Goal: Information Seeking & Learning: Learn about a topic

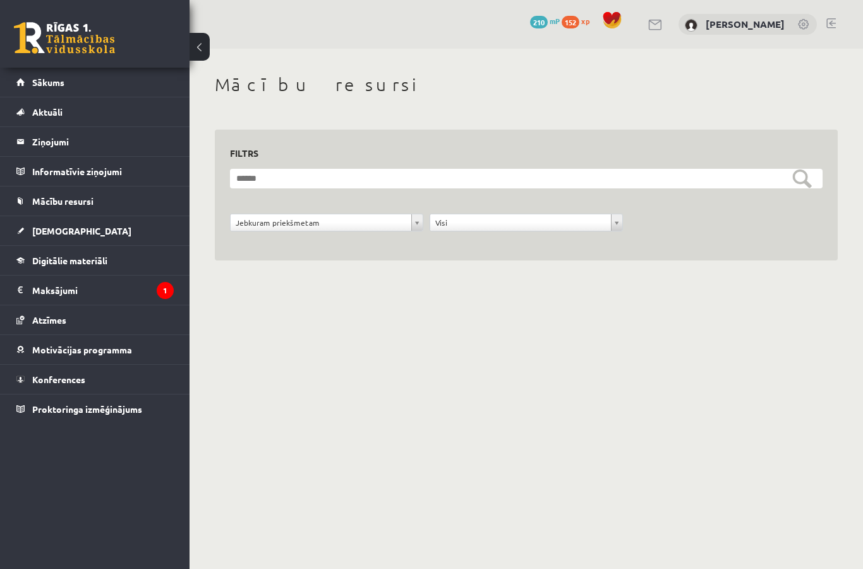
click at [33, 214] on link "Mācību resursi" at bounding box center [94, 200] width 157 height 29
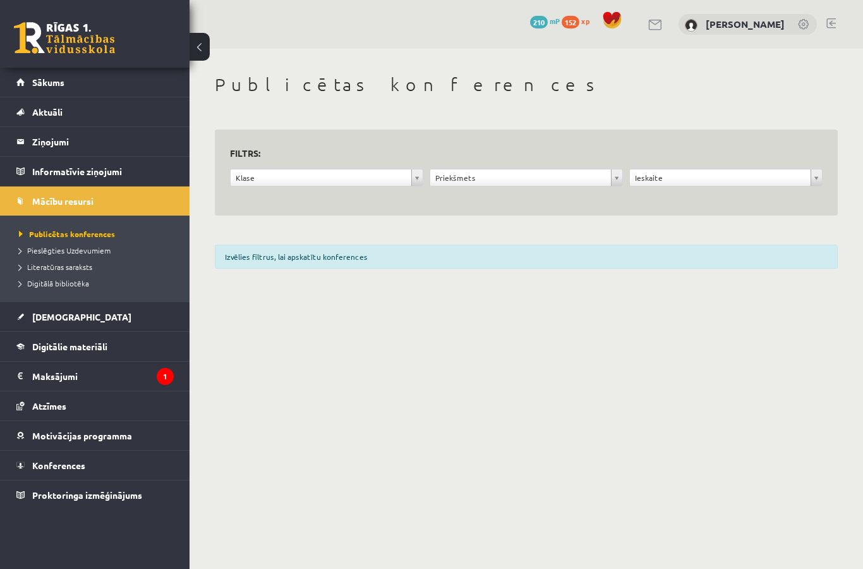
click at [40, 87] on link "Sākums" at bounding box center [94, 82] width 157 height 29
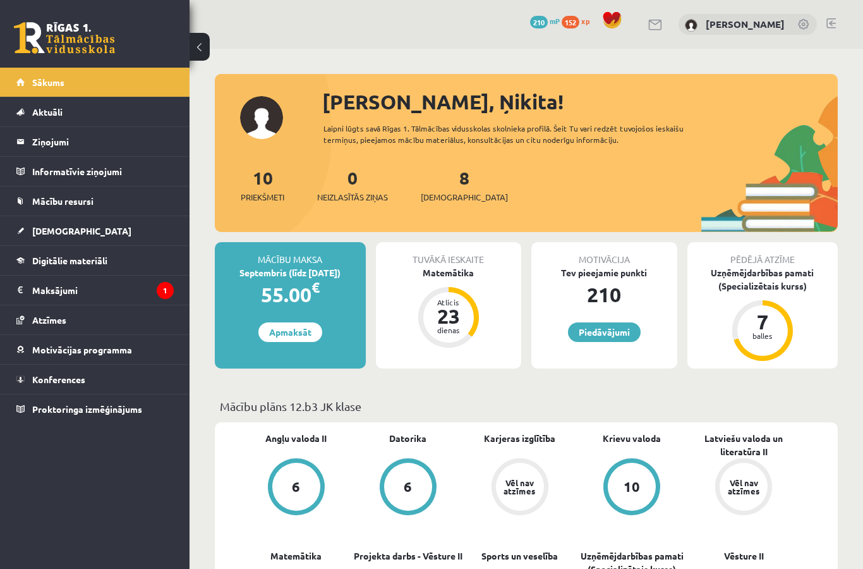
click at [46, 264] on span "Digitālie materiāli" at bounding box center [69, 260] width 75 height 11
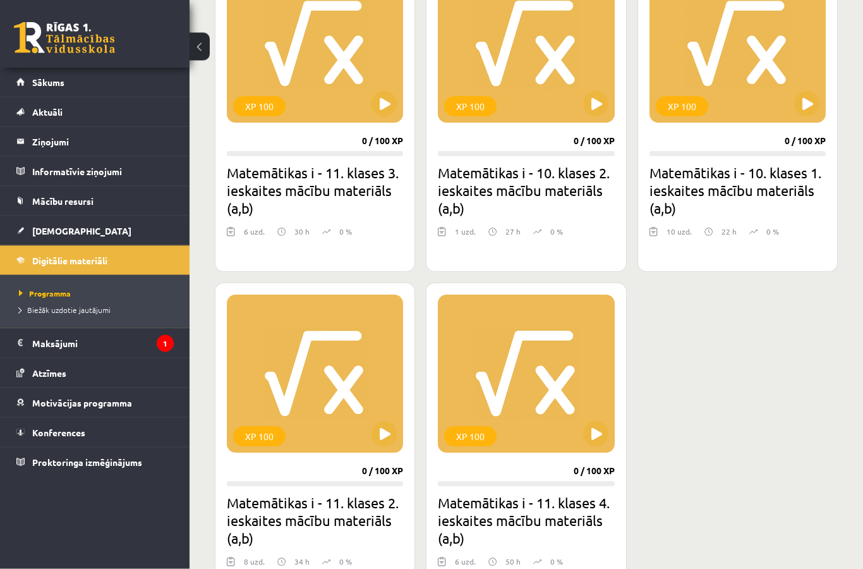
scroll to position [738, 0]
click at [806, 95] on button at bounding box center [806, 103] width 25 height 25
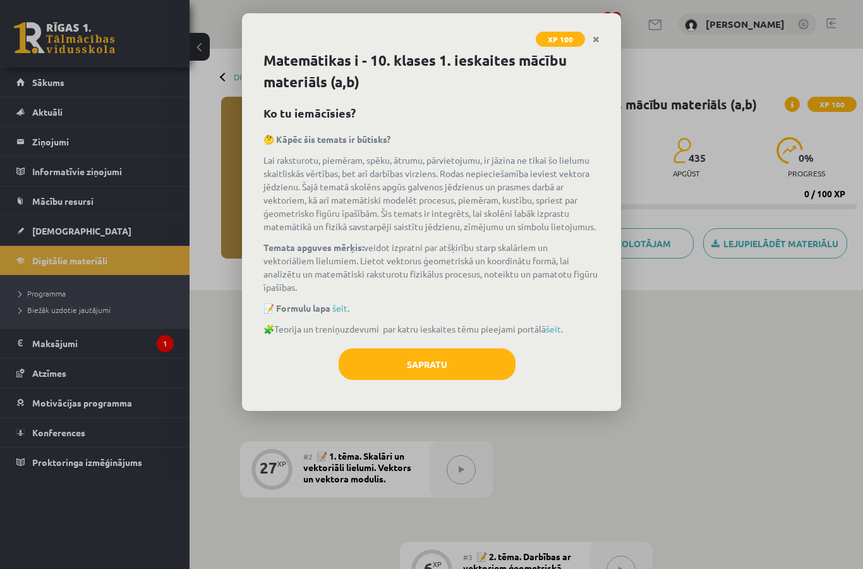
click at [447, 362] on button "Sapratu" at bounding box center [427, 364] width 177 height 32
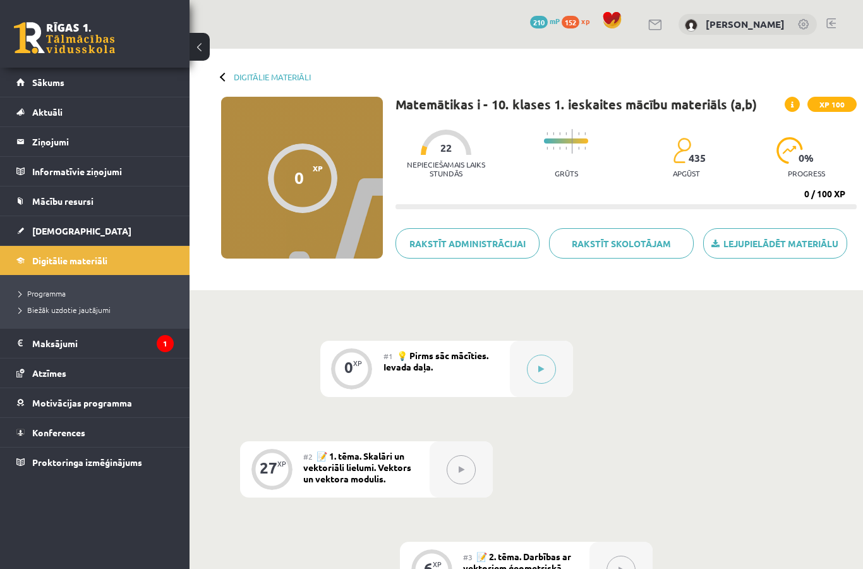
click at [542, 377] on button at bounding box center [541, 369] width 29 height 29
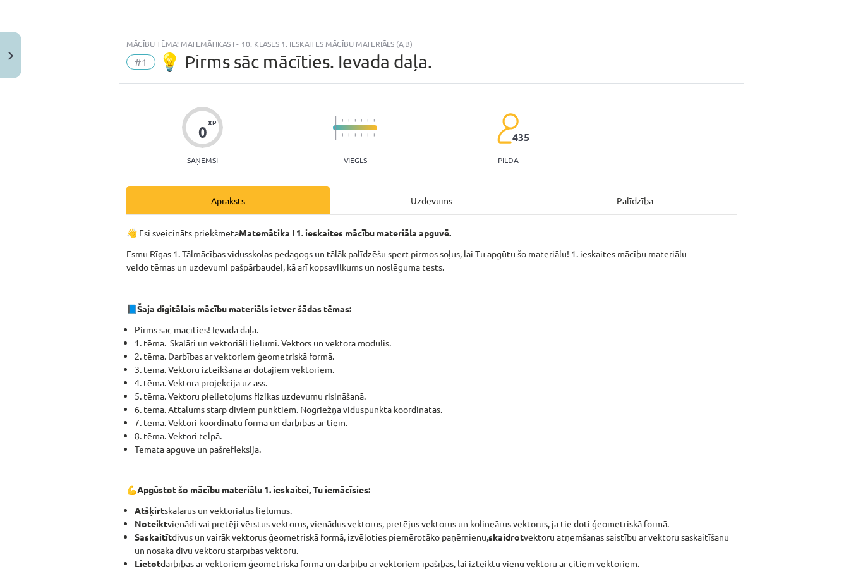
click at [446, 208] on div "Uzdevums" at bounding box center [432, 200] width 204 height 28
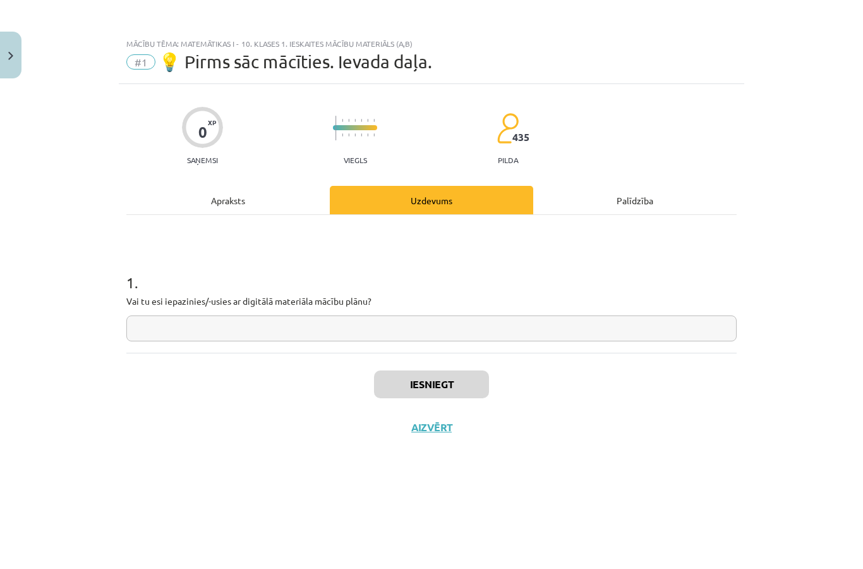
click at [494, 331] on input "text" at bounding box center [431, 328] width 611 height 26
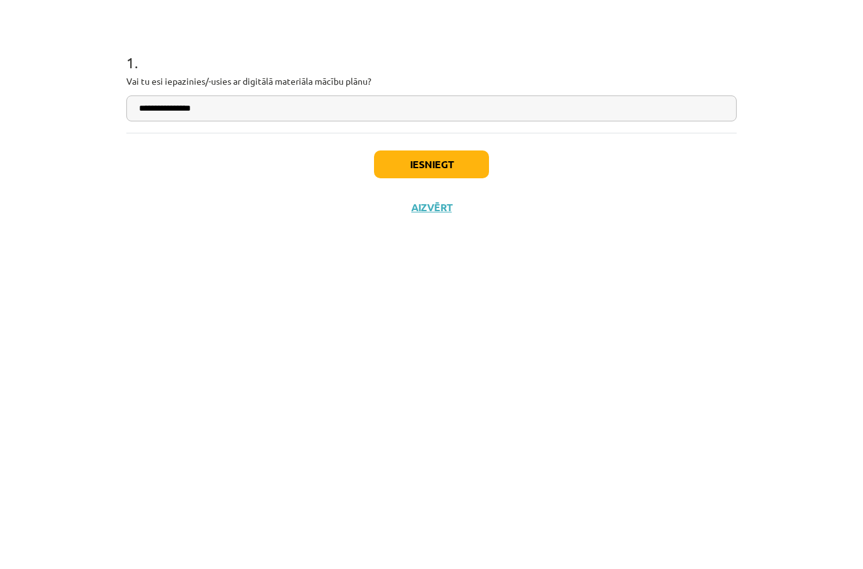
click at [192, 315] on input "**********" at bounding box center [431, 328] width 611 height 26
type input "**********"
click at [462, 370] on button "Iesniegt" at bounding box center [431, 384] width 115 height 28
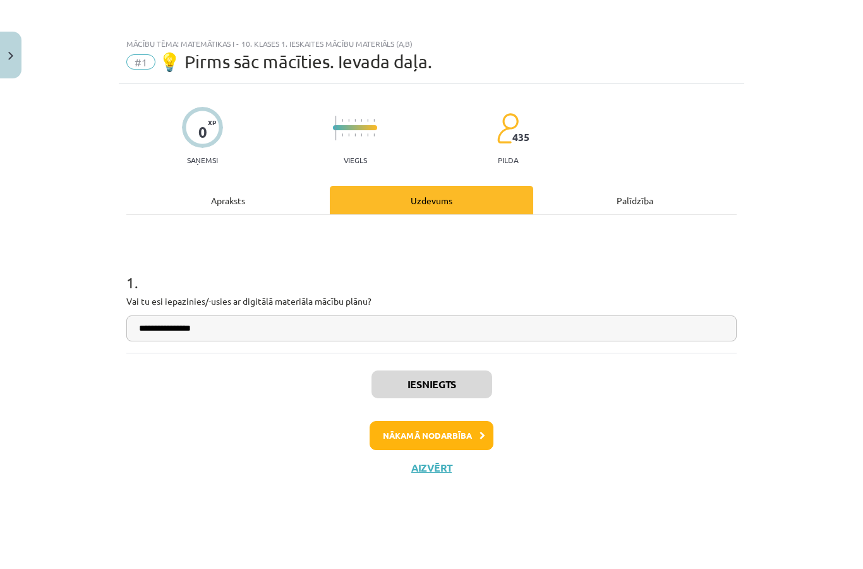
click at [456, 427] on button "Nākamā nodarbība" at bounding box center [432, 435] width 124 height 29
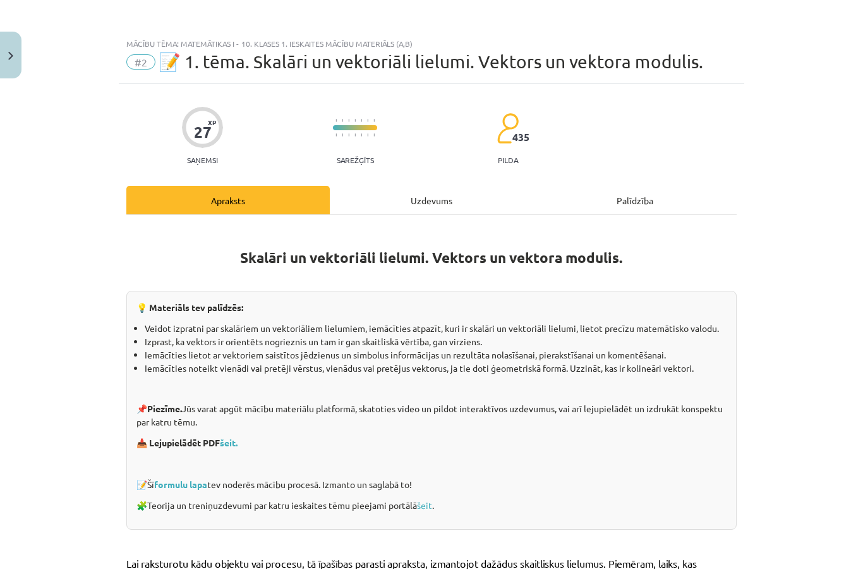
scroll to position [32, 0]
click at [460, 186] on div "Uzdevums" at bounding box center [432, 200] width 204 height 28
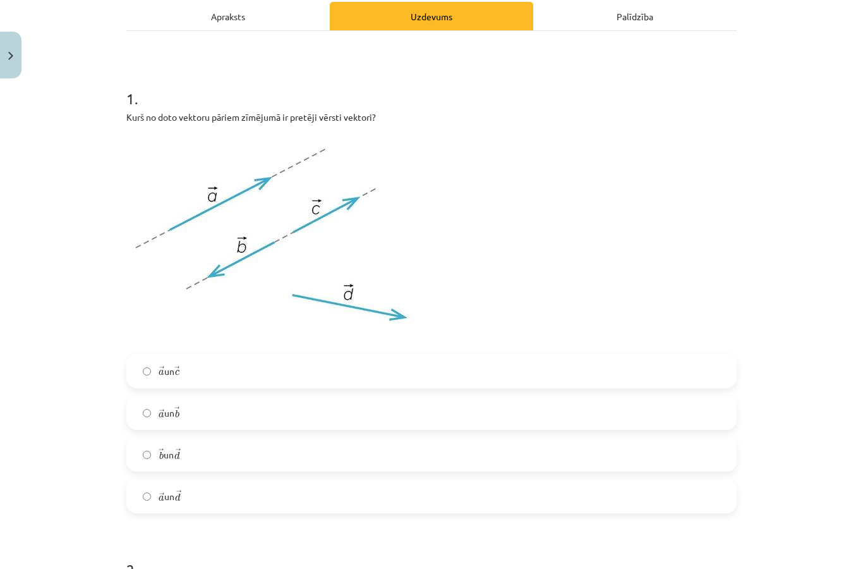
scroll to position [184, 0]
copy p "Kurš no doto vektoru pāriem zīmējumā ir pretēji vērsti vektori?"
click at [220, 412] on label "→ a a → un → b b →" at bounding box center [432, 413] width 608 height 32
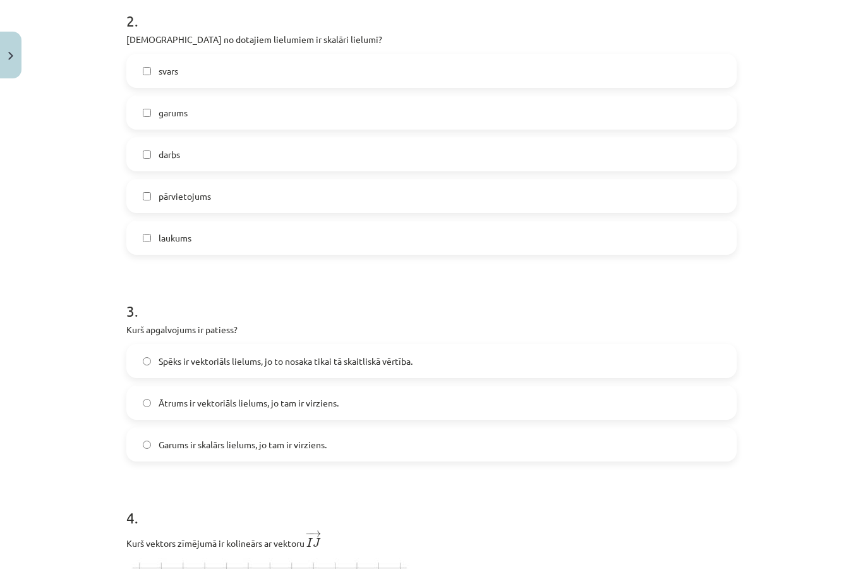
scroll to position [732, 0]
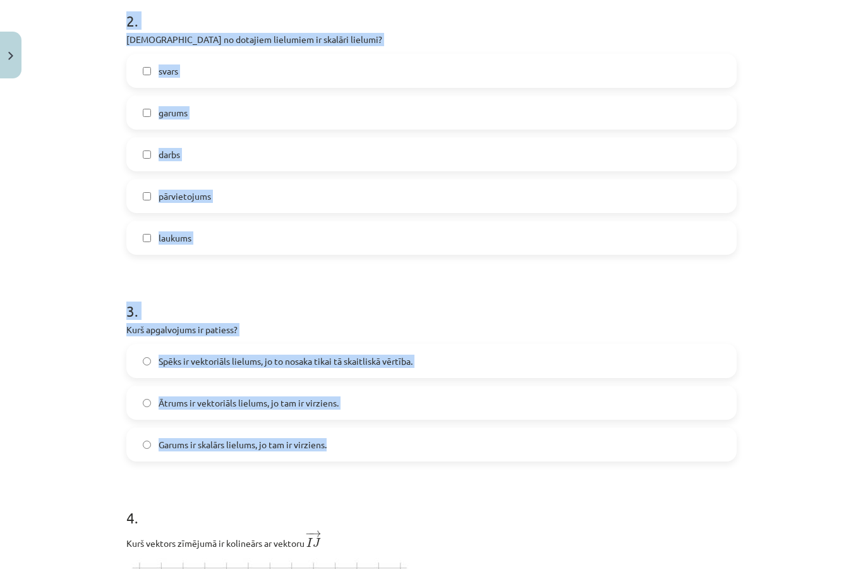
copy form "2 . Kuri no dotajiem lielumiem ir skalāri lielumi? svars garums darbs pārvietoj…"
click at [801, 204] on div "Mācību tēma: Matemātikas i - 10. klases 1. ieskaites mācību materiāls (a,b) #2 …" at bounding box center [431, 284] width 863 height 569
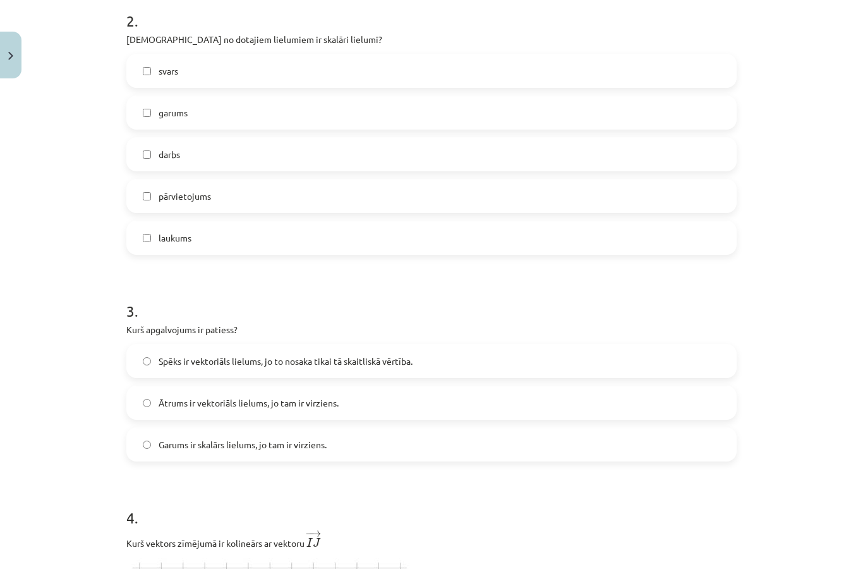
click at [493, 111] on label "garums" at bounding box center [432, 113] width 608 height 32
click at [480, 147] on label "darbs" at bounding box center [432, 154] width 608 height 32
click at [429, 234] on label "laukums" at bounding box center [432, 238] width 608 height 32
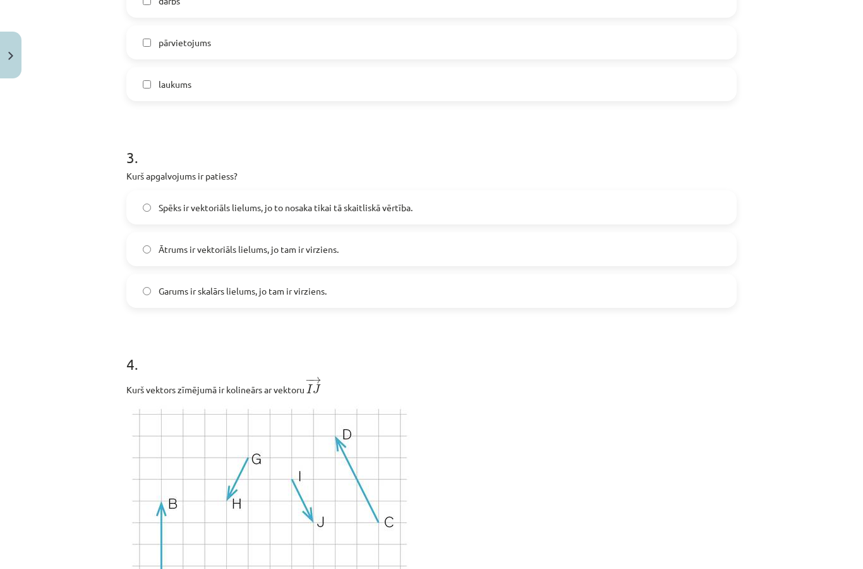
scroll to position [885, 0]
click at [434, 252] on label "Ātrums ir vektoriāls lielums, jo tam ir virziens." at bounding box center [432, 250] width 608 height 32
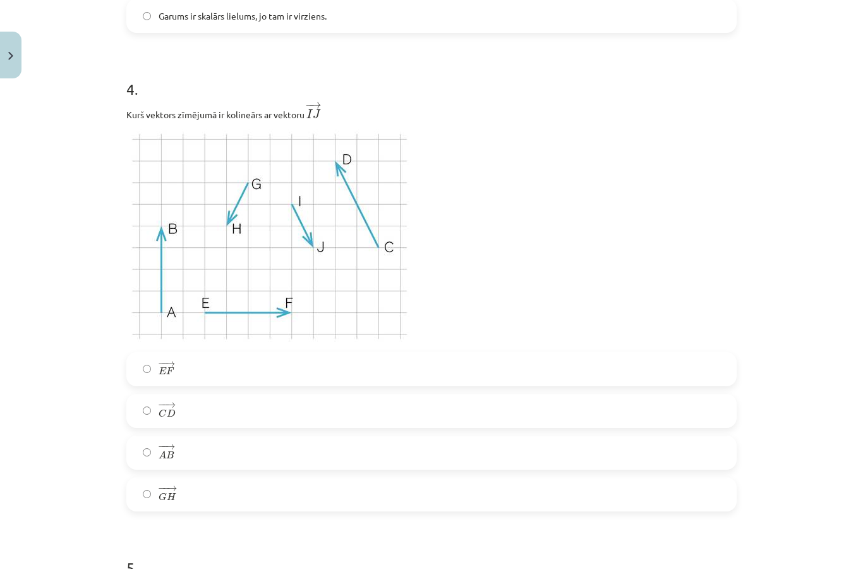
scroll to position [1160, 0]
copy p "Kurš vektors zīmējumā ir kolineārs ar vektoru ﻿"
click at [645, 251] on p at bounding box center [431, 237] width 611 height 215
click at [456, 480] on label "− − → G H G H →" at bounding box center [432, 495] width 608 height 32
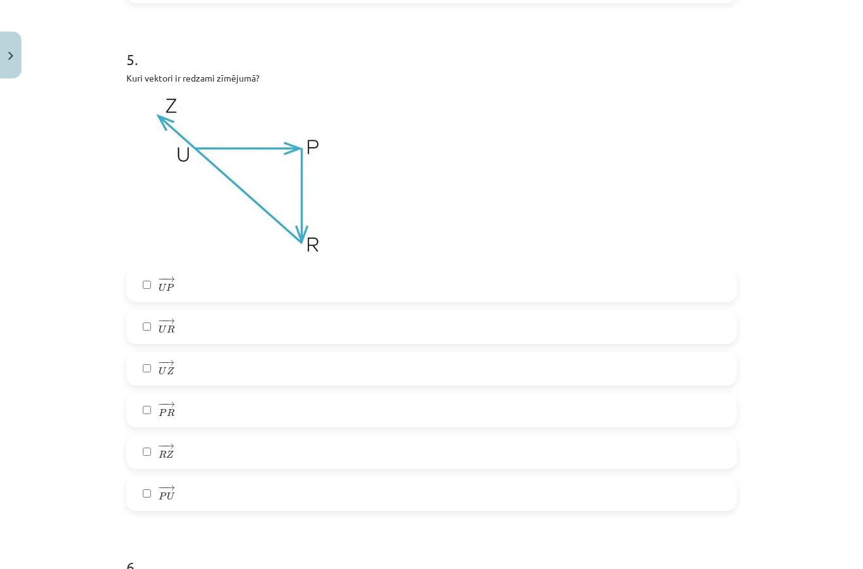
scroll to position [1660, 0]
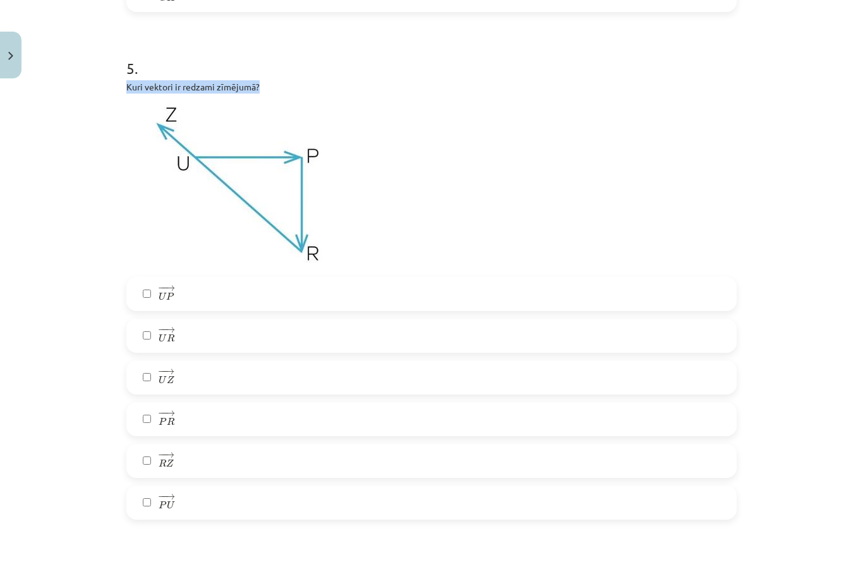
copy p "Kuri vektori ir redzami zīmējumā?"
click at [533, 295] on label "− − → U P U P →" at bounding box center [432, 294] width 608 height 32
click at [495, 416] on label "− − → P R P R →" at bounding box center [432, 419] width 608 height 32
click at [473, 456] on label "− − → R Z R Z →" at bounding box center [432, 461] width 608 height 32
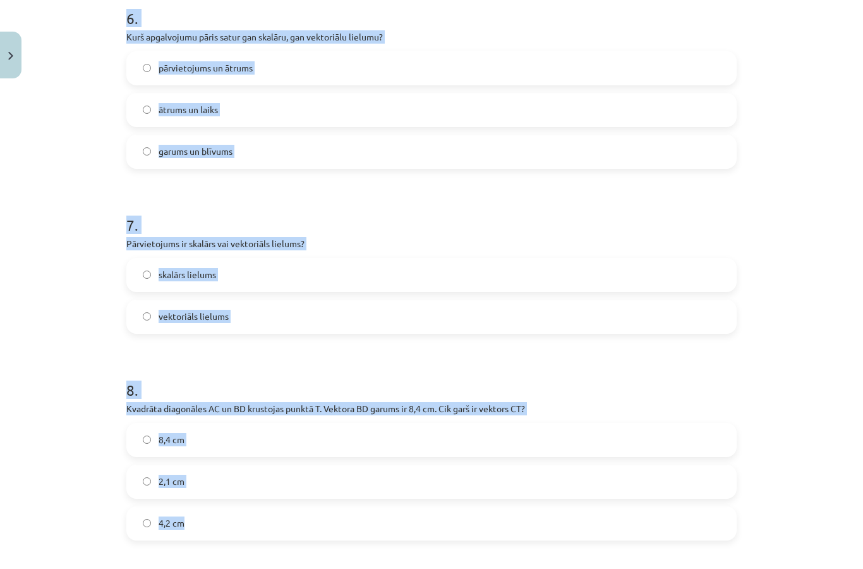
scroll to position [228, 0]
copy form "6 . Kurš apgalvojumu pāris satur gan skalāru, gan vektoriālu lielumu? pārvietoj…"
click at [834, 258] on div "Mācību tēma: Matemātikas i - 10. klases 1. ieskaites mācību materiāls (a,b) #2 …" at bounding box center [431, 284] width 863 height 569
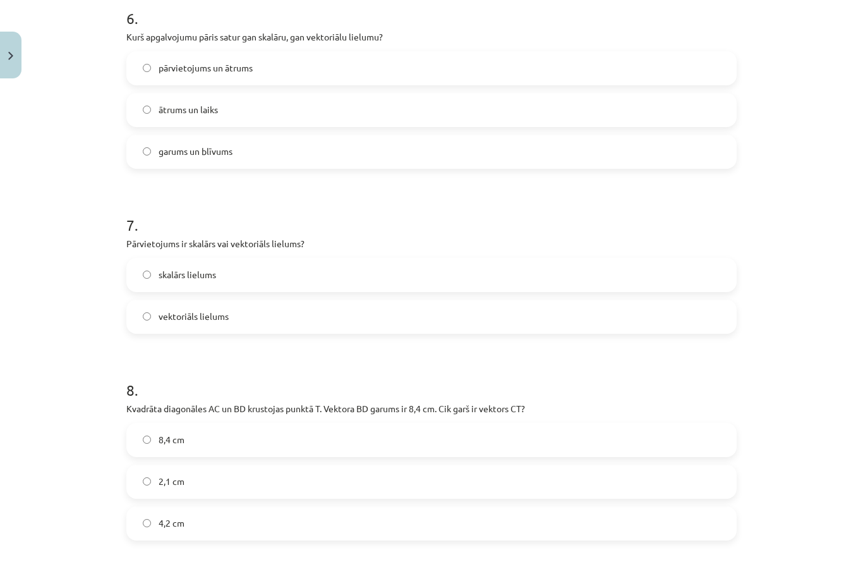
click at [527, 102] on label "ātrums un laiks" at bounding box center [432, 110] width 608 height 32
click at [557, 329] on label "vektoriāls lielums" at bounding box center [432, 317] width 608 height 32
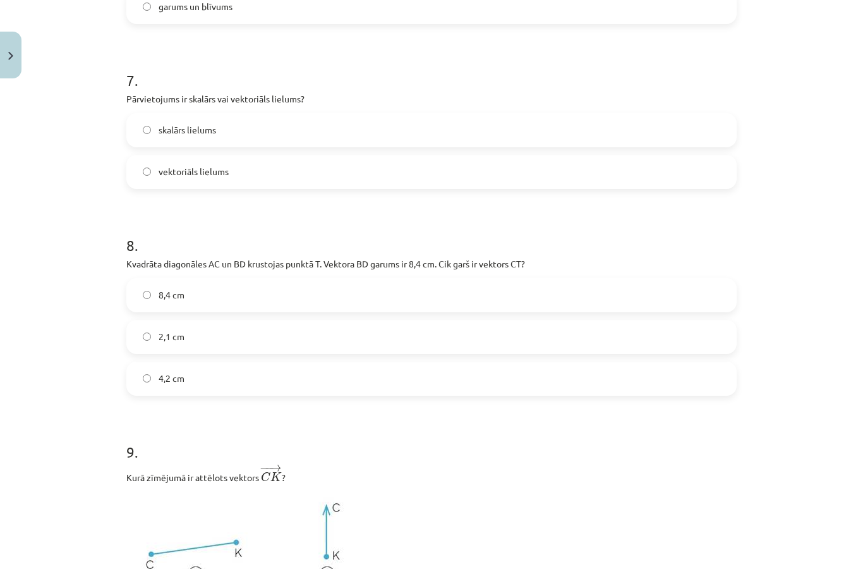
scroll to position [2362, 0]
click at [473, 383] on label "4,2 cm" at bounding box center [432, 379] width 608 height 32
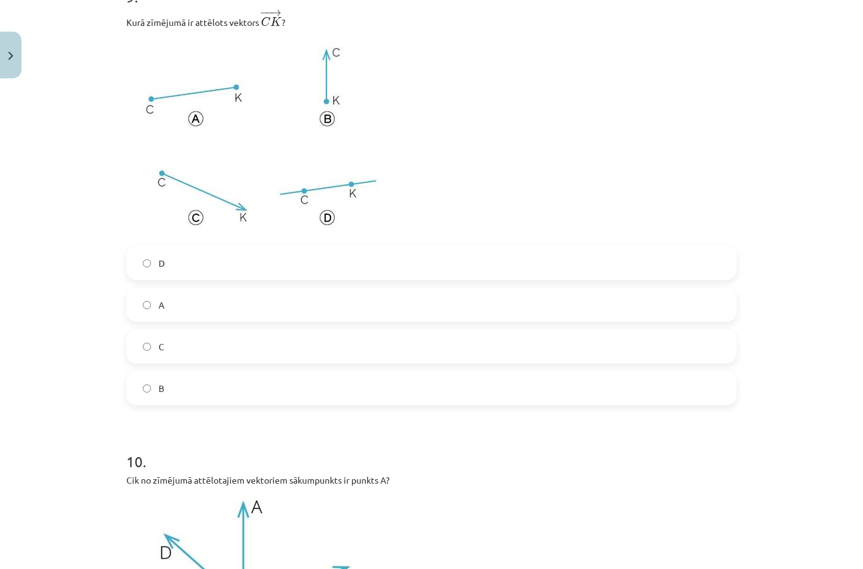
scroll to position [2816, 0]
click at [238, 337] on label "C" at bounding box center [432, 348] width 608 height 32
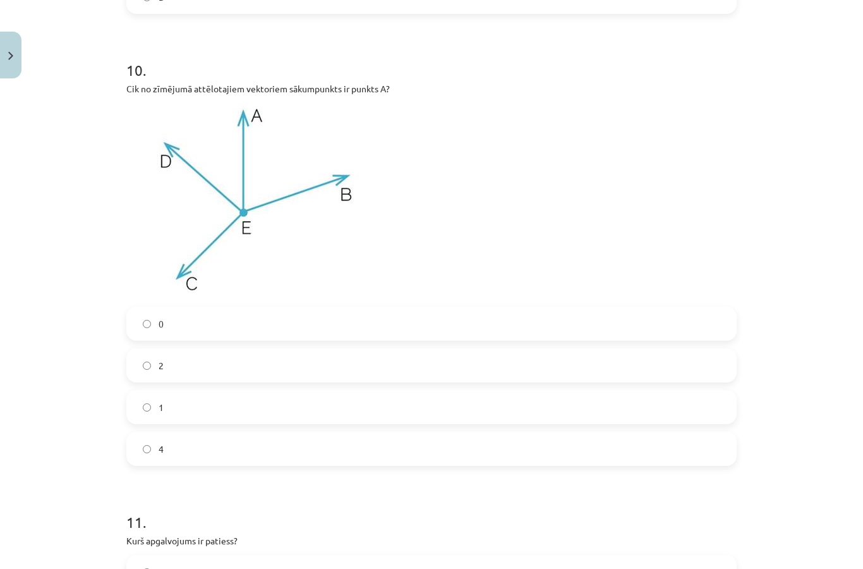
scroll to position [3193, 0]
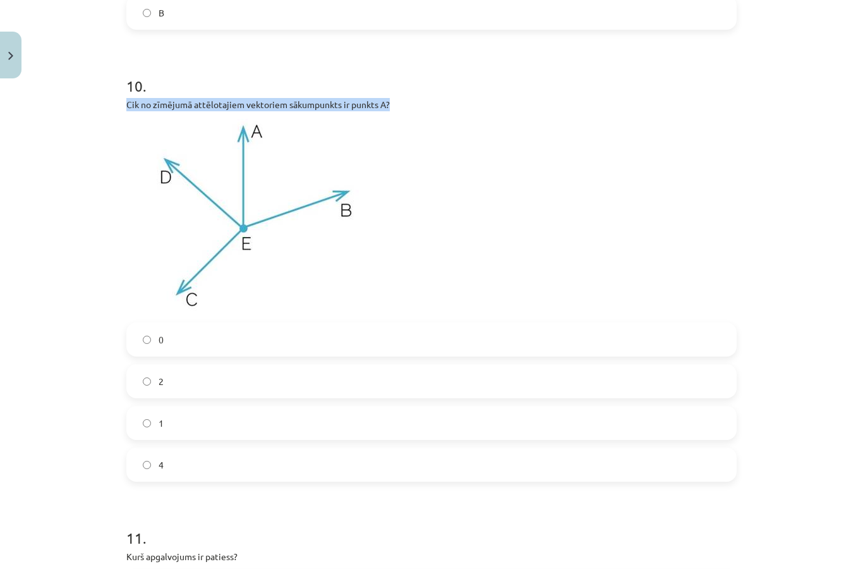
copy p "Cik no zīmējumā attēlotajiem vektoriem sākumpunkts ir punkts A?"
click at [580, 215] on p at bounding box center [431, 217] width 611 height 196
click at [368, 334] on label "0" at bounding box center [432, 340] width 608 height 32
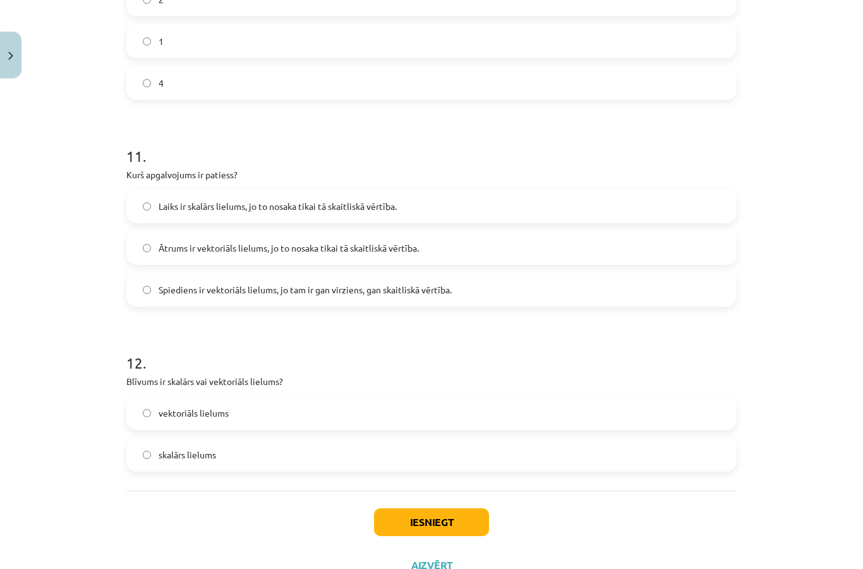
scroll to position [3574, 0]
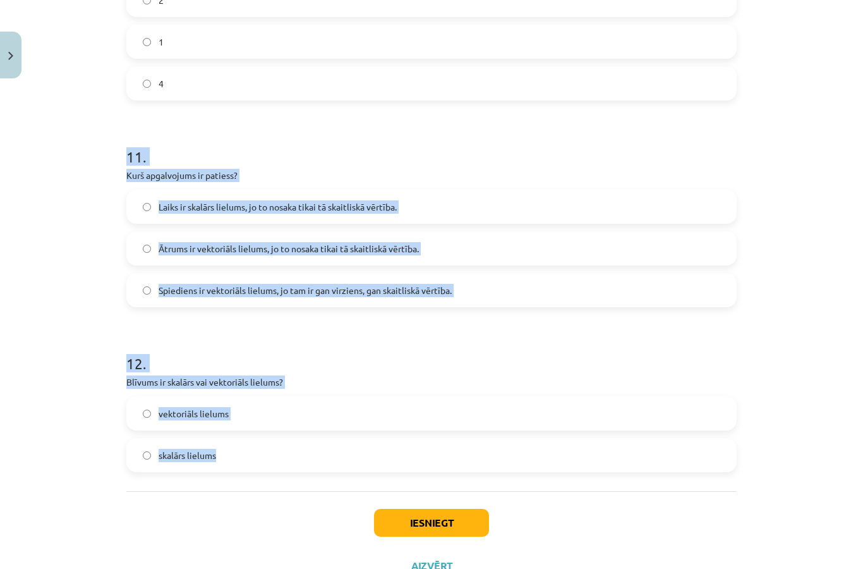
copy form "11 . Kurš apgalvojums ir patiess? Laiks ir skalārs lielums, jo to nosaka tikai …"
click at [40, 316] on div "Mācību tēma: Matemātikas i - 10. klases 1. ieskaites mācību materiāls (a,b) #2 …" at bounding box center [431, 284] width 863 height 569
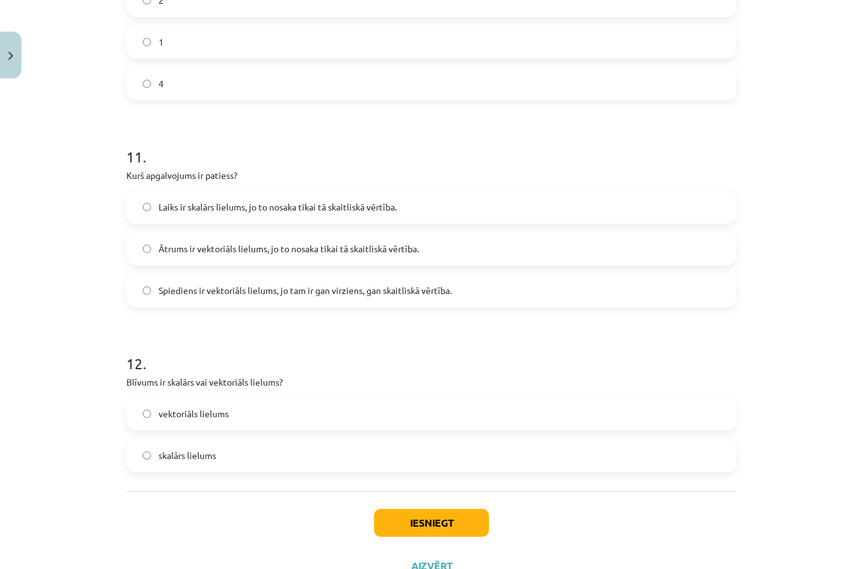
click at [365, 461] on label "skalārs lielums" at bounding box center [432, 455] width 608 height 32
click at [436, 210] on label "Laiks ir skalārs lielums, jo to nosaka tikai tā skaitliskā vērtība." at bounding box center [432, 207] width 608 height 32
click at [456, 526] on button "Iesniegt" at bounding box center [431, 523] width 115 height 28
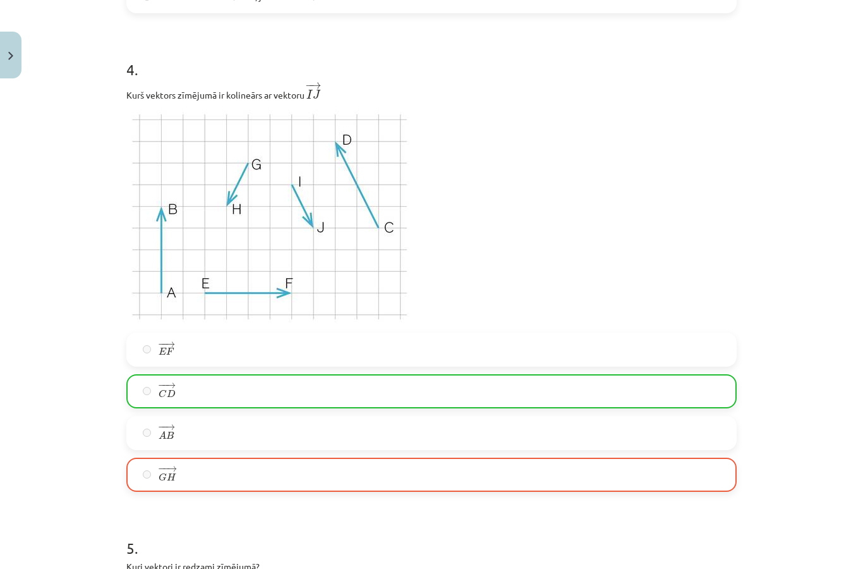
scroll to position [1179, 0]
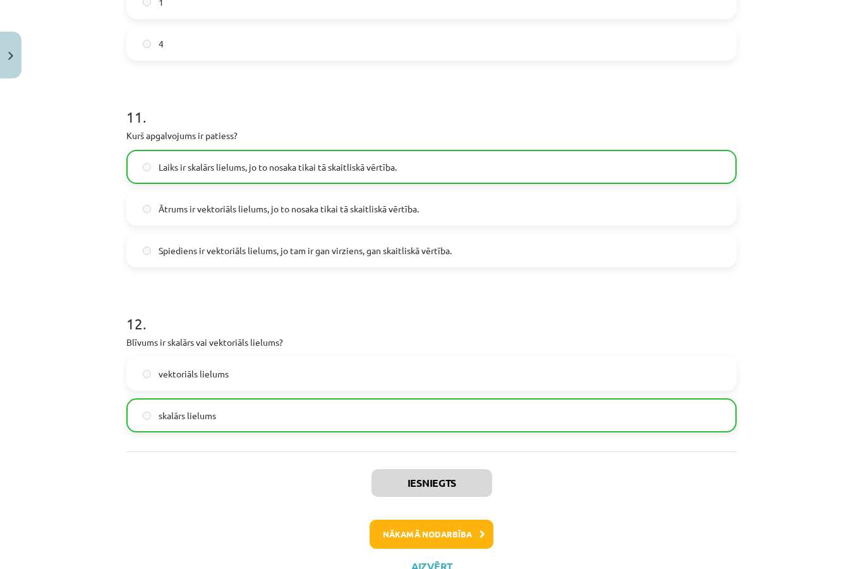
click at [470, 535] on button "Nākamā nodarbība" at bounding box center [432, 534] width 124 height 29
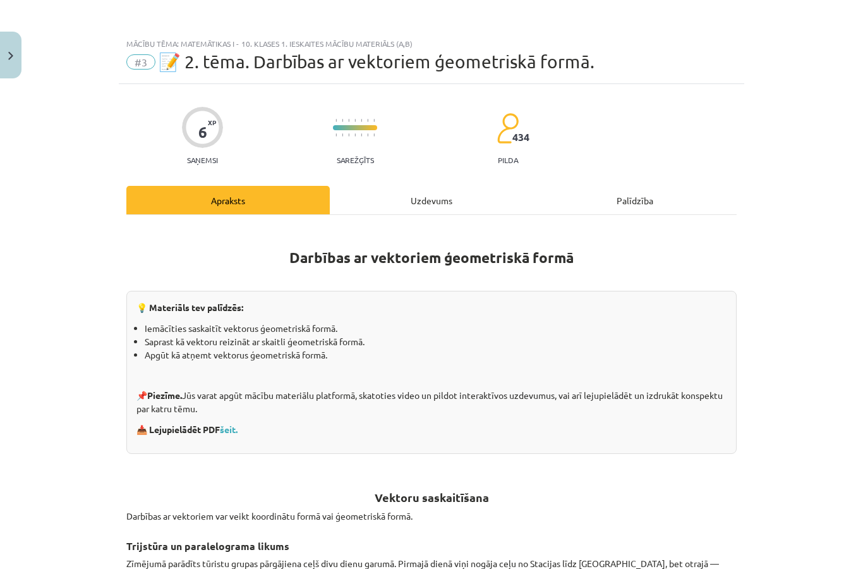
scroll to position [0, 0]
click at [441, 197] on div "Uzdevums" at bounding box center [432, 200] width 204 height 28
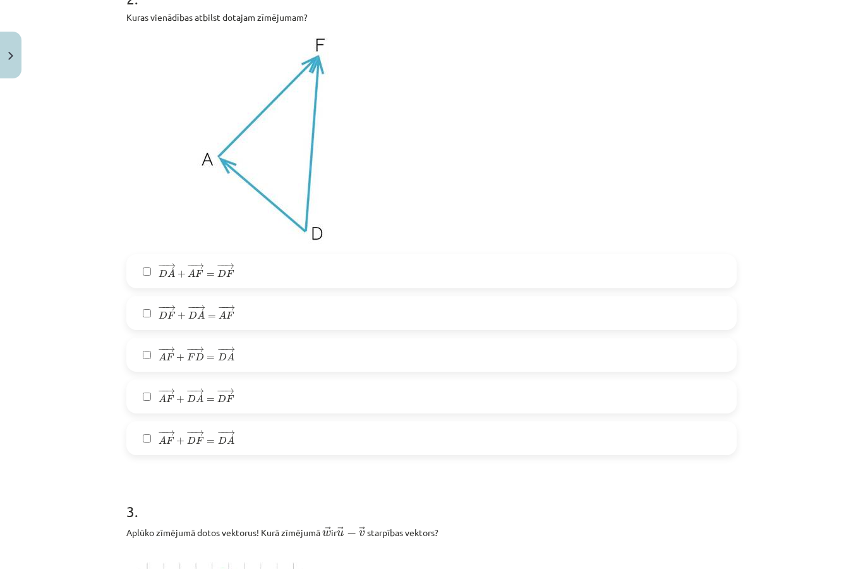
scroll to position [758, 0]
click at [233, 396] on span "F" at bounding box center [230, 399] width 8 height 8
click at [253, 284] on label "− − → D A + − − → A F = − − → D F D A → + A F → = D F →" at bounding box center [432, 271] width 608 height 32
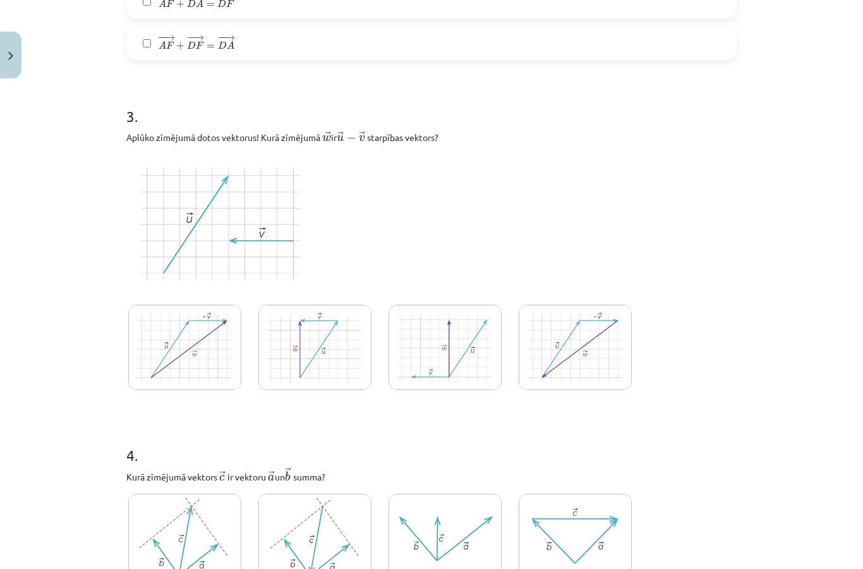
scroll to position [1157, 0]
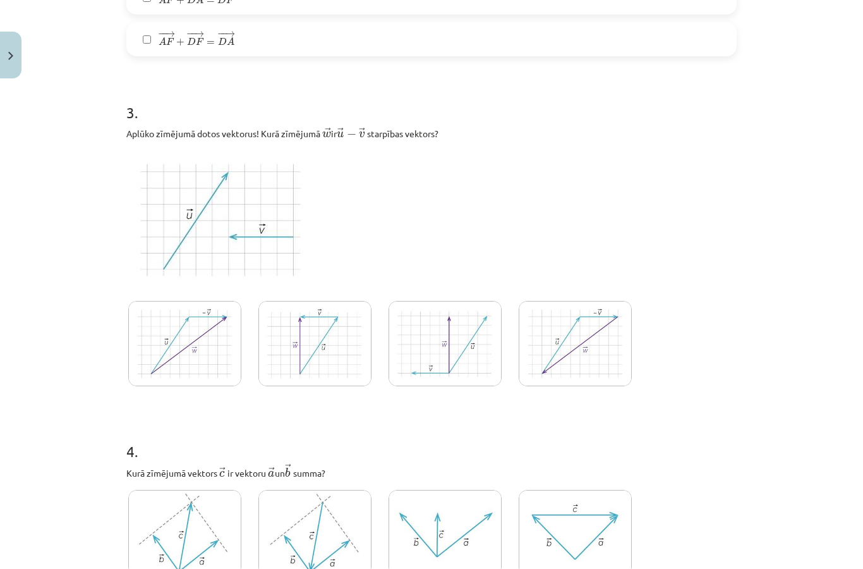
click at [350, 345] on img at bounding box center [314, 343] width 113 height 85
click at [209, 348] on img at bounding box center [184, 343] width 113 height 85
click at [366, 339] on img at bounding box center [314, 343] width 113 height 85
click at [449, 359] on img at bounding box center [445, 343] width 113 height 85
click at [334, 355] on img at bounding box center [314, 343] width 113 height 85
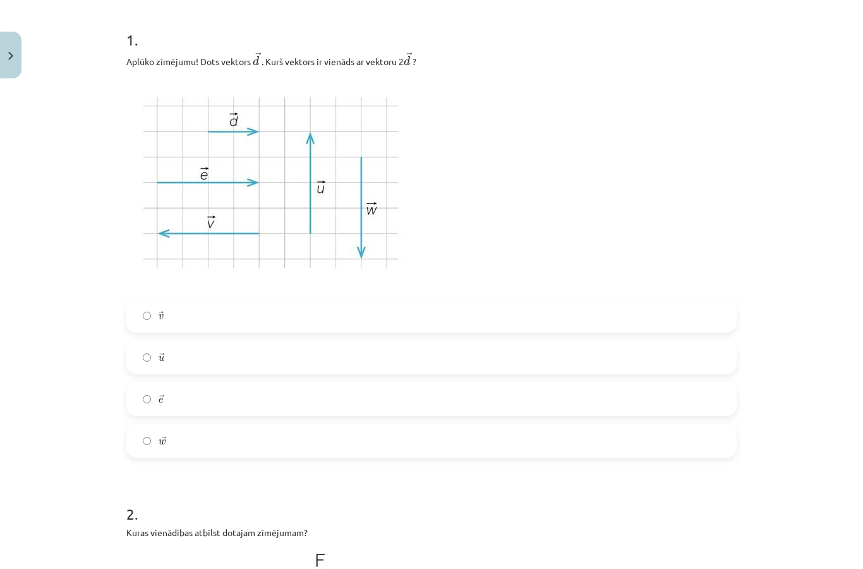
scroll to position [220, 0]
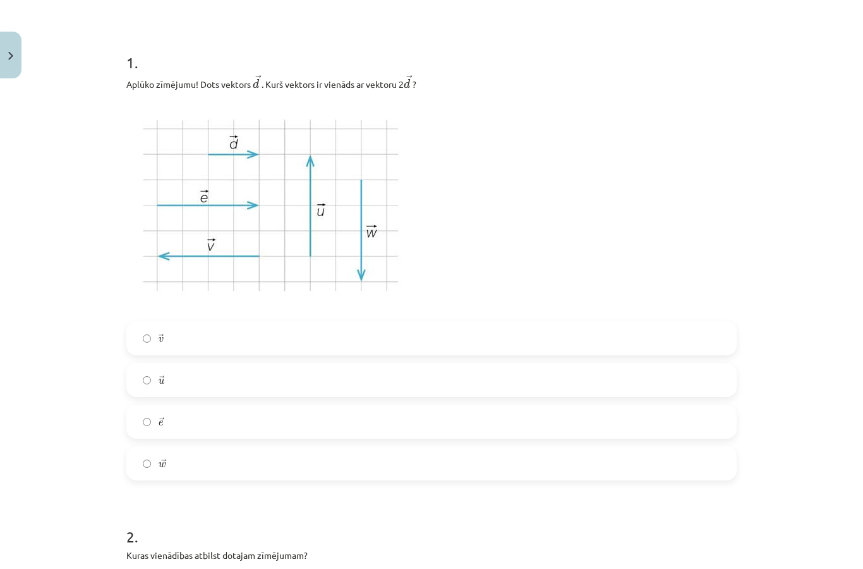
click at [298, 422] on label "→ e e →" at bounding box center [432, 422] width 608 height 32
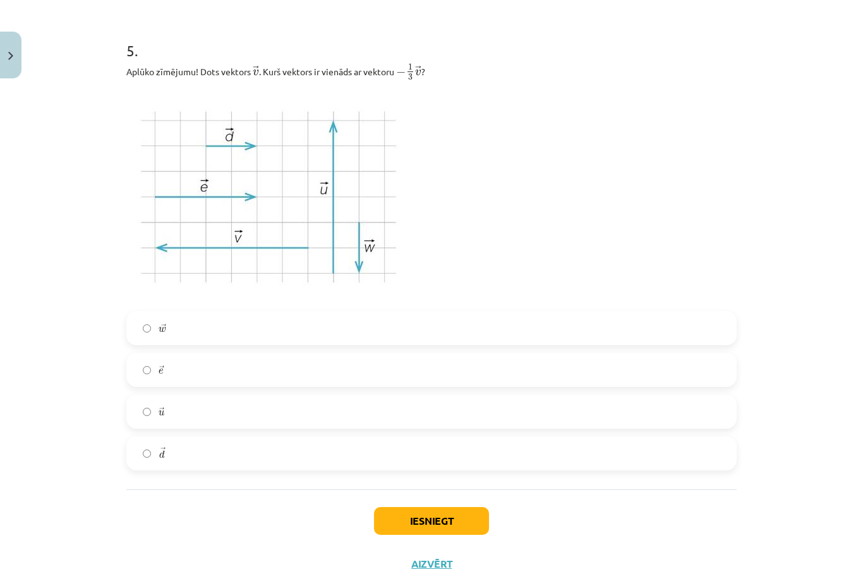
scroll to position [1744, 0]
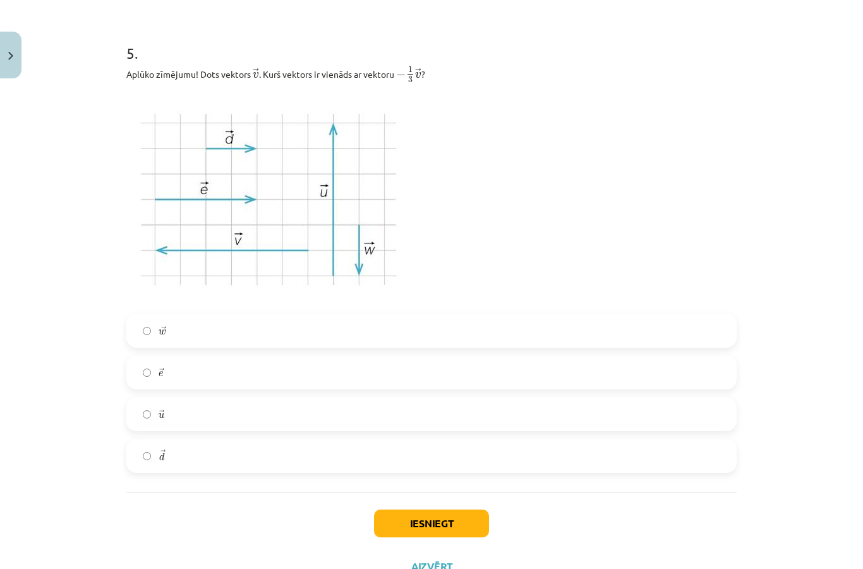
click at [605, 418] on label "→ u u →" at bounding box center [432, 414] width 608 height 32
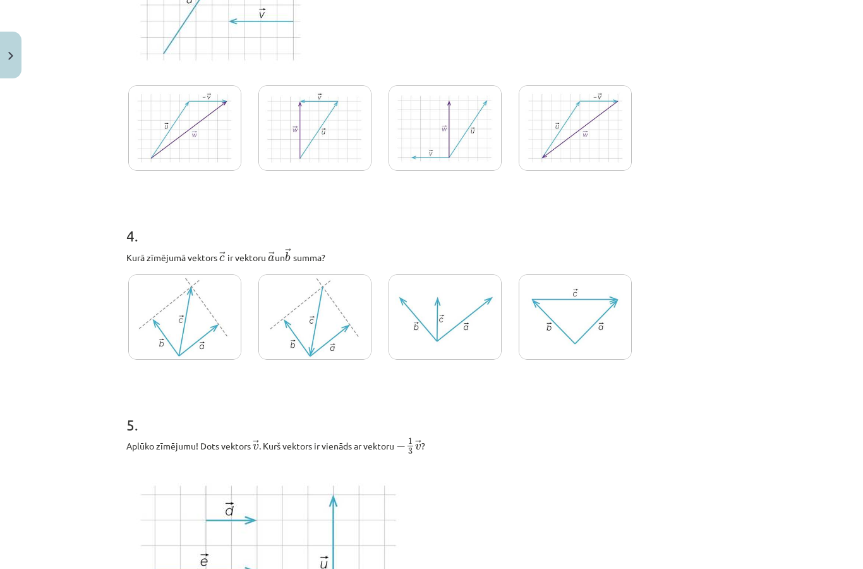
scroll to position [1372, 0]
click at [202, 312] on img at bounding box center [184, 316] width 113 height 85
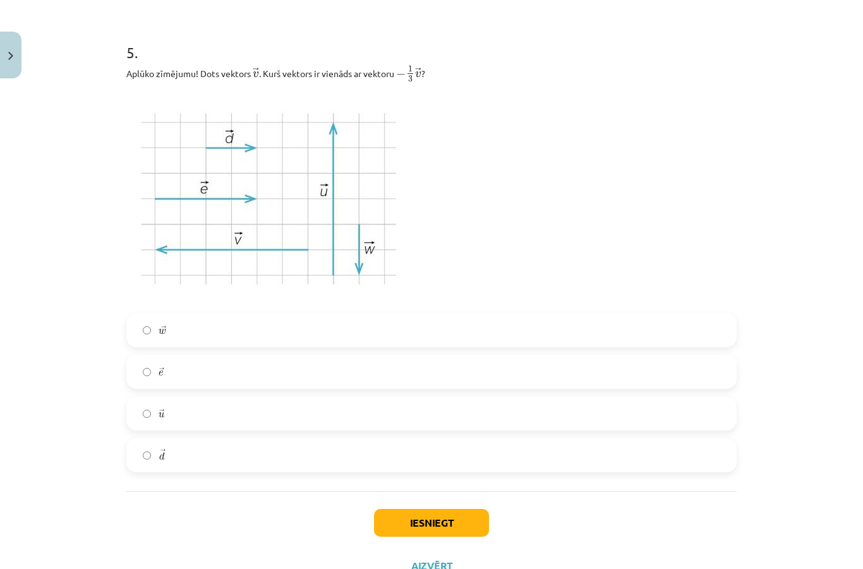
scroll to position [1744, 0]
click at [456, 523] on button "Iesniegt" at bounding box center [431, 523] width 115 height 28
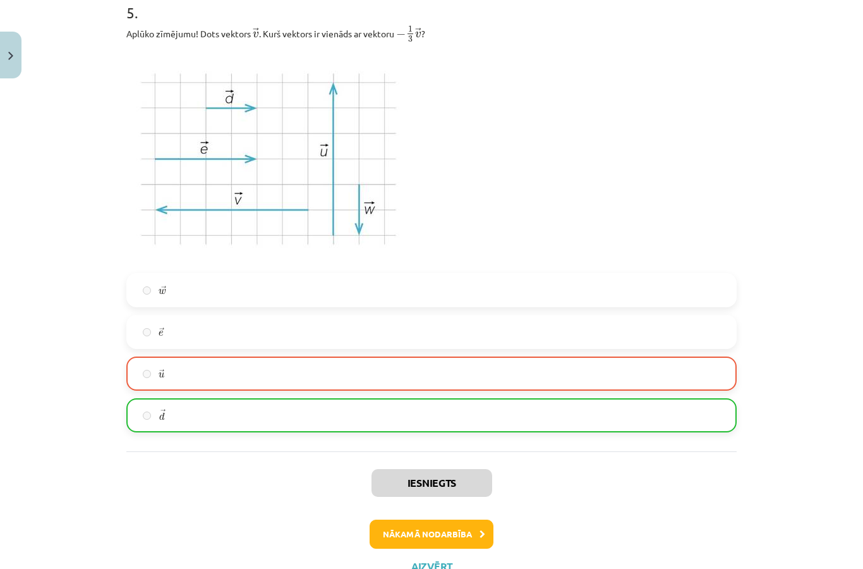
scroll to position [1784, 0]
click at [468, 537] on button "Nākamā nodarbība" at bounding box center [432, 534] width 124 height 29
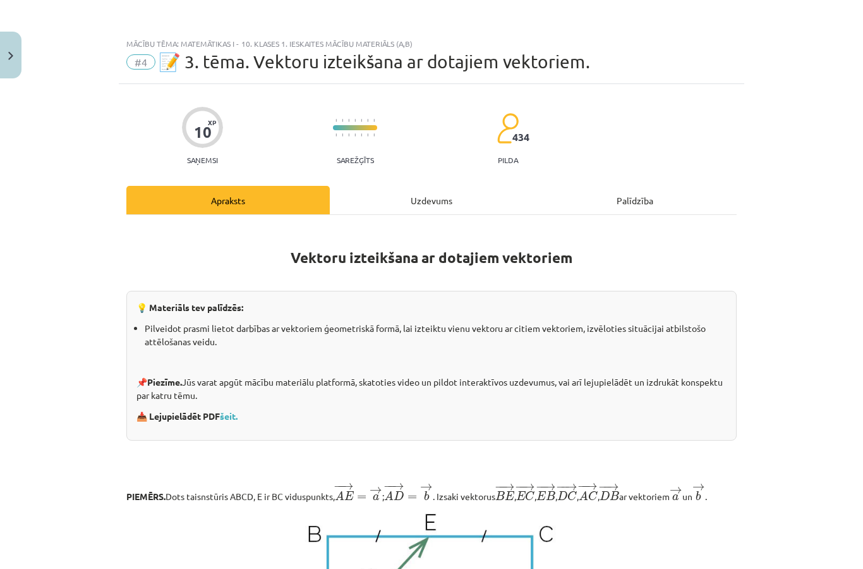
scroll to position [0, 0]
click at [420, 188] on div "Uzdevums" at bounding box center [432, 200] width 204 height 28
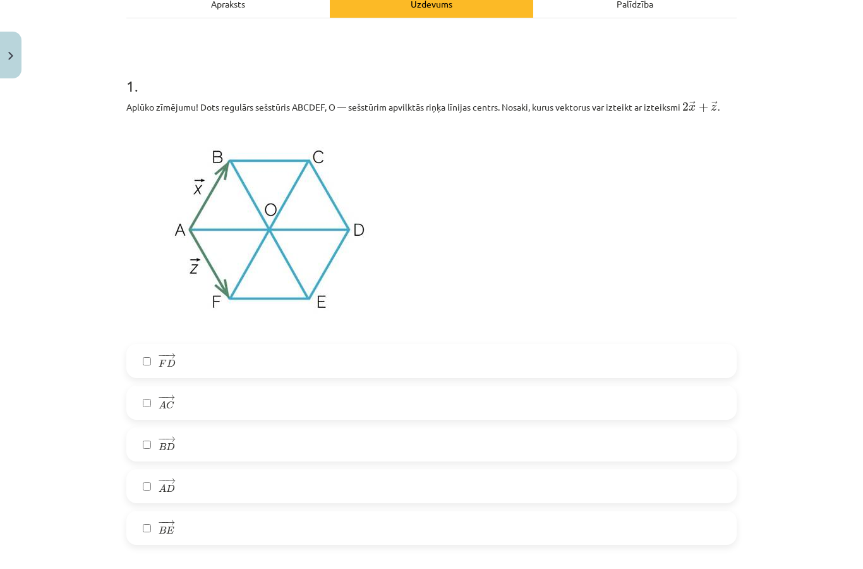
scroll to position [197, 0]
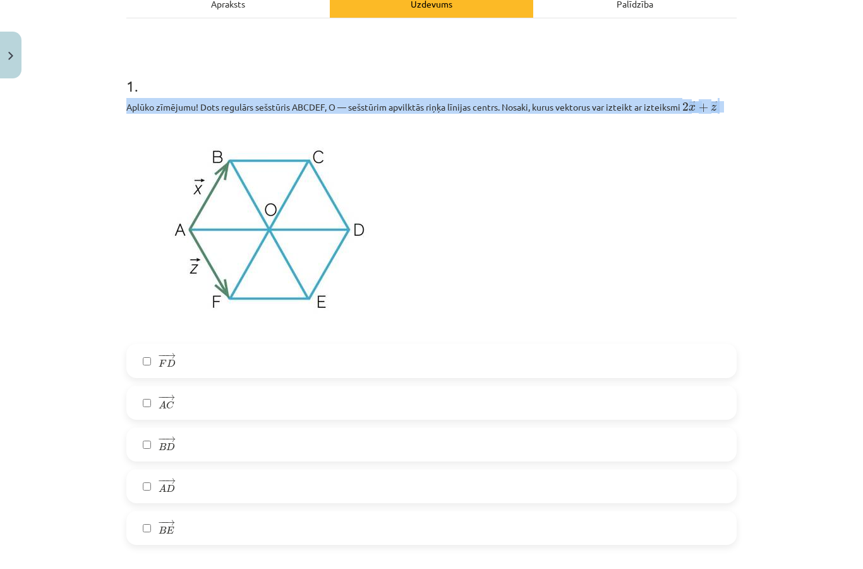
copy p "Aplūko zīmējumu! Dots regulārs sešstūris ABCDEF, O — sešstūrim apvilktās riņķa …"
click at [812, 274] on div "Mācību tēma: Matemātikas i - 10. klases 1. ieskaites mācību materiāls (a,b) #4 …" at bounding box center [431, 284] width 863 height 569
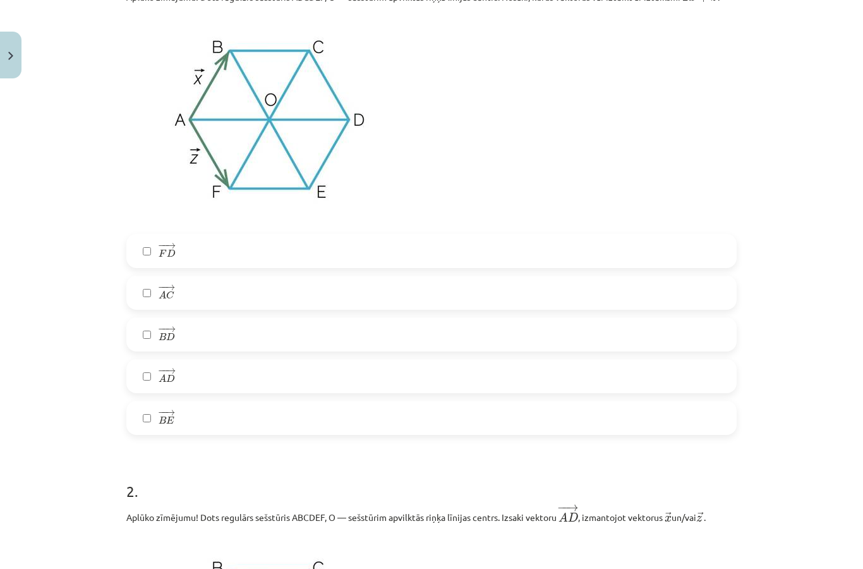
scroll to position [305, 0]
click at [290, 434] on label "− − → B E B E →" at bounding box center [432, 419] width 608 height 32
click at [336, 335] on label "− − → B D B D →" at bounding box center [432, 336] width 608 height 32
click at [485, 331] on label "− − → B D B D →" at bounding box center [432, 336] width 608 height 32
click at [454, 377] on label "− − → A D A D →" at bounding box center [432, 378] width 608 height 32
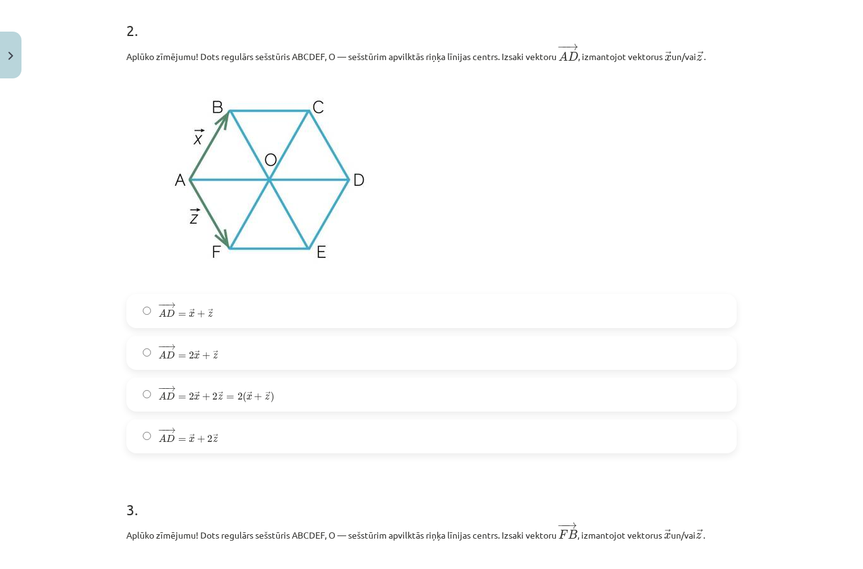
scroll to position [767, 0]
click at [614, 339] on label "− − → A D = 2 → x + → z A D → = 2 x → + z →" at bounding box center [432, 353] width 608 height 32
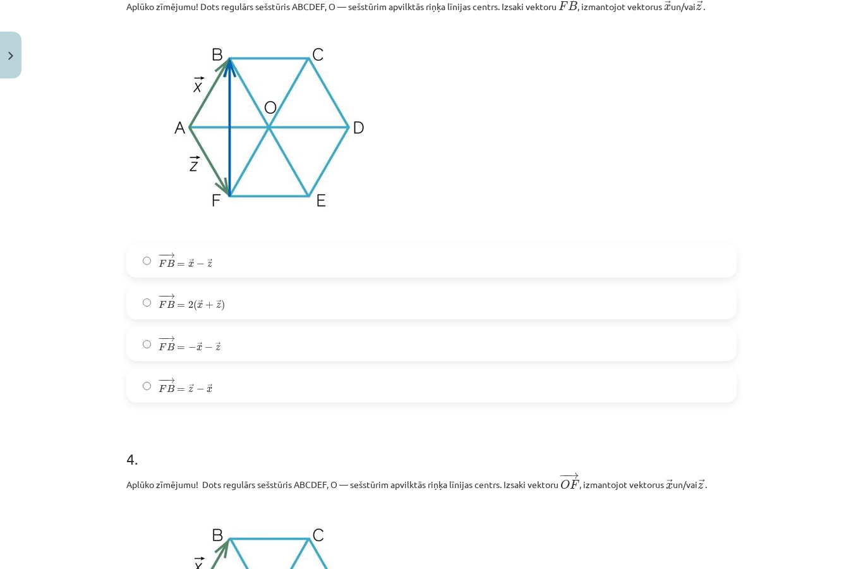
scroll to position [1296, 0]
click at [290, 250] on label "− − → F B = → x − → z F B → = x → − z →" at bounding box center [432, 260] width 608 height 32
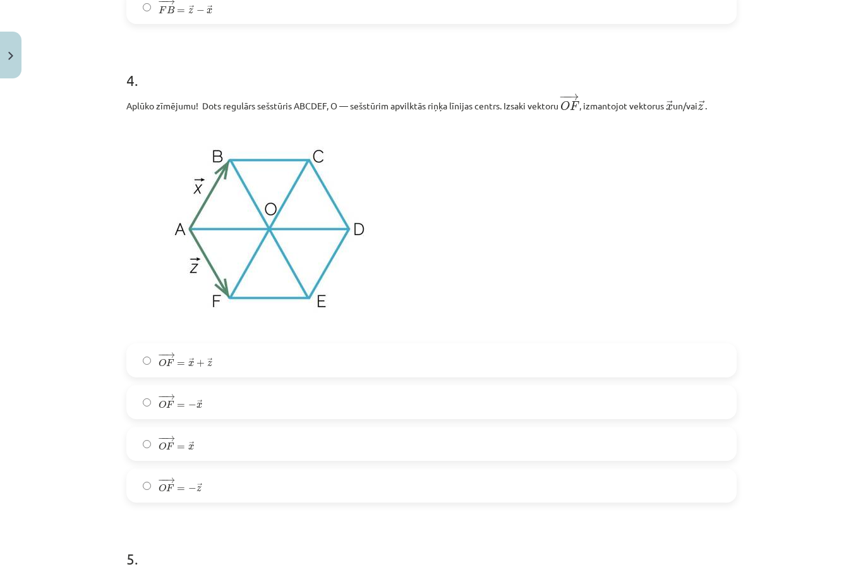
scroll to position [1675, 0]
click at [281, 414] on label "− − → O F = − → x O F → = − x →" at bounding box center [432, 401] width 608 height 32
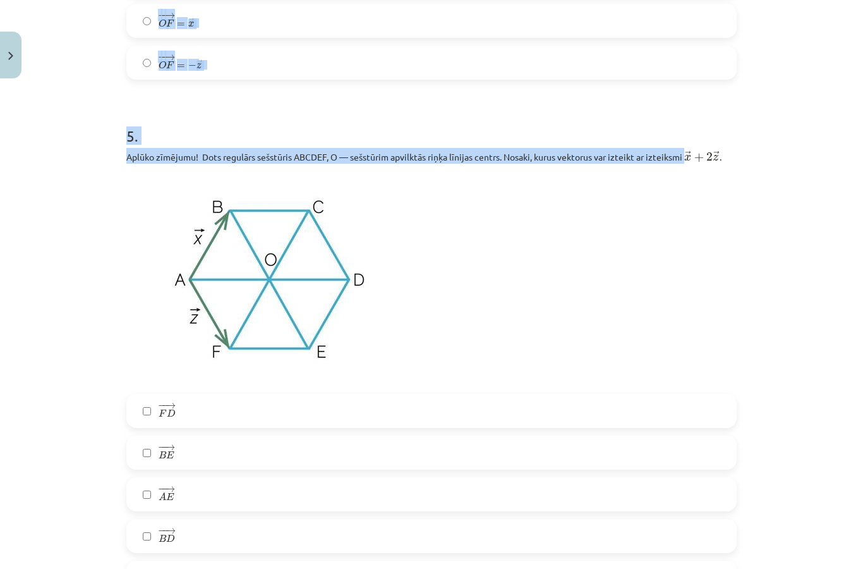
scroll to position [2088, 0]
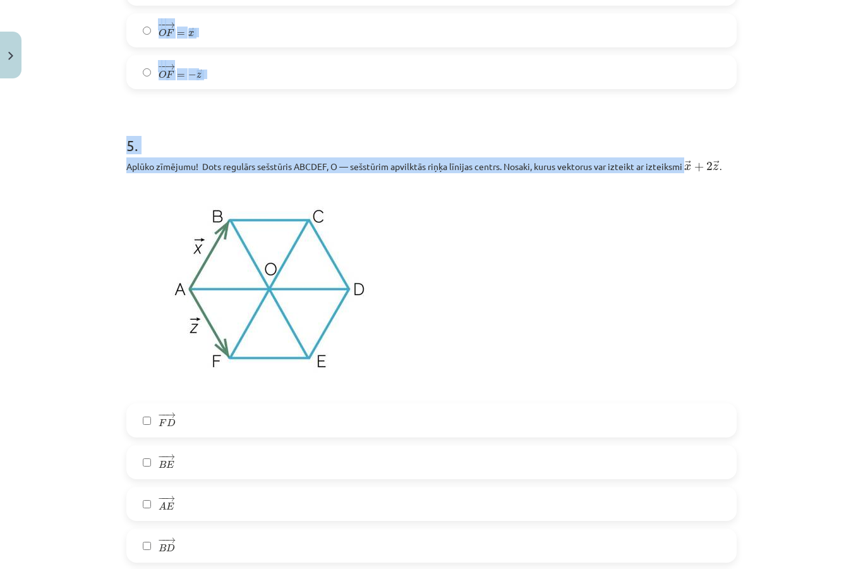
click at [466, 267] on p at bounding box center [431, 288] width 611 height 215
copy p "Aplūko zīmējumu! Dots regulārs sešstūris ABCDEF, O — sešstūrim apvilktās riņķa …"
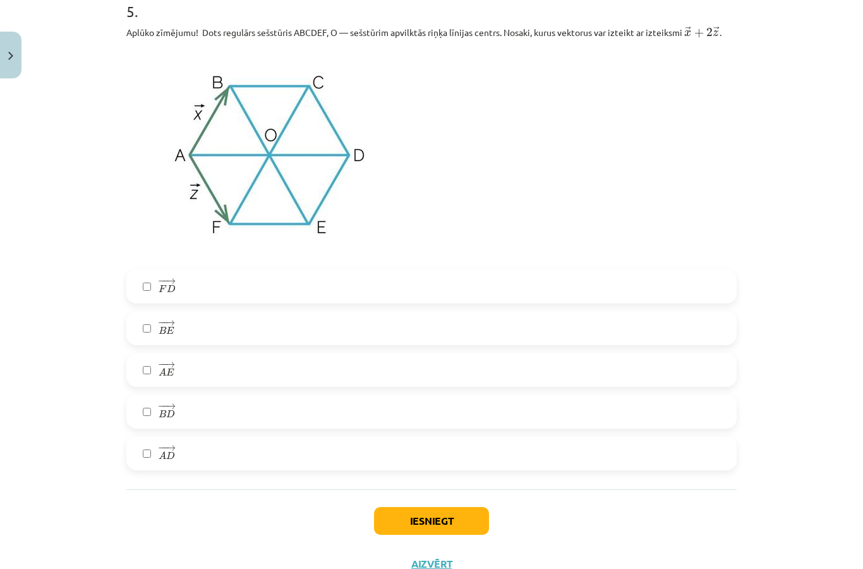
scroll to position [2220, 0]
click at [146, 408] on label "− − → B D B D →" at bounding box center [432, 413] width 608 height 32
click at [463, 526] on button "Iesniegt" at bounding box center [431, 522] width 115 height 28
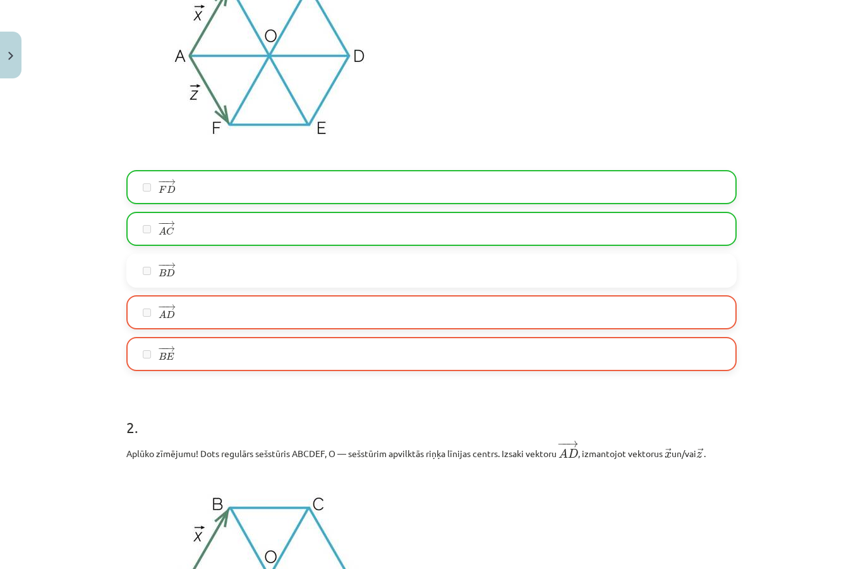
scroll to position [370, 0]
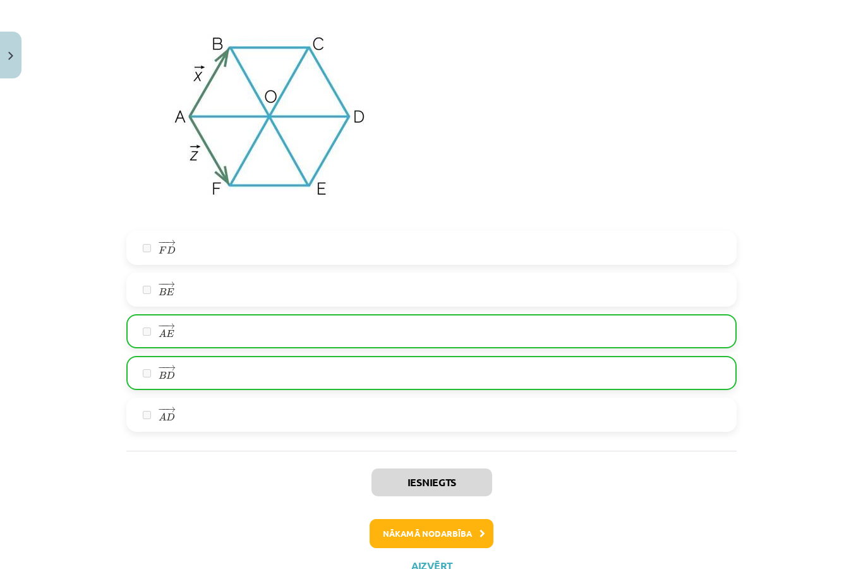
click at [459, 532] on button "Nākamā nodarbība" at bounding box center [432, 533] width 124 height 29
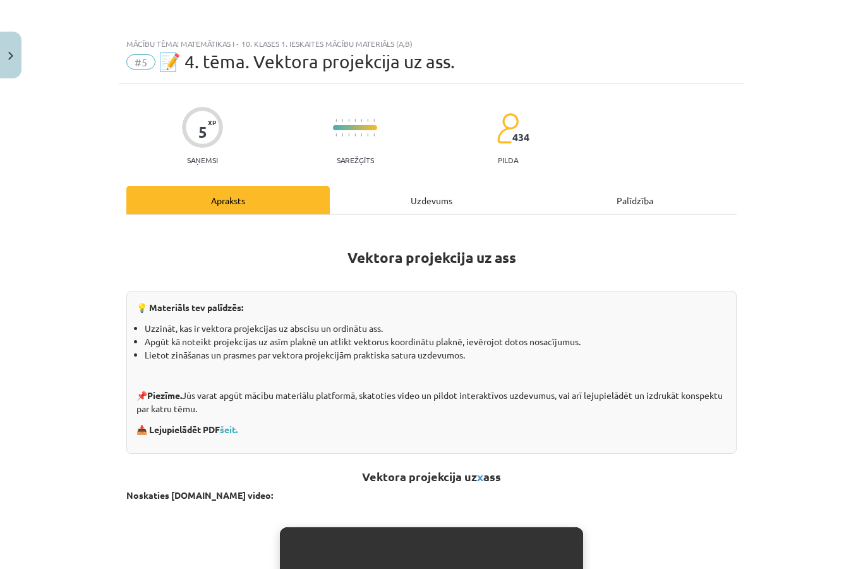
scroll to position [0, 0]
click at [466, 204] on div "Uzdevums" at bounding box center [432, 200] width 204 height 28
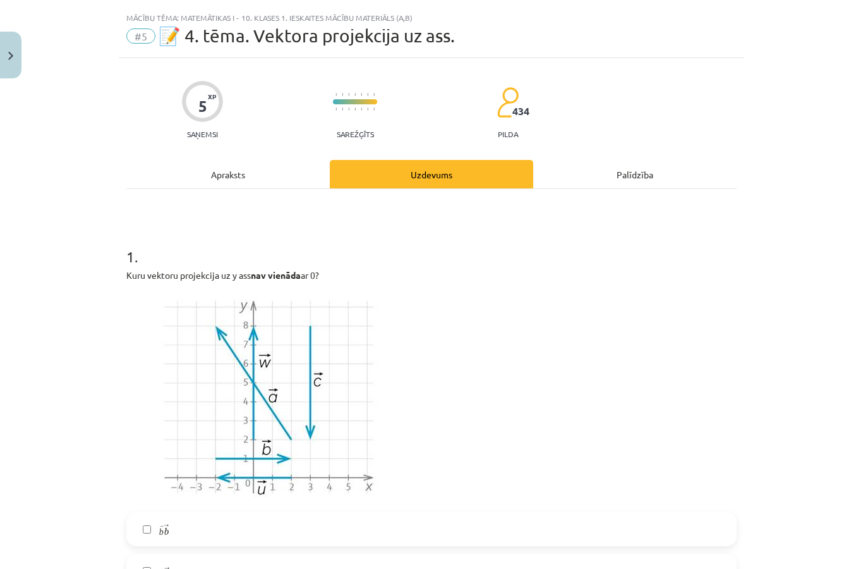
scroll to position [32, 0]
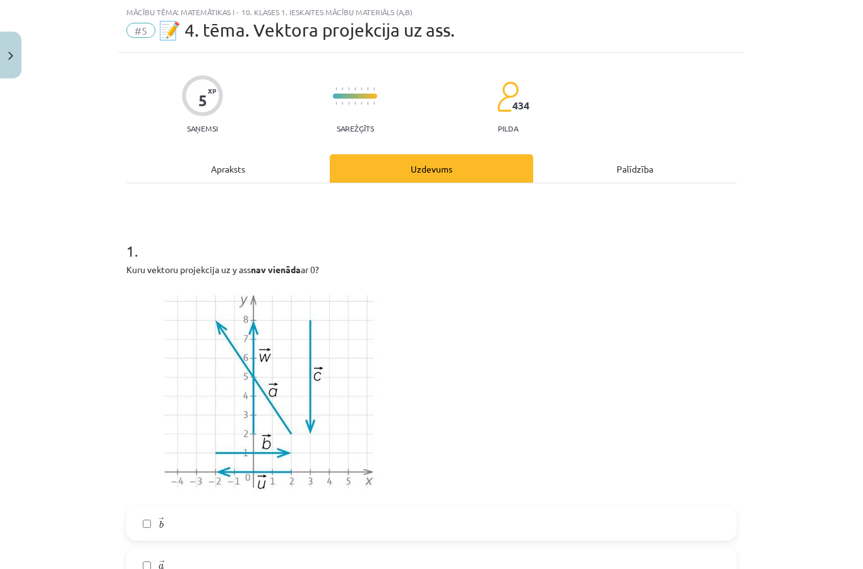
click at [16, 49] on button "Close" at bounding box center [10, 55] width 21 height 47
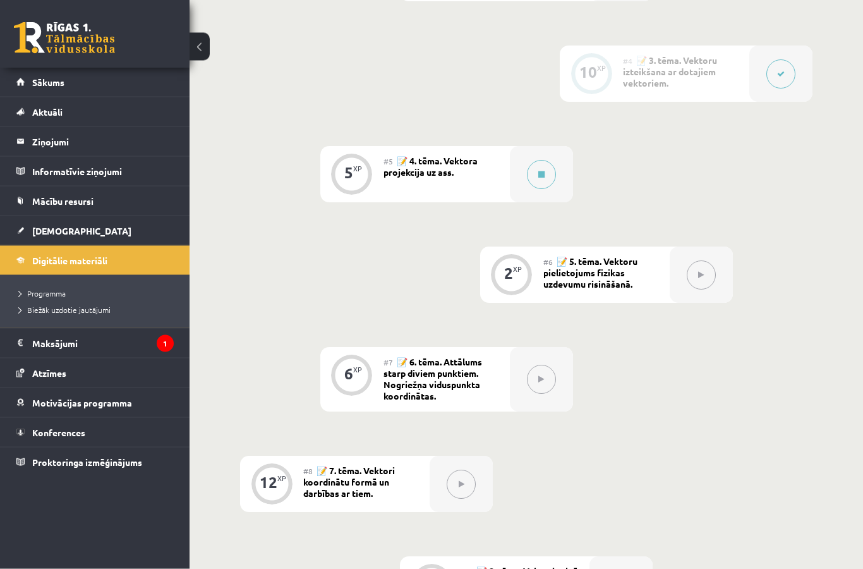
scroll to position [573, 0]
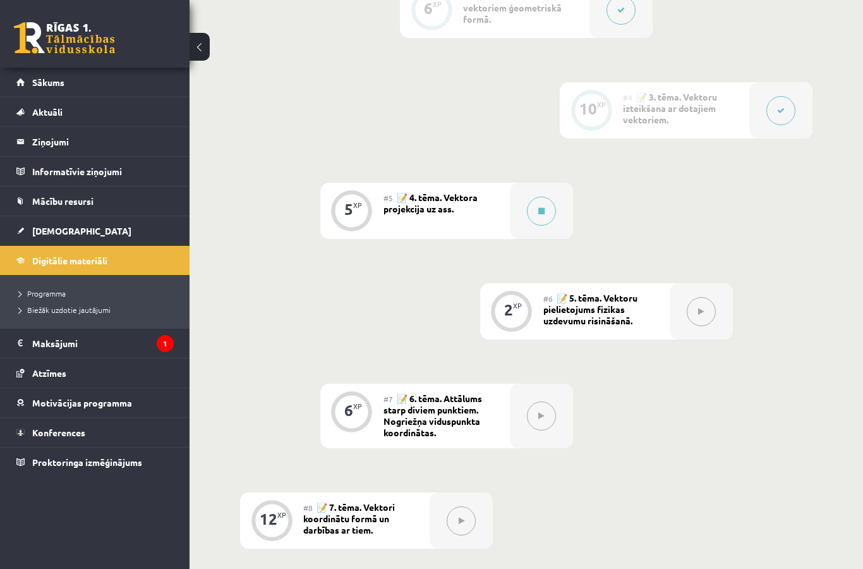
click at [543, 219] on button at bounding box center [541, 211] width 29 height 29
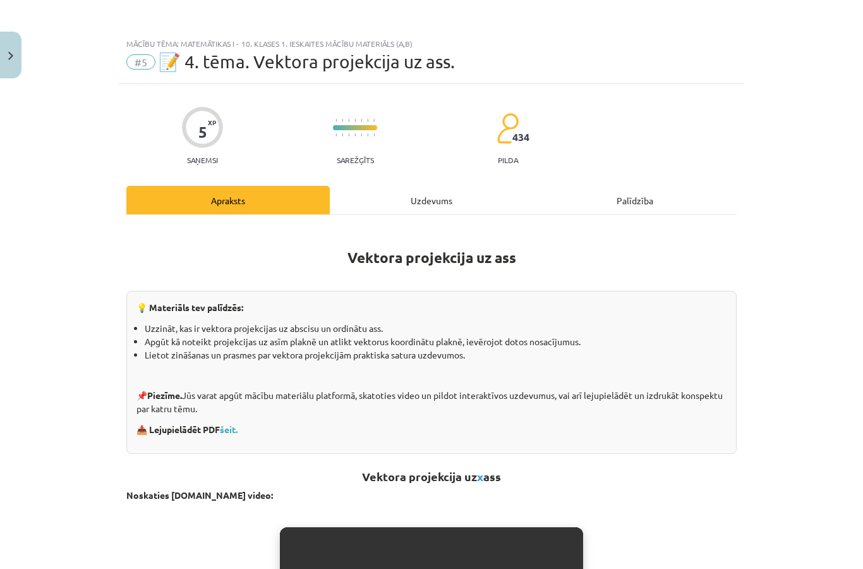
click at [444, 208] on div "Uzdevums" at bounding box center [432, 200] width 204 height 28
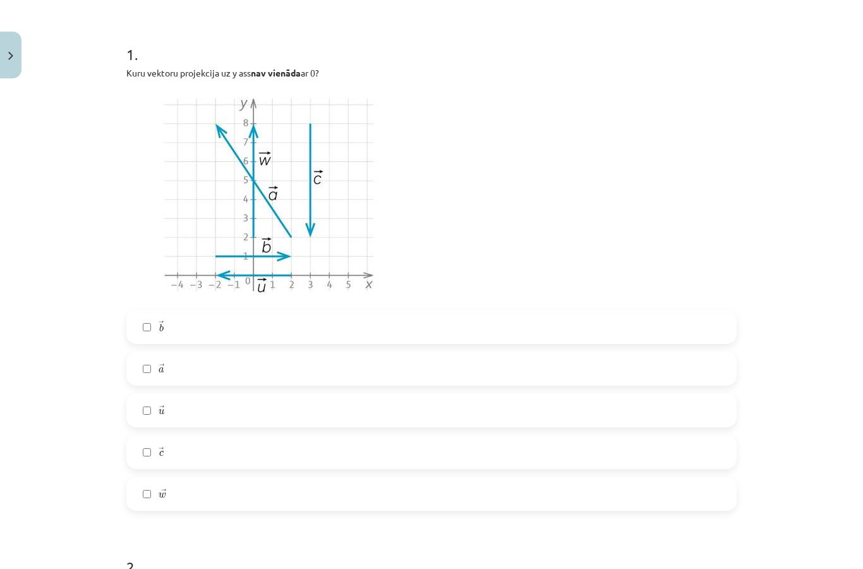
scroll to position [229, 0]
click at [198, 491] on label "→ w w →" at bounding box center [432, 493] width 608 height 32
click at [214, 368] on label "→ a a →" at bounding box center [432, 367] width 608 height 32
click at [225, 320] on label "→ b b →" at bounding box center [432, 326] width 608 height 32
click at [233, 80] on div "Kuru vektoru projekcija uz y ass nav vienāda ar 0?" at bounding box center [431, 183] width 611 height 236
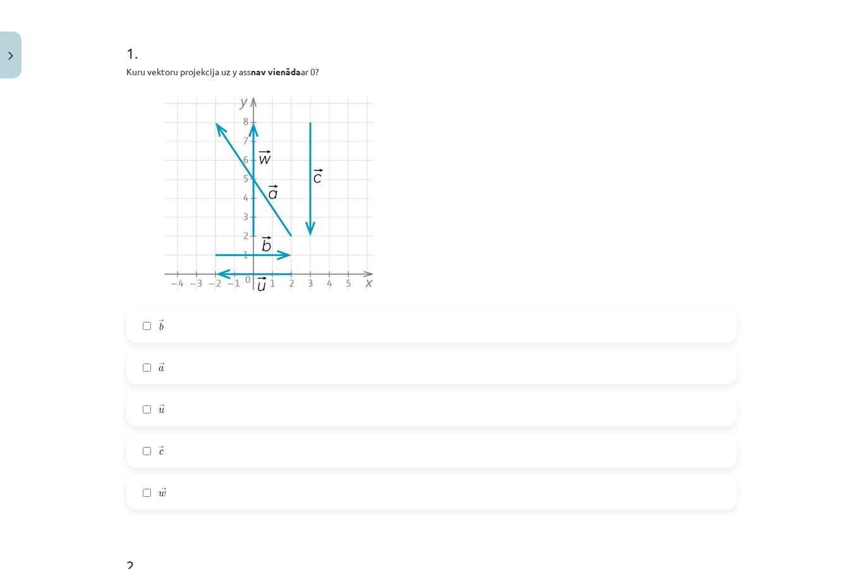
click at [259, 66] on p "Kuru vektoru projekcija uz y ass nav vienāda ar 0?" at bounding box center [431, 71] width 611 height 13
click at [464, 142] on p at bounding box center [431, 193] width 611 height 215
copy p "Kuru vektoru projekcija uz y ass nav vienāda ar 0?"
click at [779, 266] on div "Mācību tēma: Matemātikas i - 10. klases 1. ieskaites mācību materiāls (a,b) #5 …" at bounding box center [431, 284] width 863 height 569
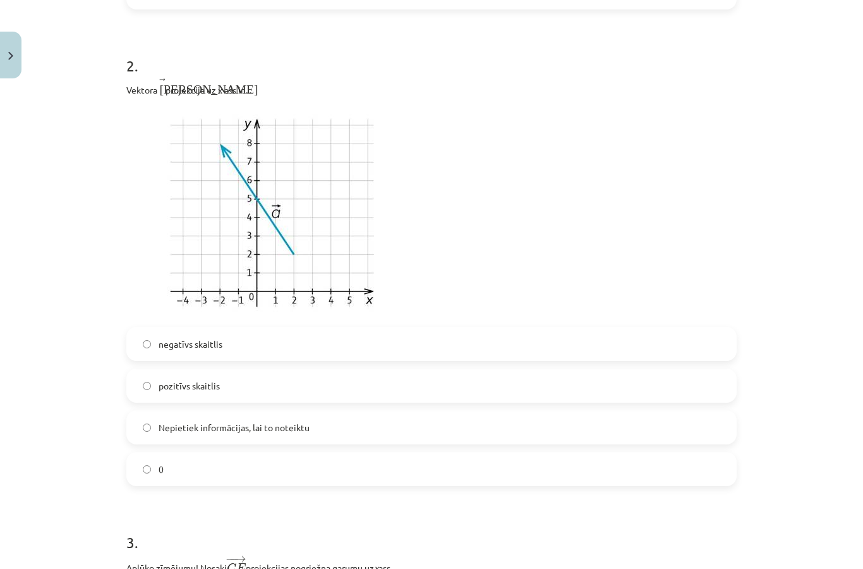
scroll to position [720, 0]
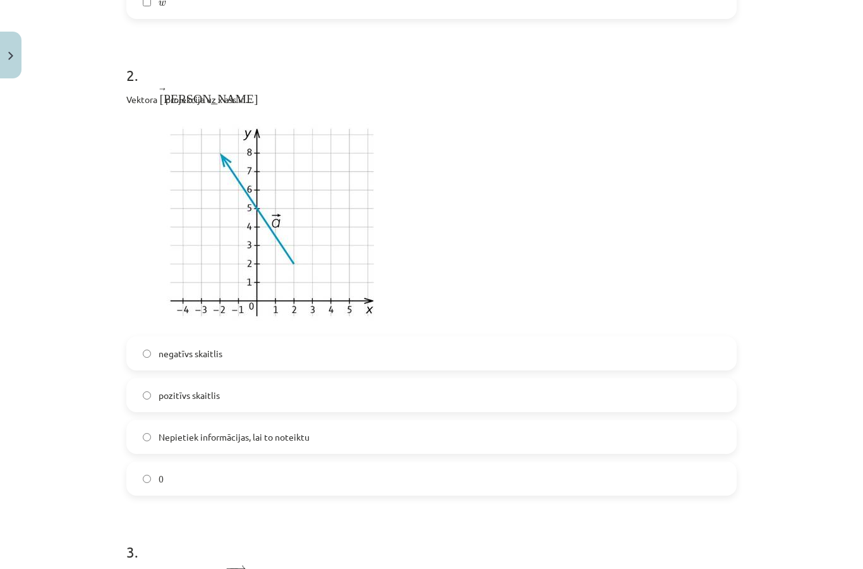
click at [695, 442] on label "Nepietiek informācijas, lai to noteiktu" at bounding box center [432, 437] width 608 height 32
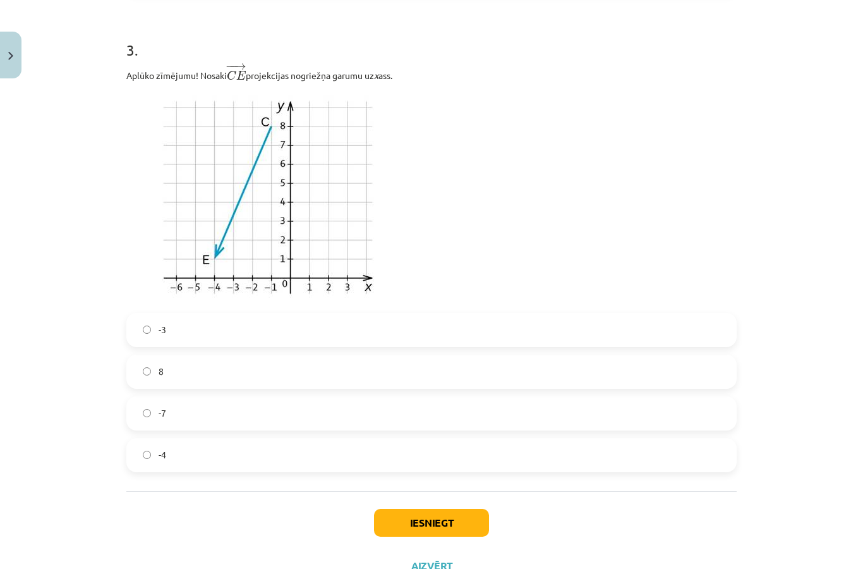
scroll to position [1221, 0]
click at [666, 457] on label "-4" at bounding box center [432, 456] width 608 height 32
click at [454, 537] on button "Iesniegt" at bounding box center [431, 523] width 115 height 28
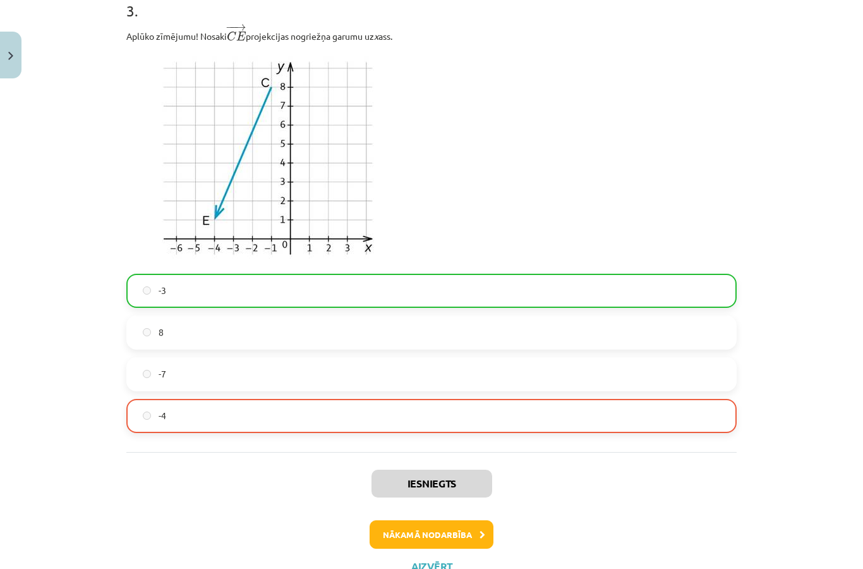
click at [459, 533] on button "Nākamā nodarbība" at bounding box center [432, 534] width 124 height 29
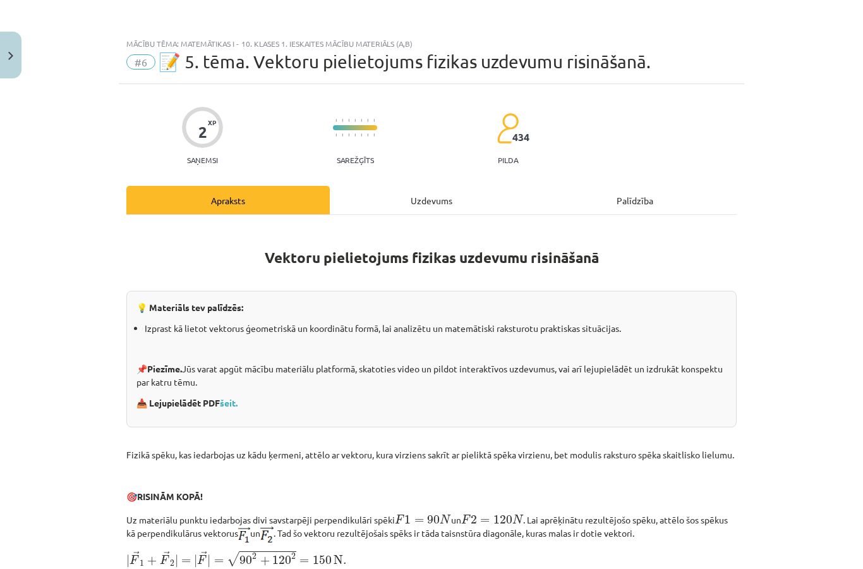
scroll to position [0, 0]
click at [418, 202] on div "Uzdevums" at bounding box center [432, 200] width 204 height 28
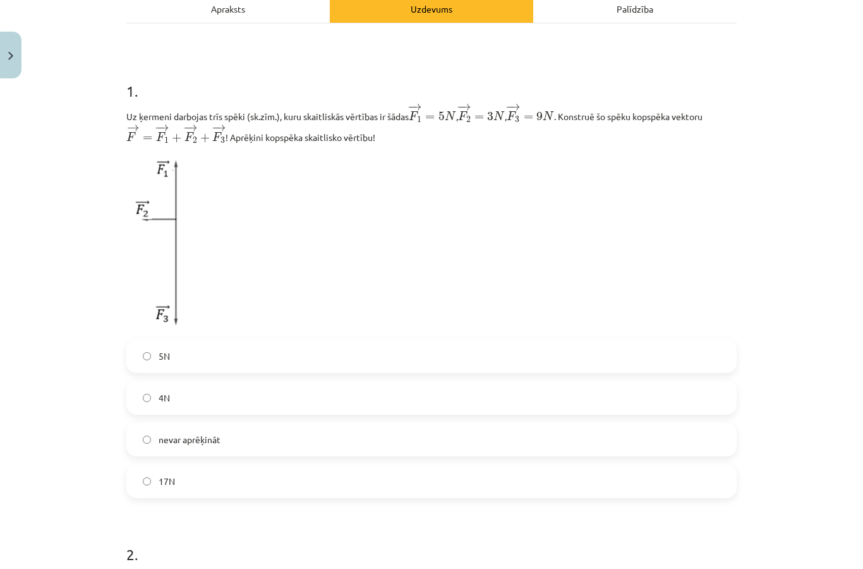
scroll to position [191, 0]
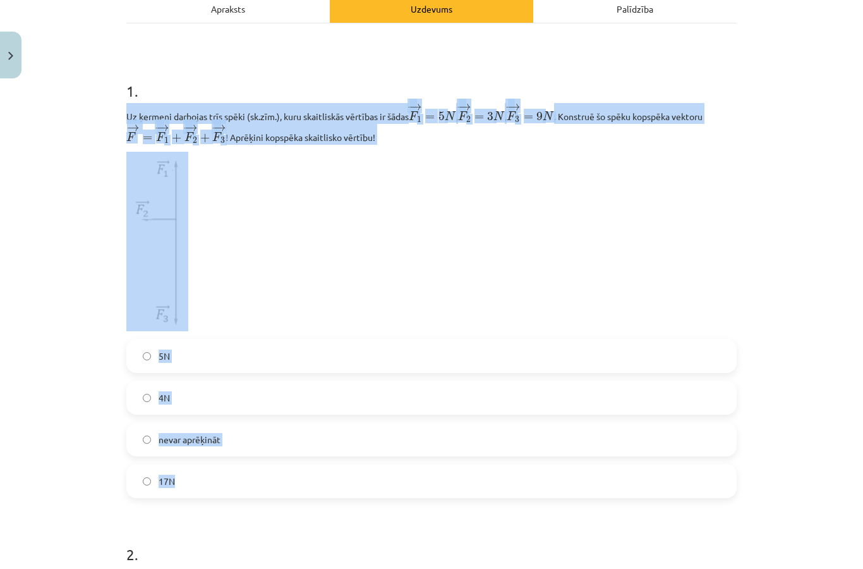
click at [805, 162] on div "Mācību tēma: Matemātikas i - 10. klases 1. ieskaites mācību materiāls (a,b) #6 …" at bounding box center [431, 284] width 863 height 569
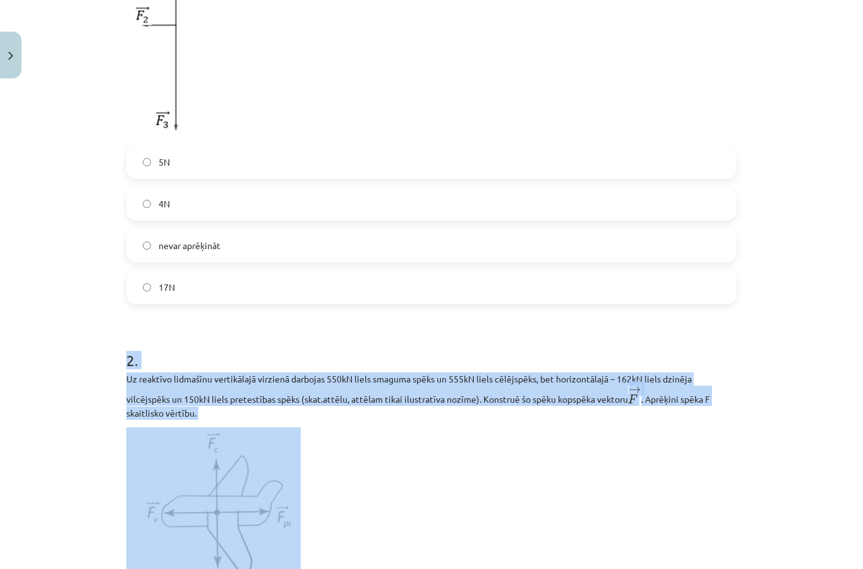
scroll to position [383, 0]
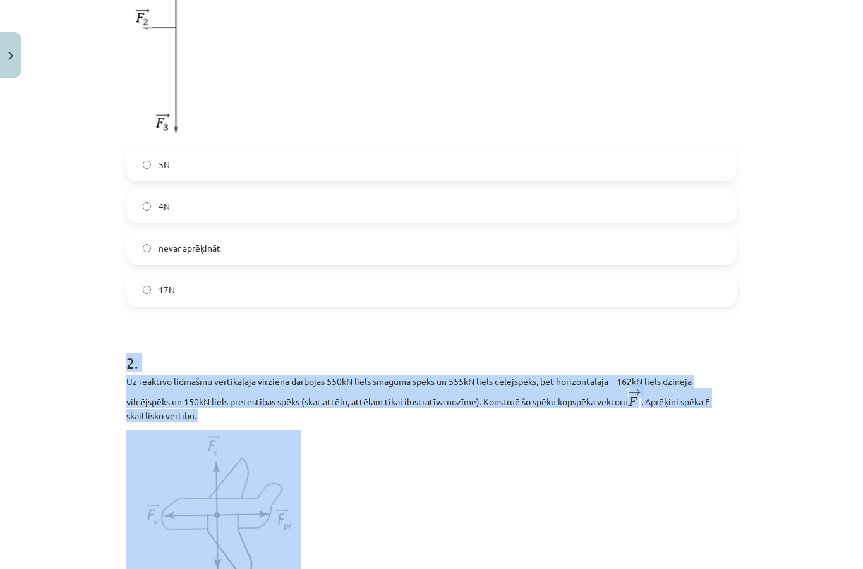
click at [578, 238] on label "nevar aprēķināt" at bounding box center [432, 248] width 608 height 32
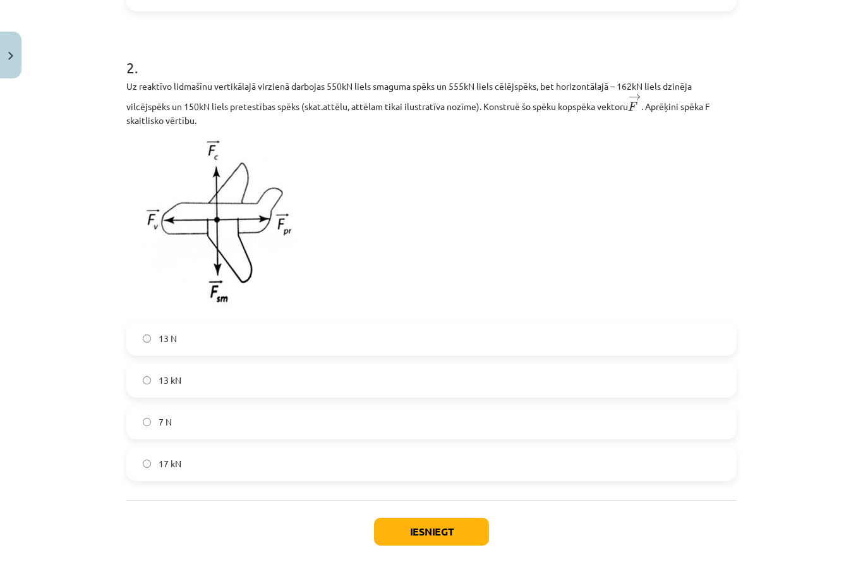
scroll to position [678, 0]
click at [366, 382] on label "13 kN" at bounding box center [432, 381] width 608 height 32
click at [462, 533] on button "Iesniegt" at bounding box center [431, 532] width 115 height 28
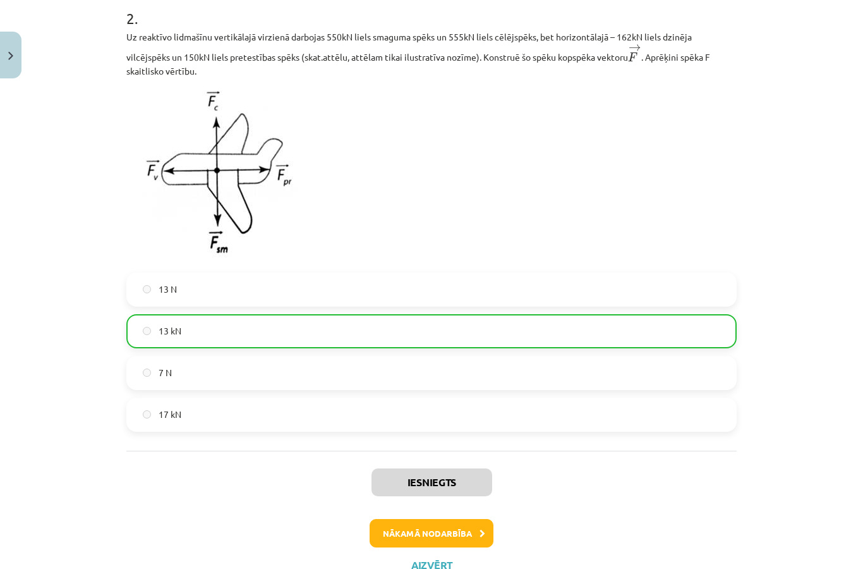
click at [442, 537] on button "Nākamā nodarbība" at bounding box center [432, 533] width 124 height 29
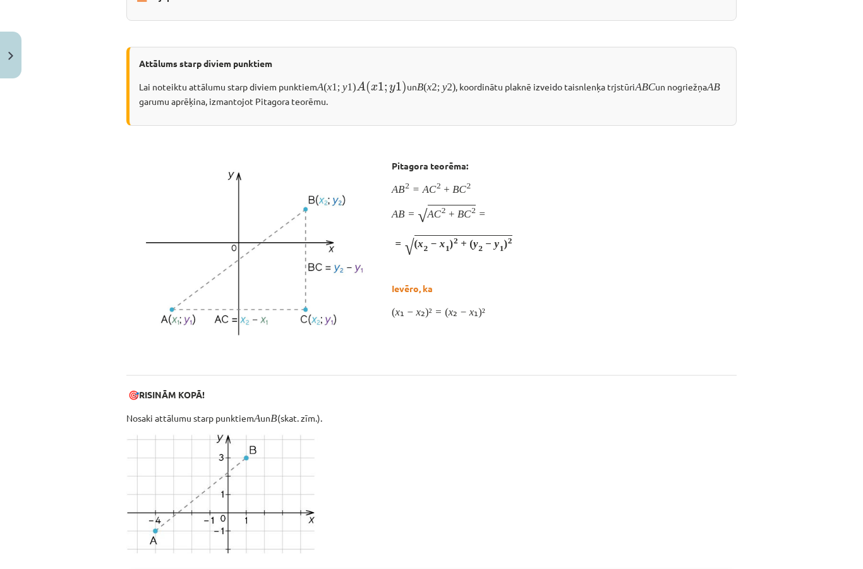
scroll to position [32, 0]
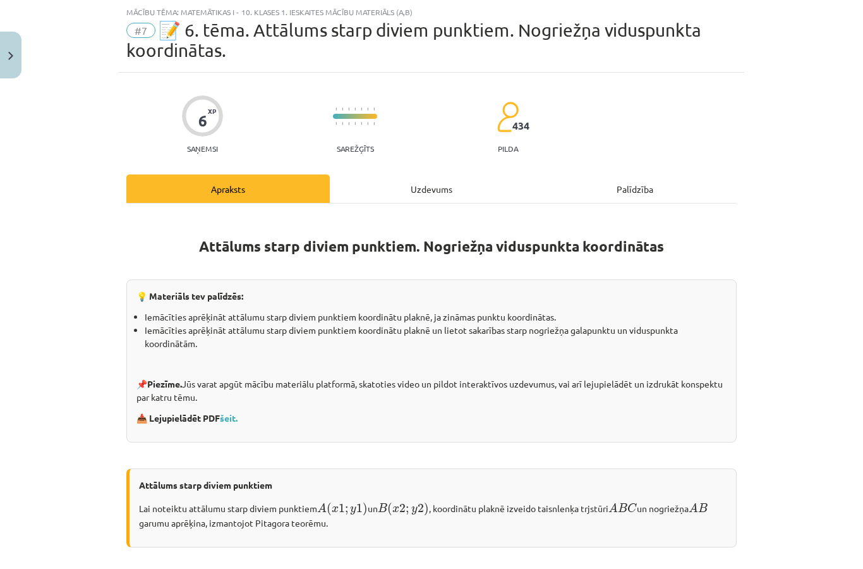
click at [456, 187] on div "Uzdevums" at bounding box center [432, 188] width 204 height 28
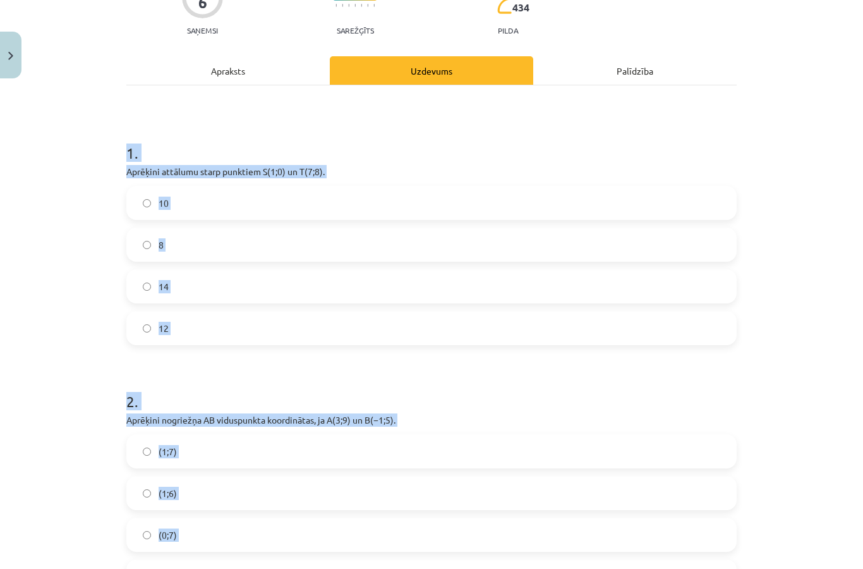
scroll to position [150, 0]
click at [817, 222] on div "Mācību tēma: Matemātikas i - 10. klases 1. ieskaites mācību materiāls (a,b) #7 …" at bounding box center [431, 284] width 863 height 569
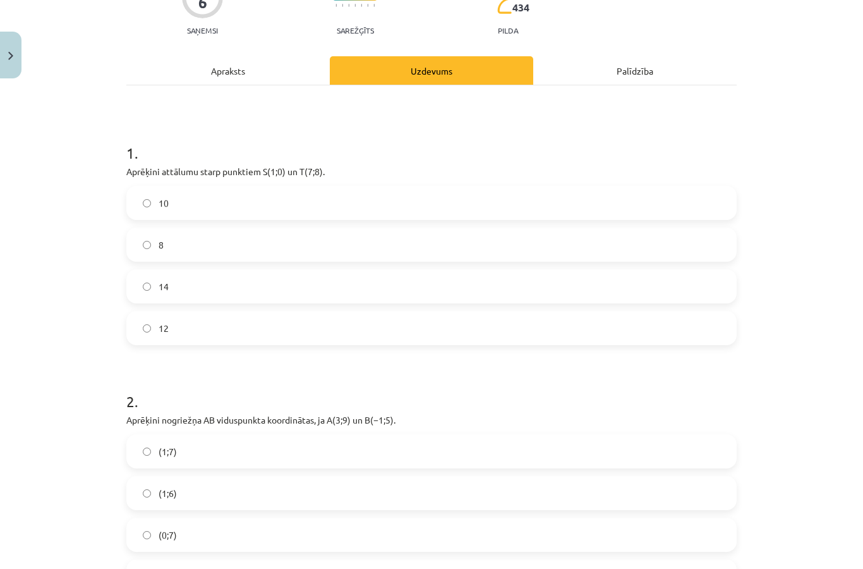
click at [506, 454] on label "(1;7)" at bounding box center [432, 451] width 608 height 32
click at [511, 194] on label "10" at bounding box center [432, 203] width 608 height 32
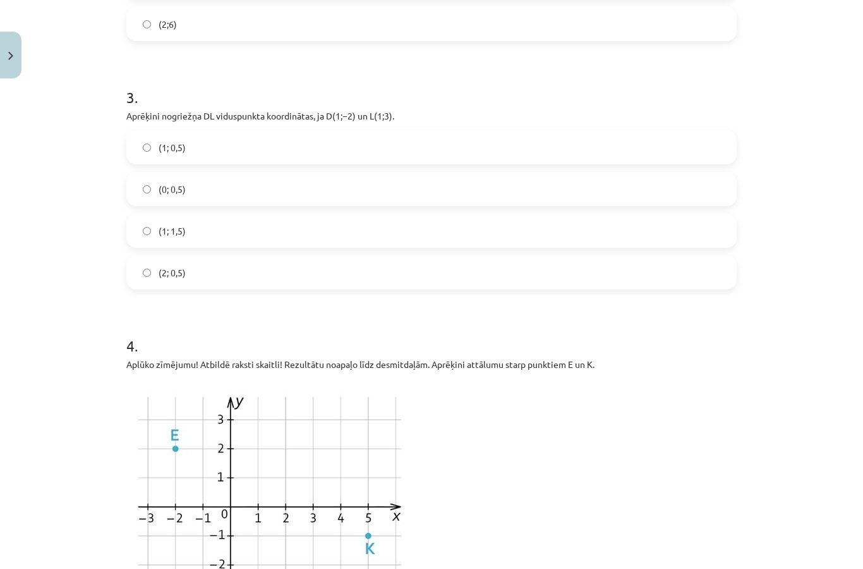
scroll to position [698, 0]
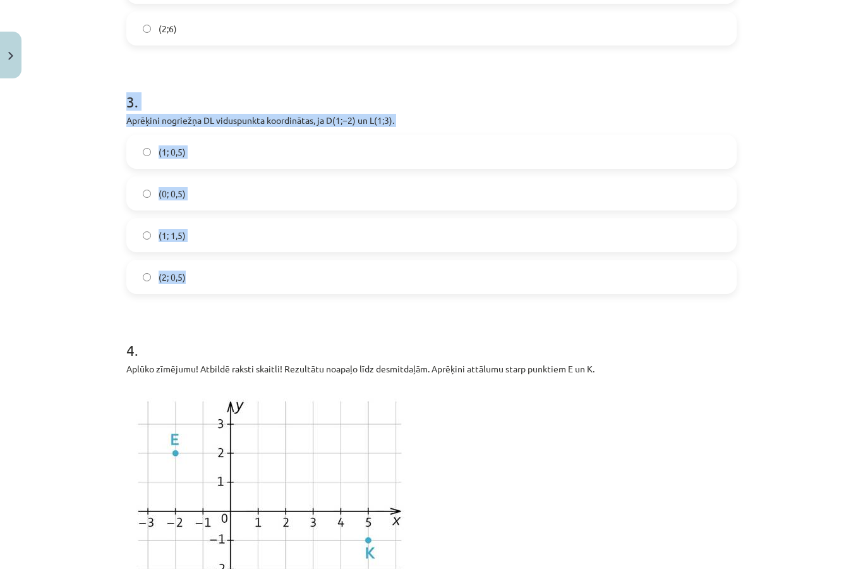
click at [807, 311] on div "Mācību tēma: Matemātikas i - 10. klases 1. ieskaites mācību materiāls (a,b) #7 …" at bounding box center [431, 284] width 863 height 569
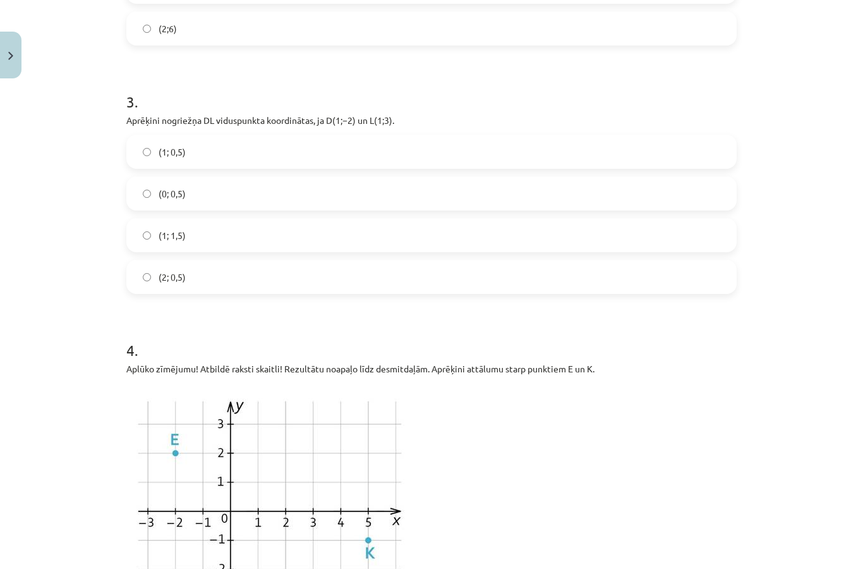
click at [662, 154] on label "(1; 0,5)" at bounding box center [432, 152] width 608 height 32
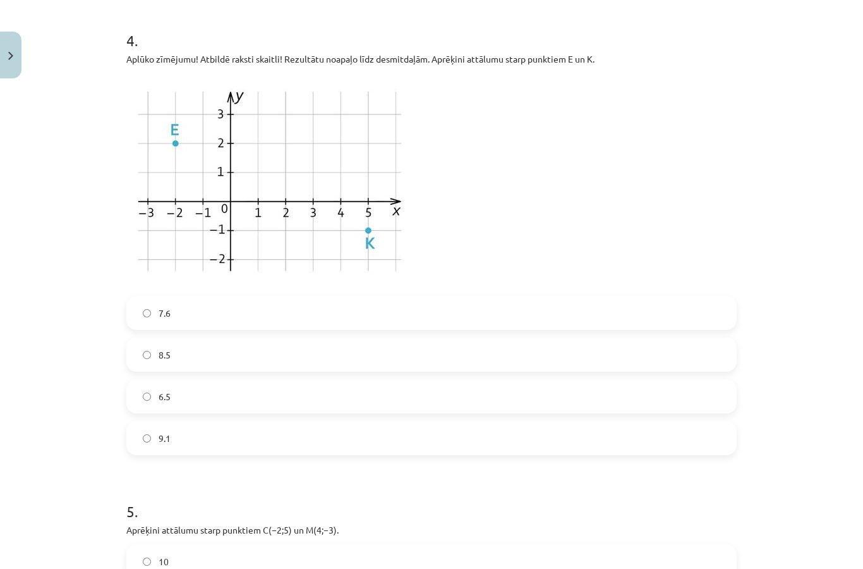
scroll to position [1007, 0]
click at [278, 318] on label "7.6" at bounding box center [432, 313] width 608 height 32
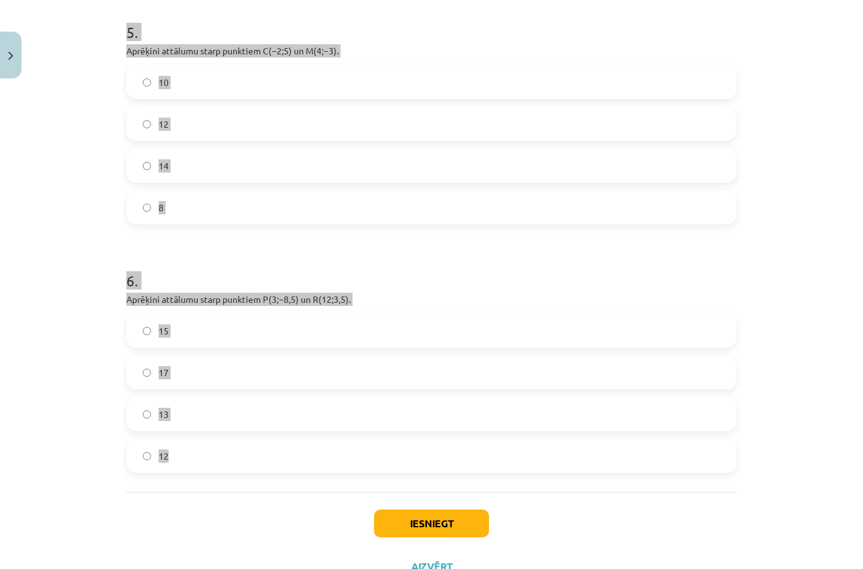
scroll to position [1485, 0]
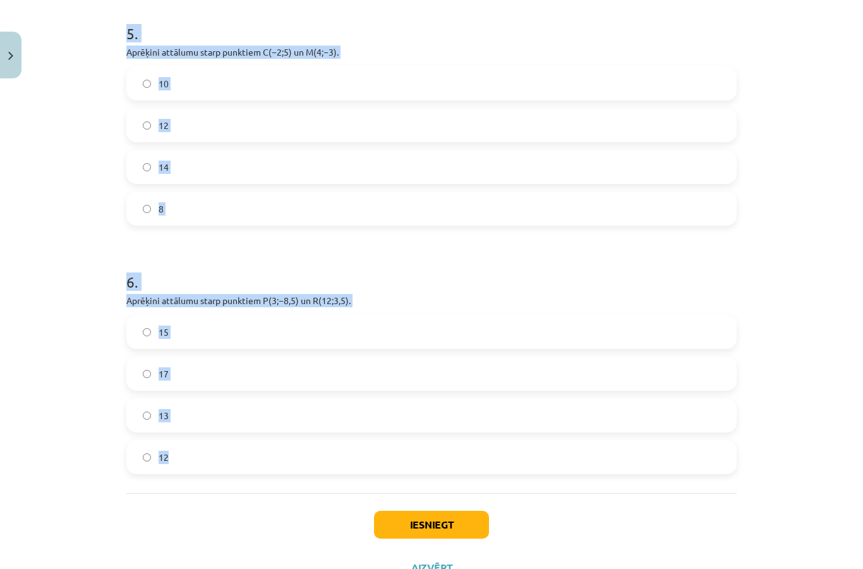
click at [84, 212] on div "Mācību tēma: Matemātikas i - 10. klases 1. ieskaites mācību materiāls (a,b) #7 …" at bounding box center [431, 284] width 863 height 569
click at [832, 335] on div "Mācību tēma: Matemātikas i - 10. klases 1. ieskaites mācību materiāls (a,b) #7 …" at bounding box center [431, 284] width 863 height 569
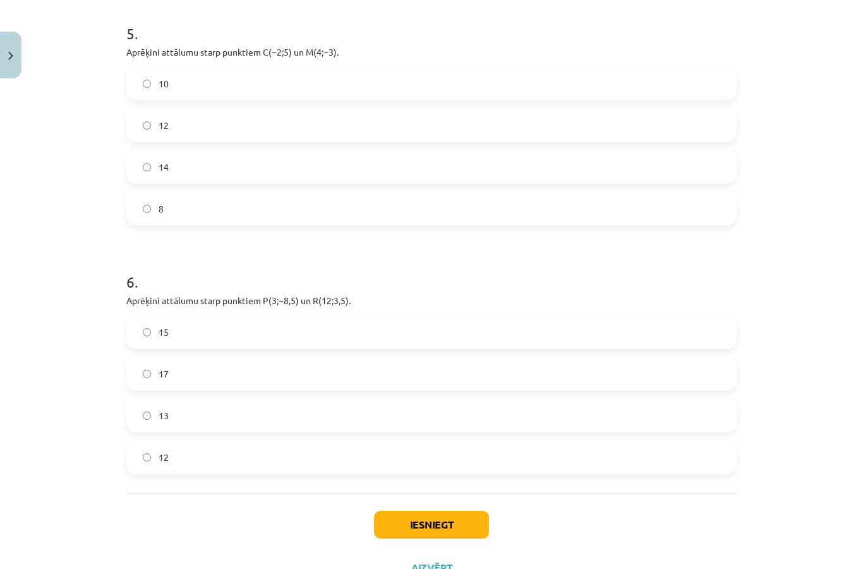
click at [449, 70] on label "10" at bounding box center [432, 84] width 608 height 32
click at [334, 331] on label "15" at bounding box center [432, 332] width 608 height 32
click at [463, 516] on button "Iesniegt" at bounding box center [431, 525] width 115 height 28
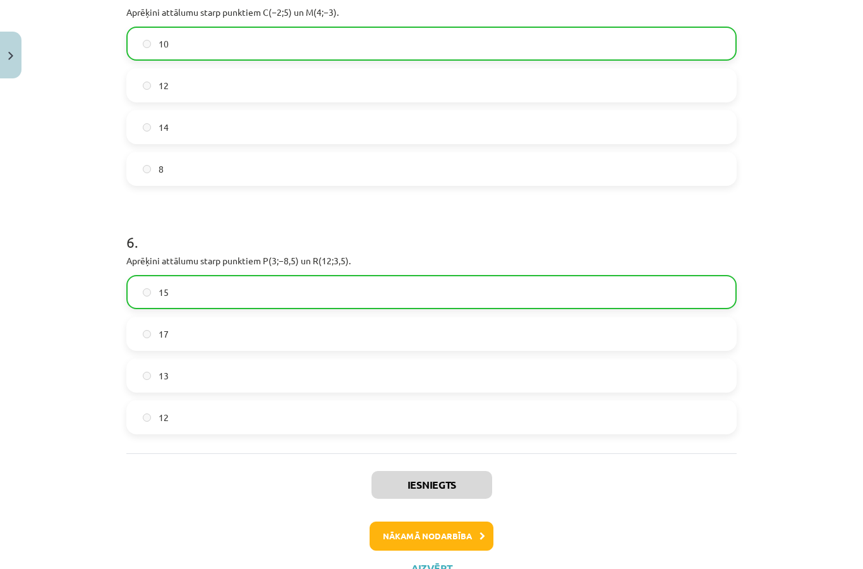
click at [461, 528] on button "Nākamā nodarbība" at bounding box center [432, 535] width 124 height 29
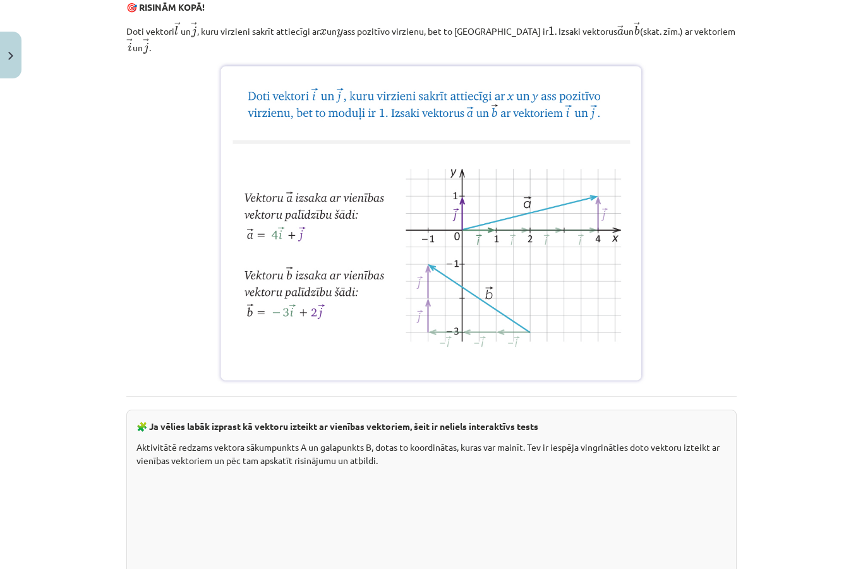
scroll to position [32, 0]
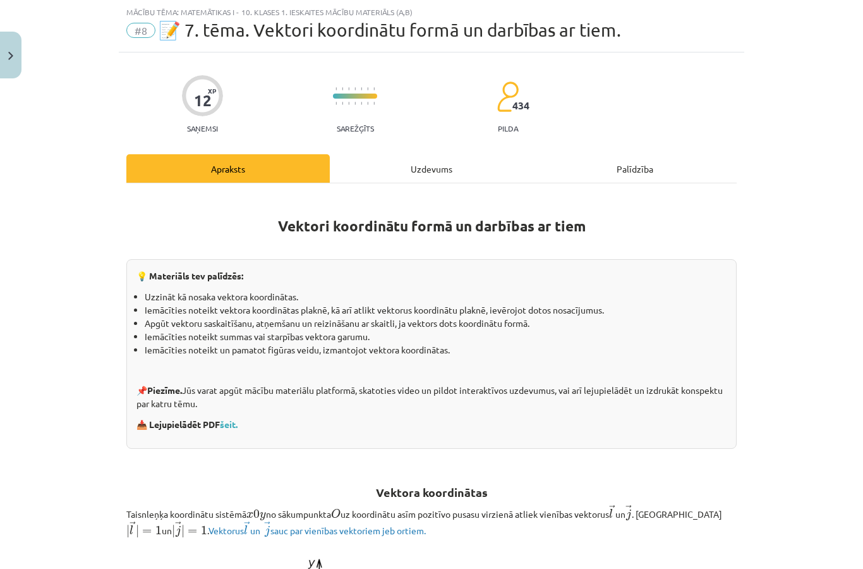
click at [437, 180] on div "Uzdevums" at bounding box center [432, 168] width 204 height 28
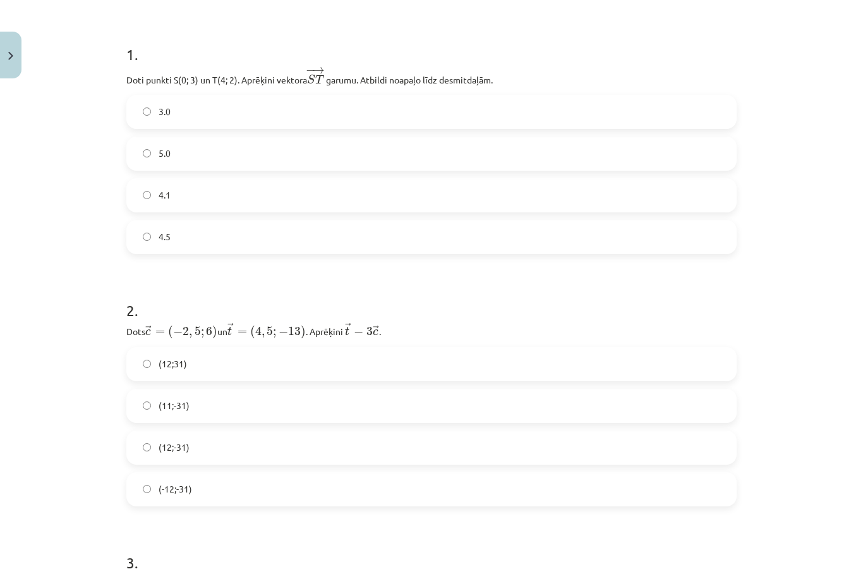
scroll to position [231, 0]
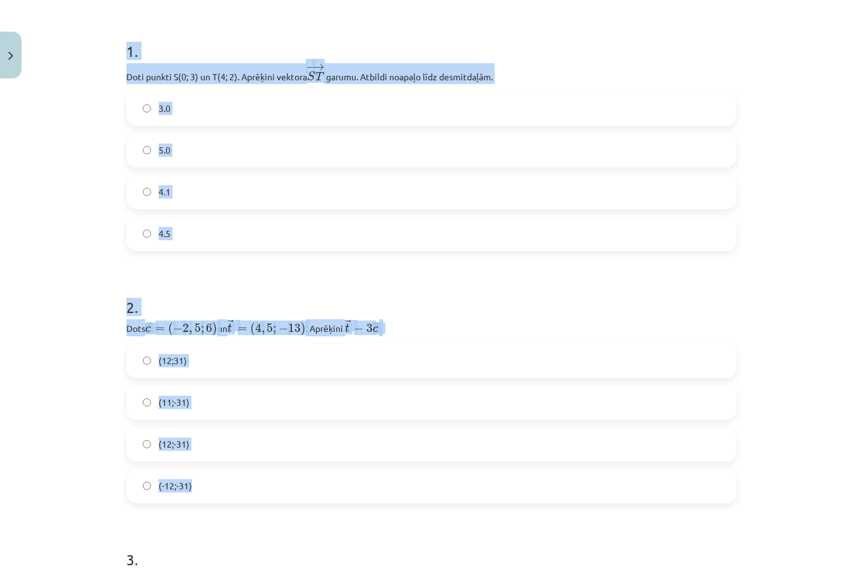
click at [777, 272] on div "Mācību tēma: Matemātikas i - 10. klases 1. ieskaites mācību materiāls (a,b) #8 …" at bounding box center [431, 284] width 863 height 569
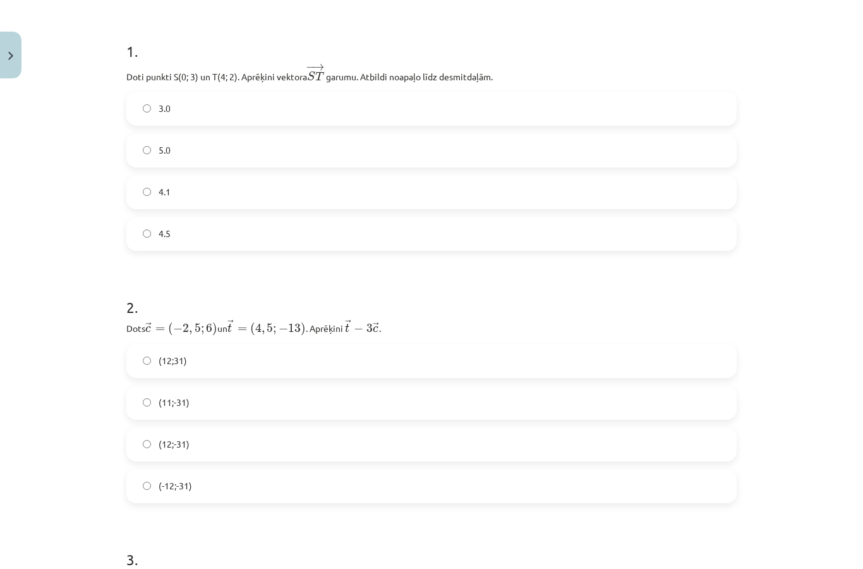
click at [526, 188] on label "4.1" at bounding box center [432, 192] width 608 height 32
click at [367, 447] on label "(12;-31)" at bounding box center [432, 445] width 608 height 32
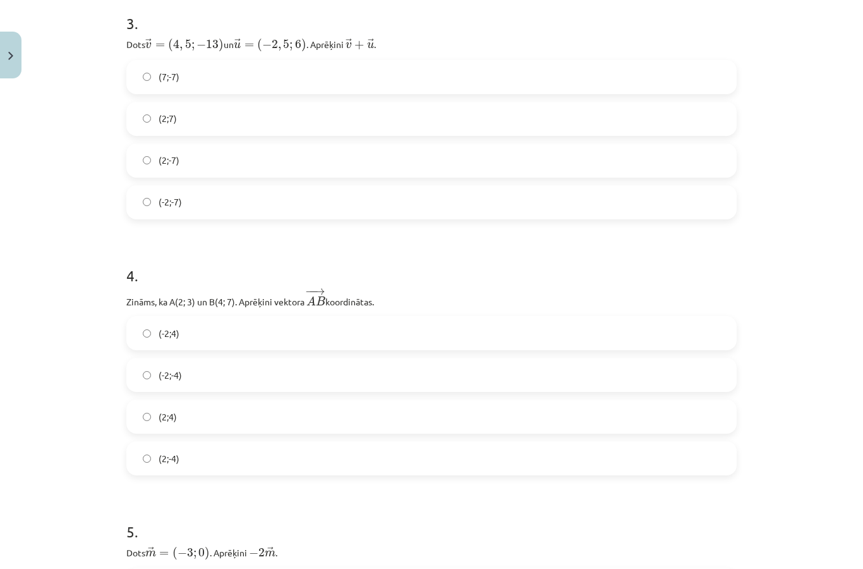
scroll to position [767, 0]
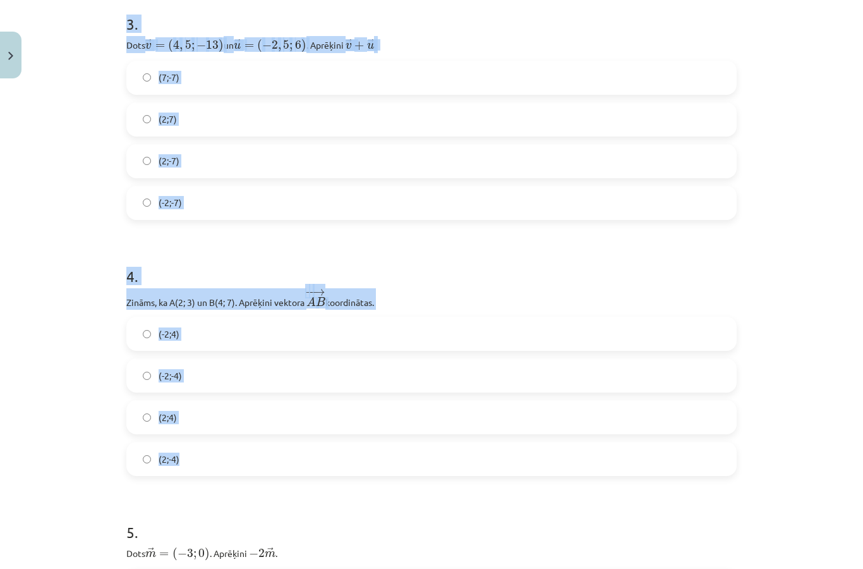
click at [838, 249] on div "Mācību tēma: Matemātikas i - 10. klases 1. ieskaites mācību materiāls (a,b) #8 …" at bounding box center [431, 284] width 863 height 569
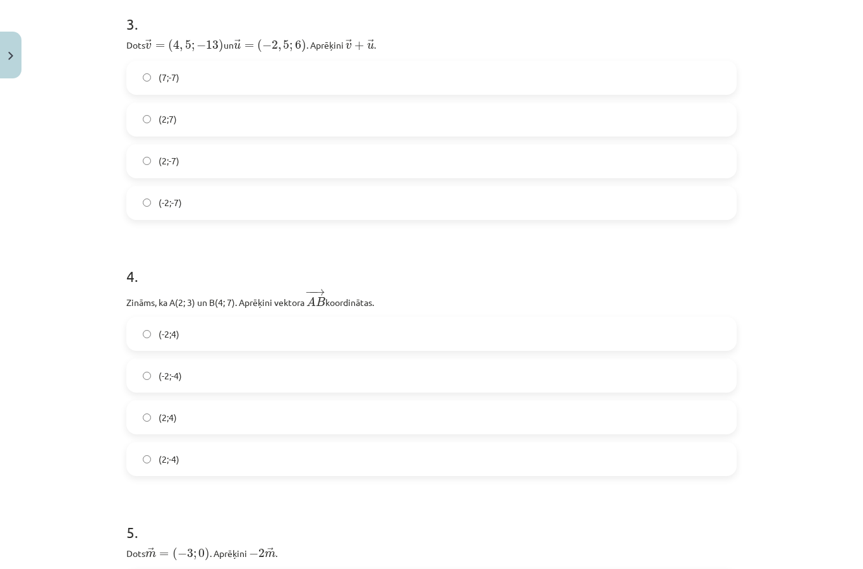
click at [481, 152] on label "(2;-7)" at bounding box center [432, 161] width 608 height 32
click at [277, 416] on label "(2;4)" at bounding box center [432, 417] width 608 height 32
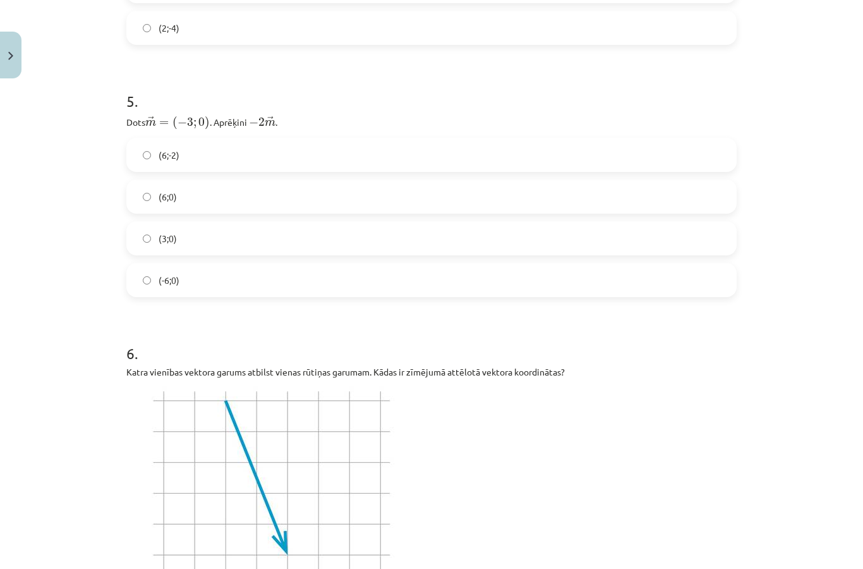
scroll to position [1217, 0]
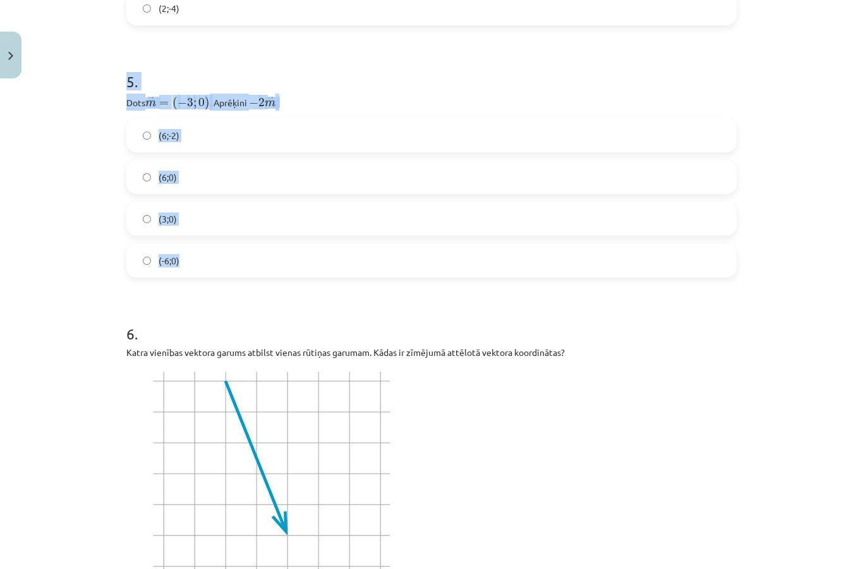
click at [490, 177] on label "(6;0)" at bounding box center [432, 177] width 608 height 32
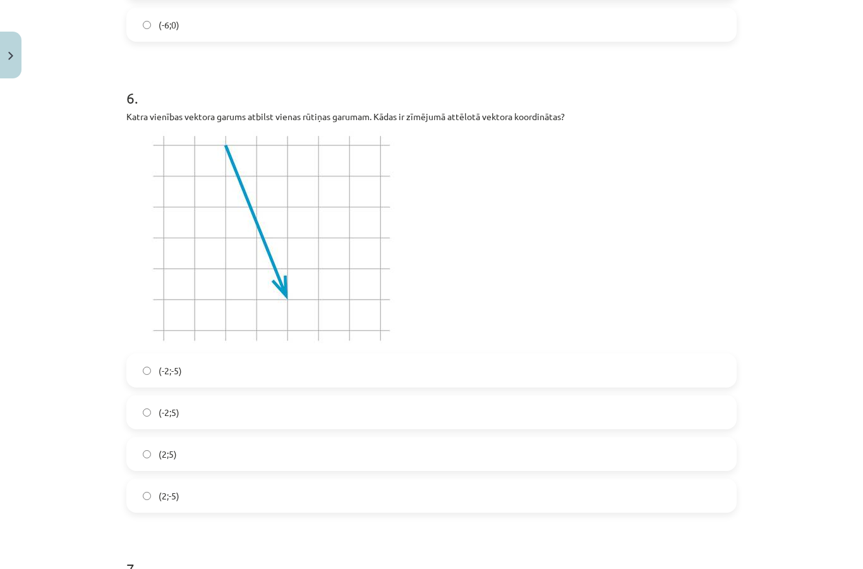
scroll to position [1454, 0]
click at [283, 489] on label "(2;-5)" at bounding box center [432, 495] width 608 height 32
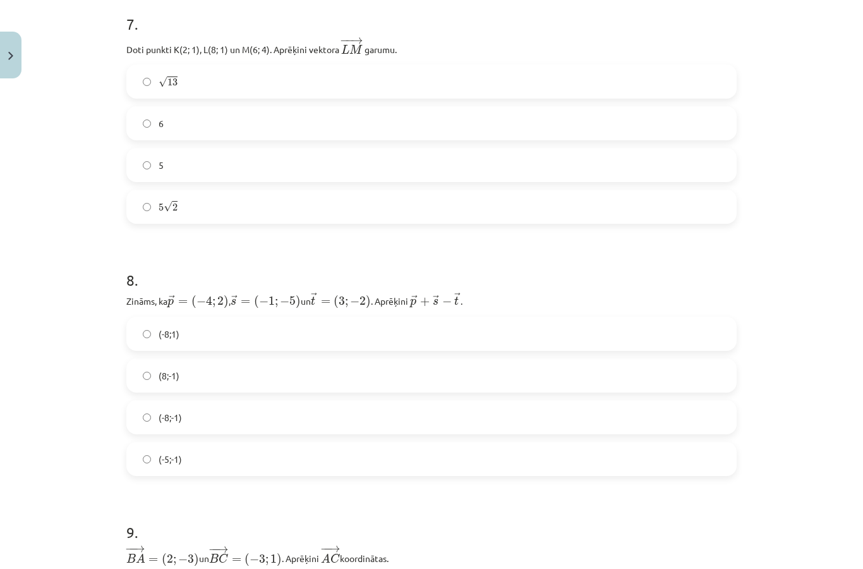
scroll to position [1998, 0]
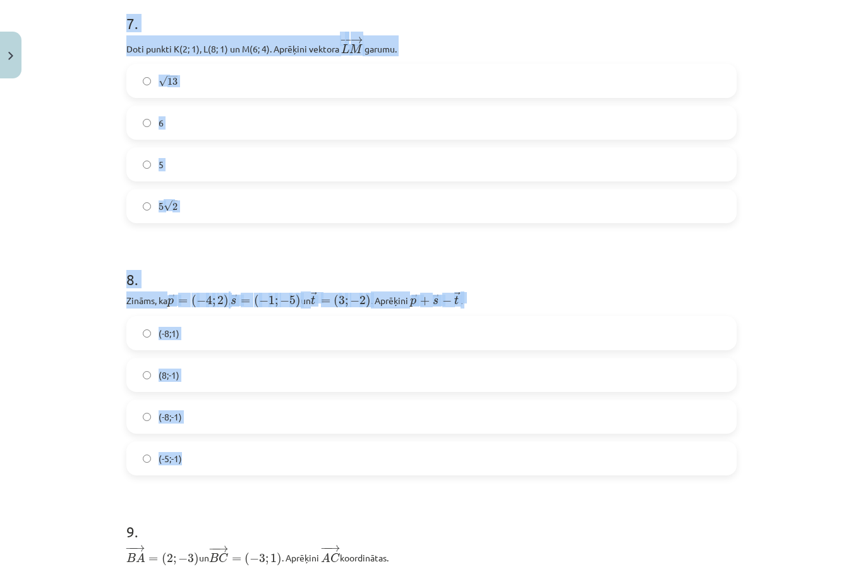
click at [66, 421] on div "Mācību tēma: Matemātikas i - 10. klases 1. ieskaites mācību materiāls (a,b) #8 …" at bounding box center [431, 284] width 863 height 569
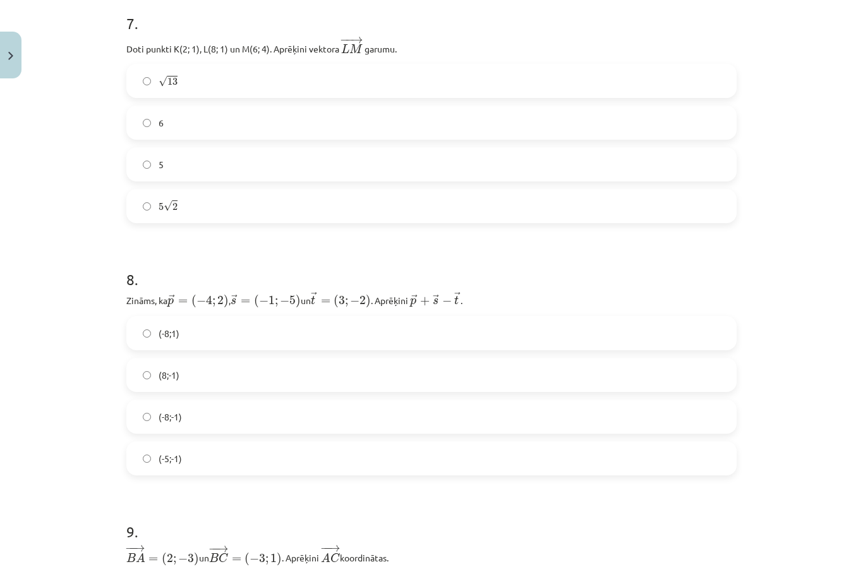
click at [370, 86] on label "√ 13 13" at bounding box center [432, 81] width 608 height 32
click at [279, 418] on label "(-8;-1)" at bounding box center [432, 417] width 608 height 32
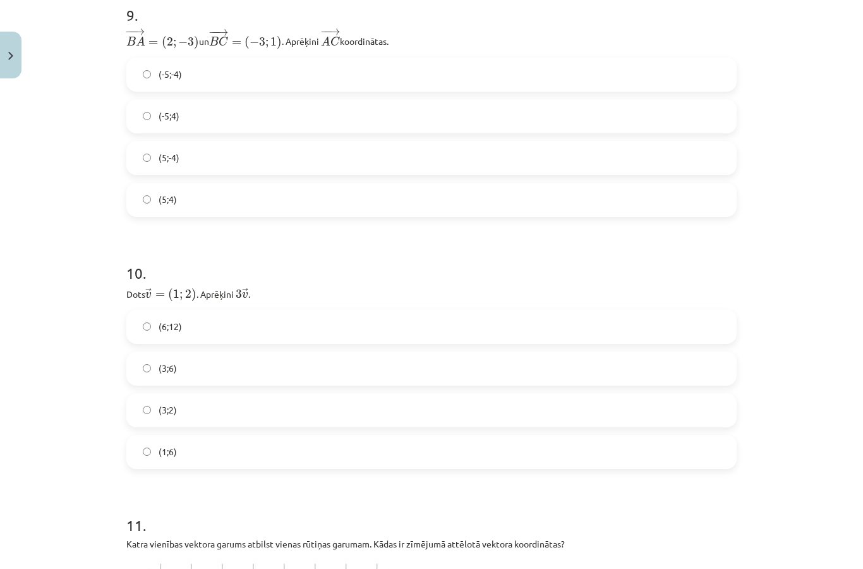
scroll to position [2515, 0]
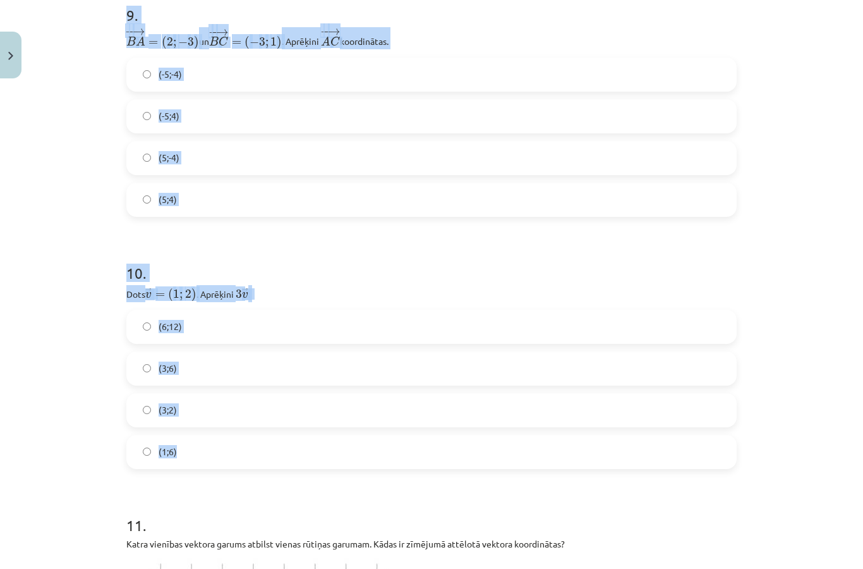
click at [827, 318] on div "Mācību tēma: Matemātikas i - 10. klases 1. ieskaites mācību materiāls (a,b) #8 …" at bounding box center [431, 284] width 863 height 569
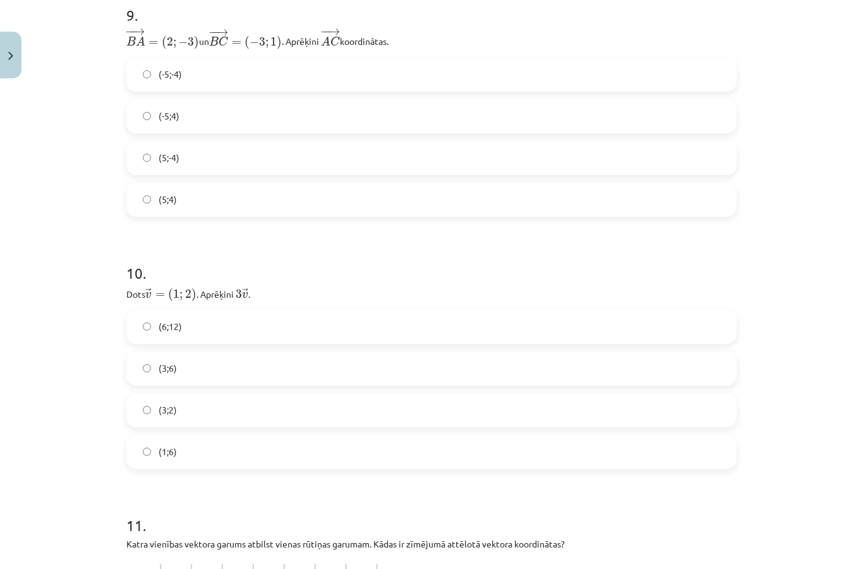
click at [324, 113] on label "(-5;4)" at bounding box center [432, 116] width 608 height 32
click at [303, 367] on label "(3;6)" at bounding box center [432, 369] width 608 height 32
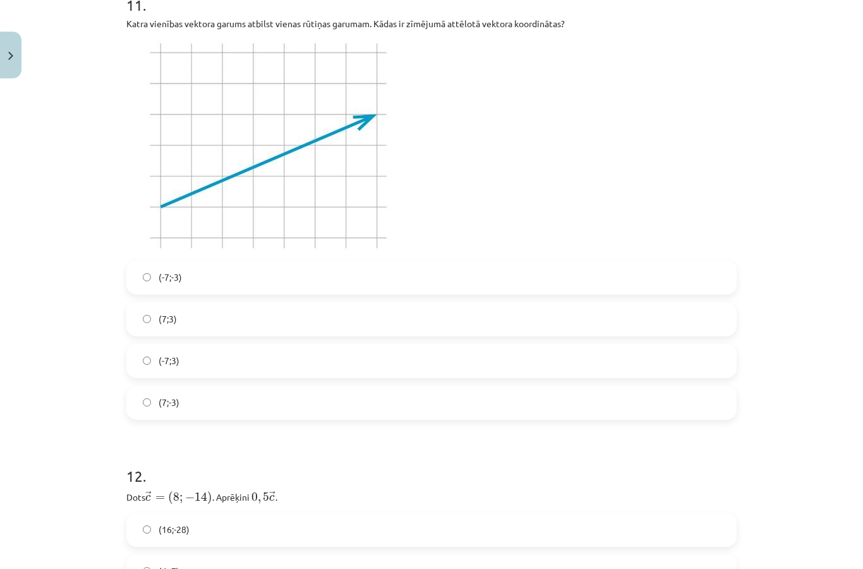
scroll to position [3035, 0]
click at [303, 352] on label "(-7;3)" at bounding box center [432, 361] width 608 height 32
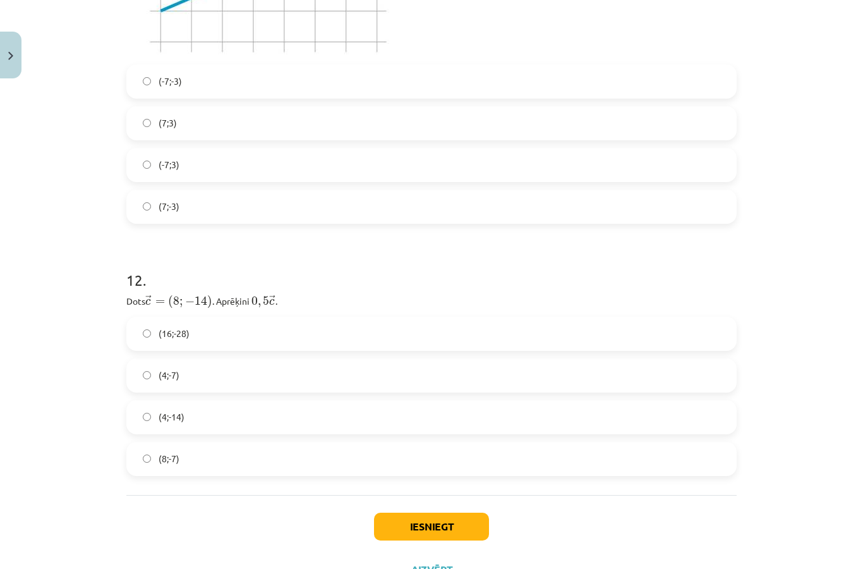
scroll to position [3230, 0]
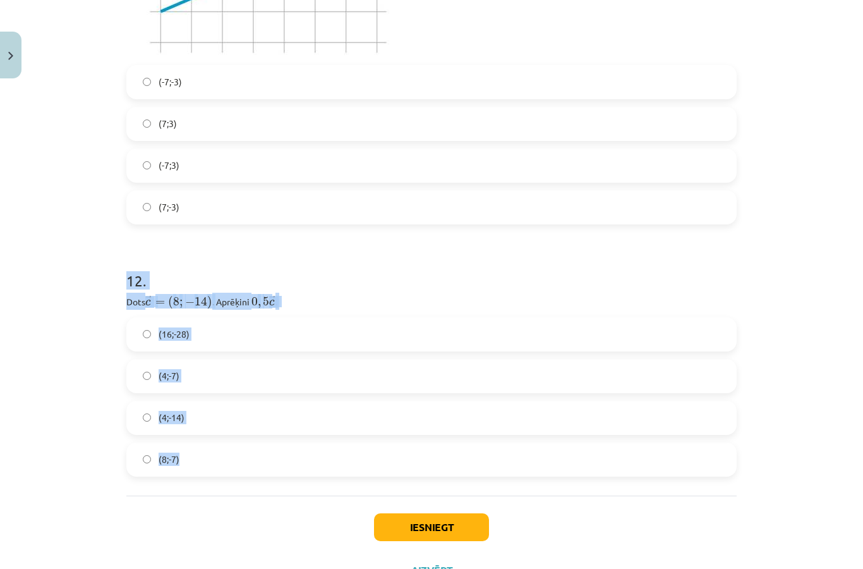
click at [275, 530] on div "Iesniegt Aizvērt" at bounding box center [431, 539] width 611 height 88
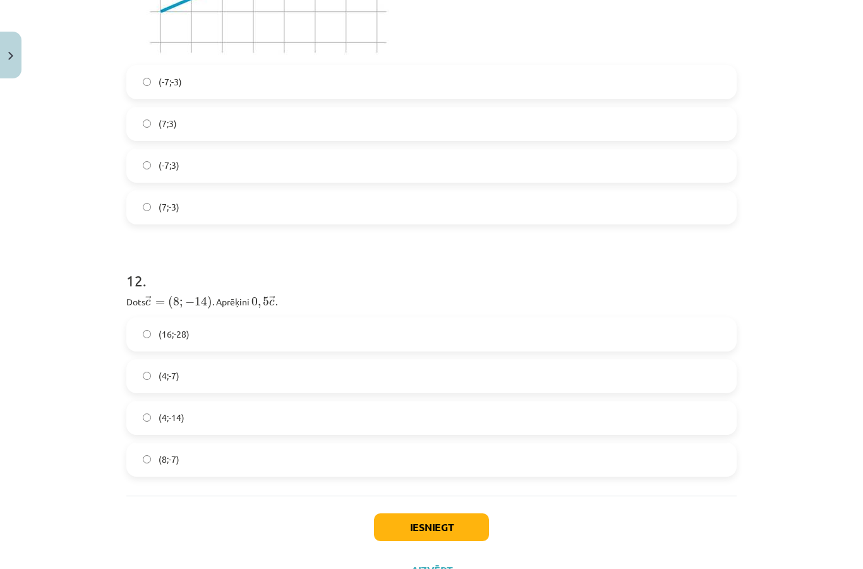
click at [352, 368] on label "(4;-7)" at bounding box center [432, 376] width 608 height 32
click at [437, 524] on button "Iesniegt" at bounding box center [431, 527] width 115 height 28
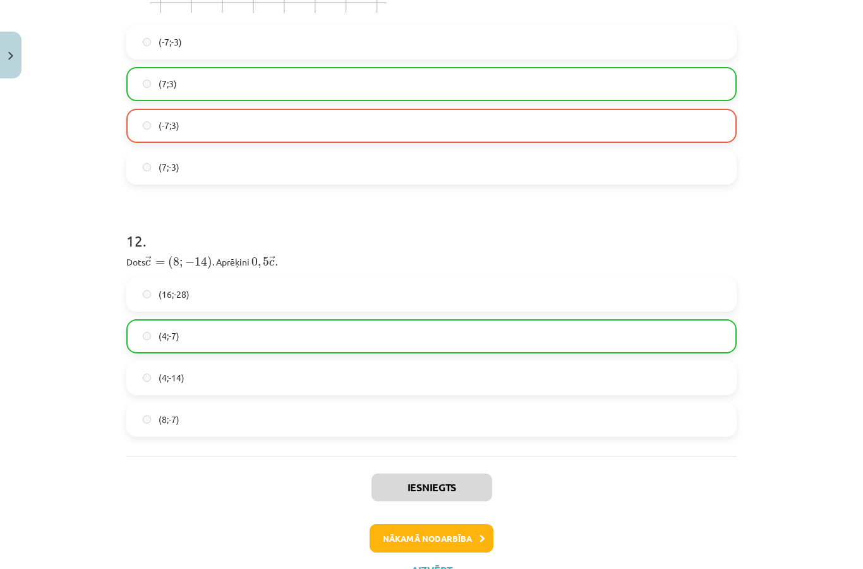
click at [438, 534] on button "Nākamā nodarbība" at bounding box center [432, 538] width 124 height 29
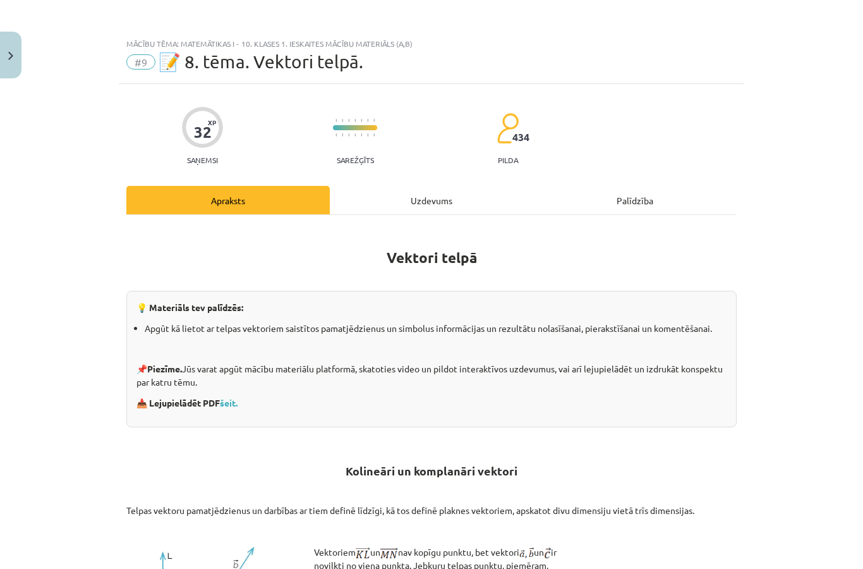
scroll to position [0, 0]
click at [441, 204] on div "Uzdevums" at bounding box center [432, 200] width 204 height 28
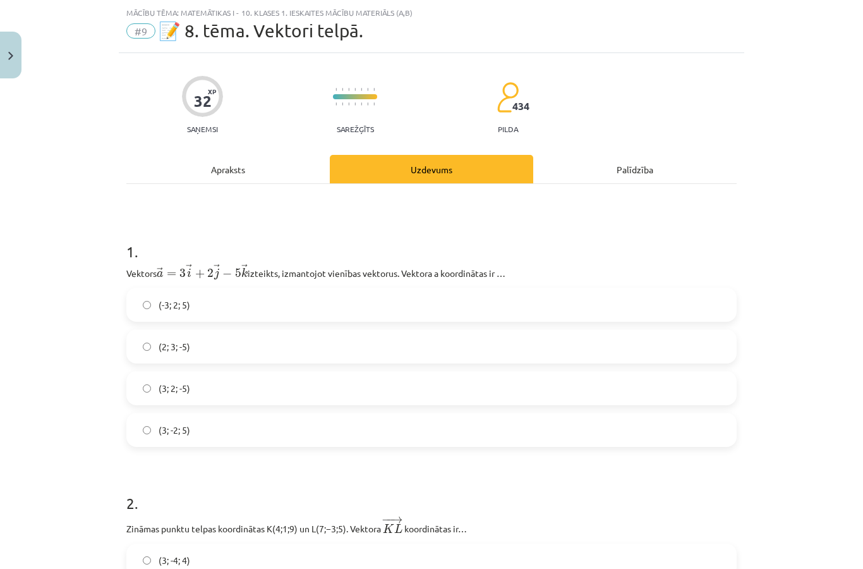
scroll to position [32, 0]
click at [3, 61] on button "Close" at bounding box center [10, 55] width 21 height 47
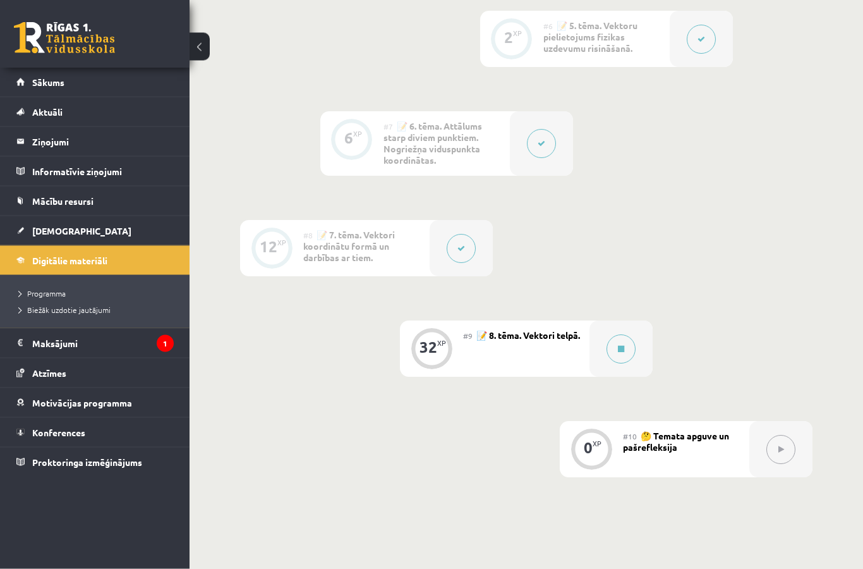
scroll to position [844, 0]
click at [637, 339] on div at bounding box center [621, 350] width 63 height 56
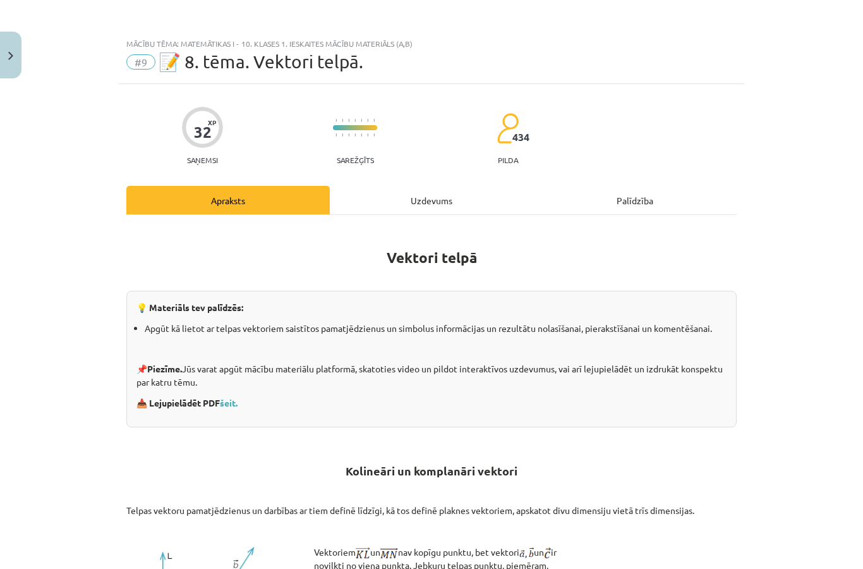
click at [455, 192] on div "Uzdevums" at bounding box center [432, 200] width 204 height 28
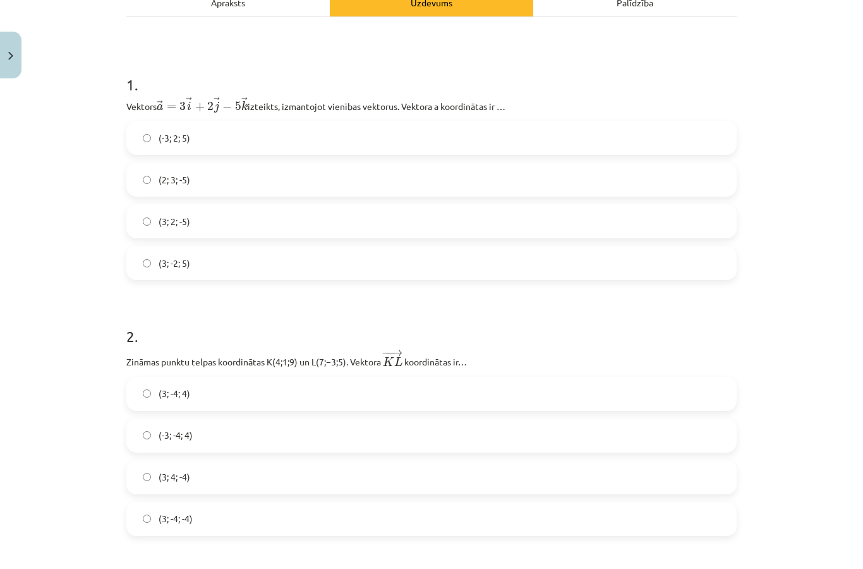
scroll to position [196, 0]
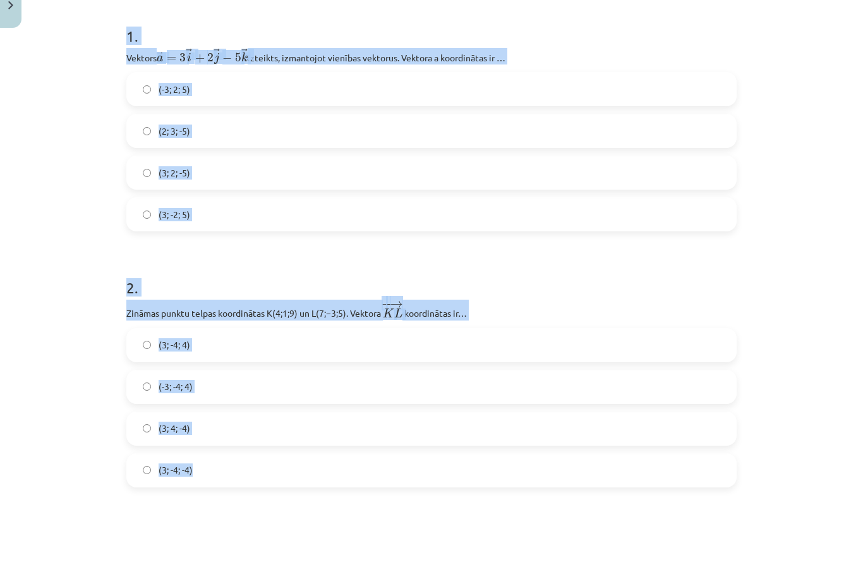
click at [799, 279] on div "Mācību tēma: Matemātikas i - 10. klases 1. ieskaites mācību materiāls (a,b) #9 …" at bounding box center [431, 284] width 863 height 569
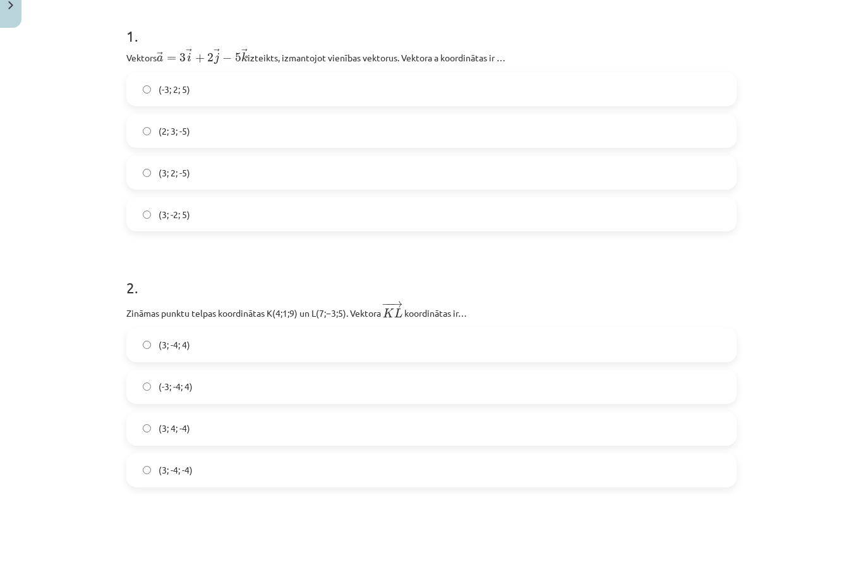
click at [429, 249] on label "(3; -2; 5)" at bounding box center [432, 265] width 608 height 32
click at [435, 249] on label "(3; -2; 5)" at bounding box center [432, 265] width 608 height 32
click at [348, 249] on label "(3; -2; 5)" at bounding box center [432, 265] width 608 height 32
click at [226, 249] on label "(3; -2; 5)" at bounding box center [432, 265] width 608 height 32
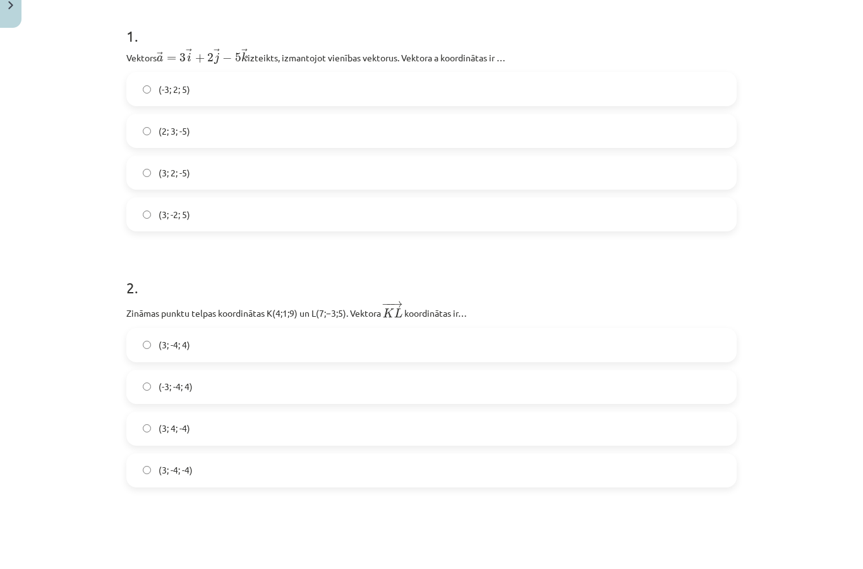
click at [178, 258] on span "(3; -2; 5)" at bounding box center [175, 264] width 32 height 13
click at [267, 207] on label "(3; 2; -5)" at bounding box center [432, 223] width 608 height 32
click at [287, 207] on label "(3; 2; -5)" at bounding box center [432, 223] width 608 height 32
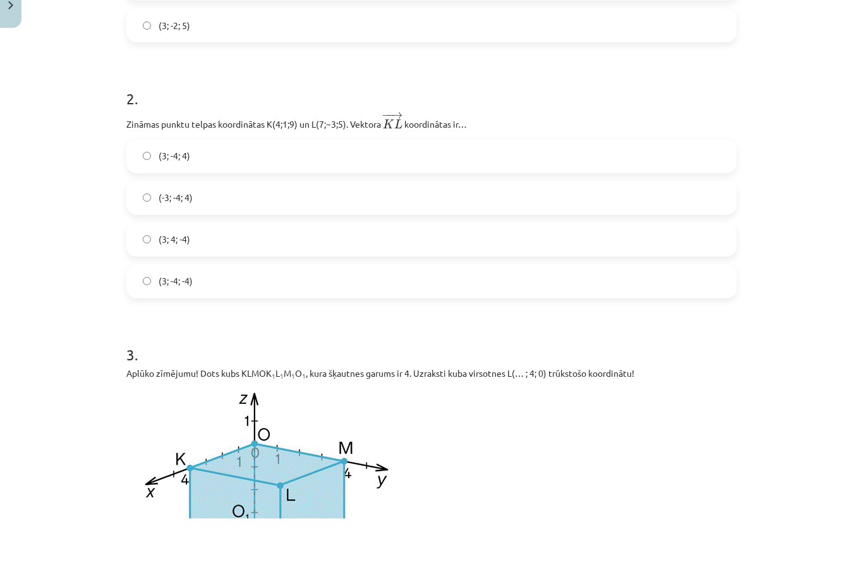
scroll to position [894, 0]
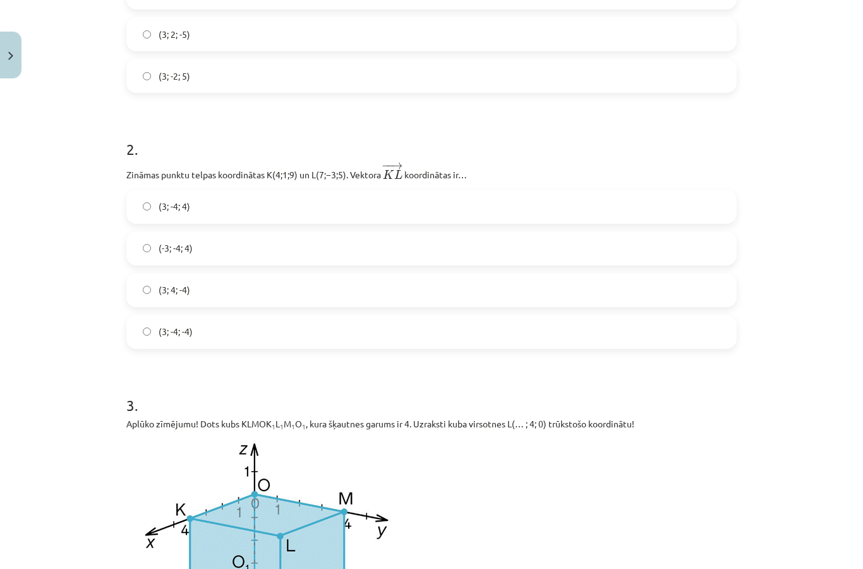
click at [357, 326] on label "(3; -4; -4)" at bounding box center [432, 332] width 608 height 32
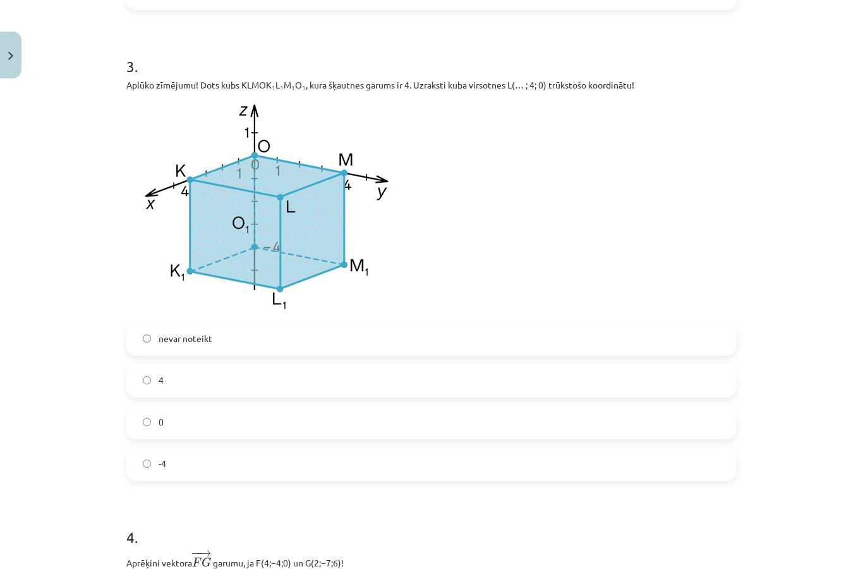
scroll to position [724, 0]
click at [250, 383] on label "4" at bounding box center [432, 381] width 608 height 32
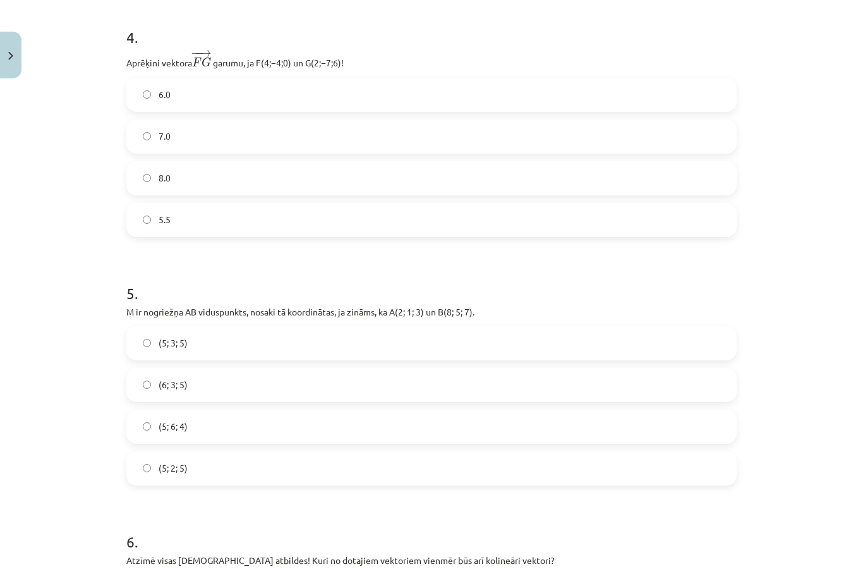
scroll to position [1224, 0]
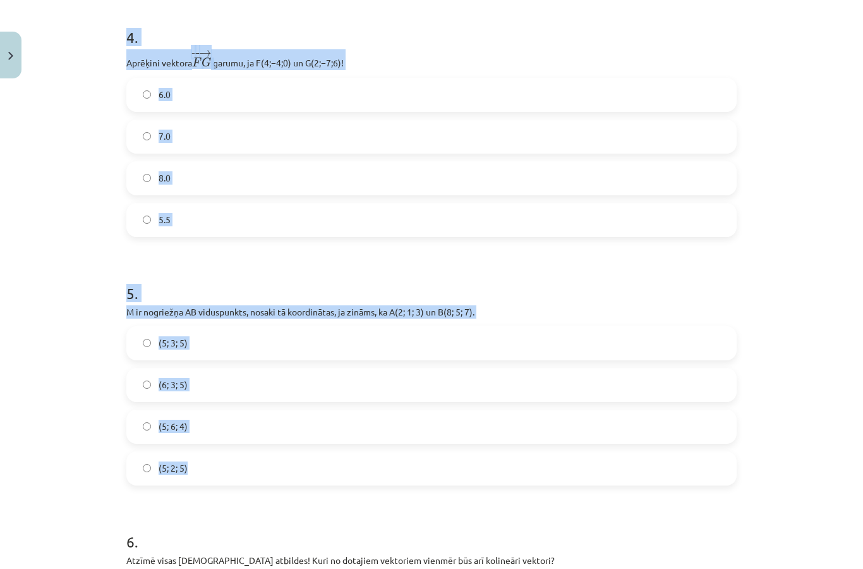
click at [810, 234] on div "Mācību tēma: Matemātikas i - 10. klases 1. ieskaites mācību materiāls (a,b) #9 …" at bounding box center [431, 284] width 863 height 569
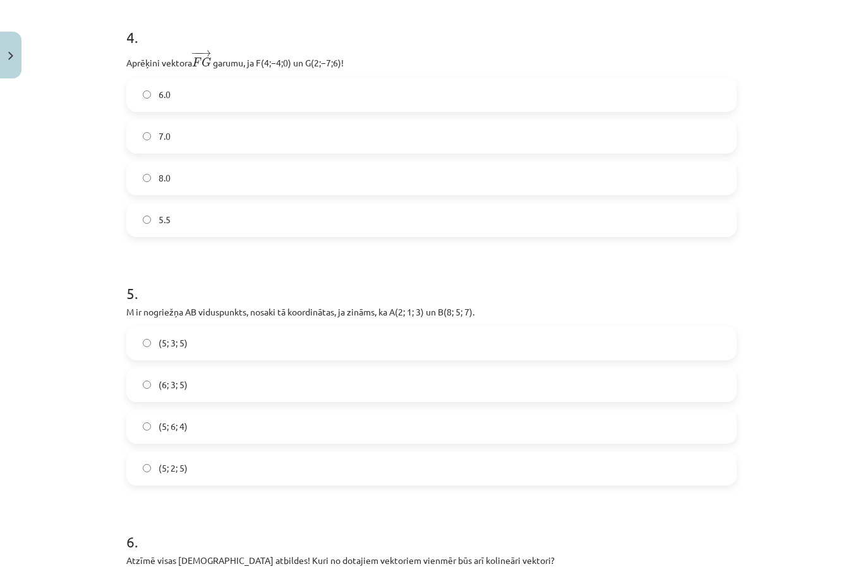
click at [574, 143] on label "7.0" at bounding box center [432, 137] width 608 height 32
click at [429, 341] on label "(5; 3; 5)" at bounding box center [432, 343] width 608 height 32
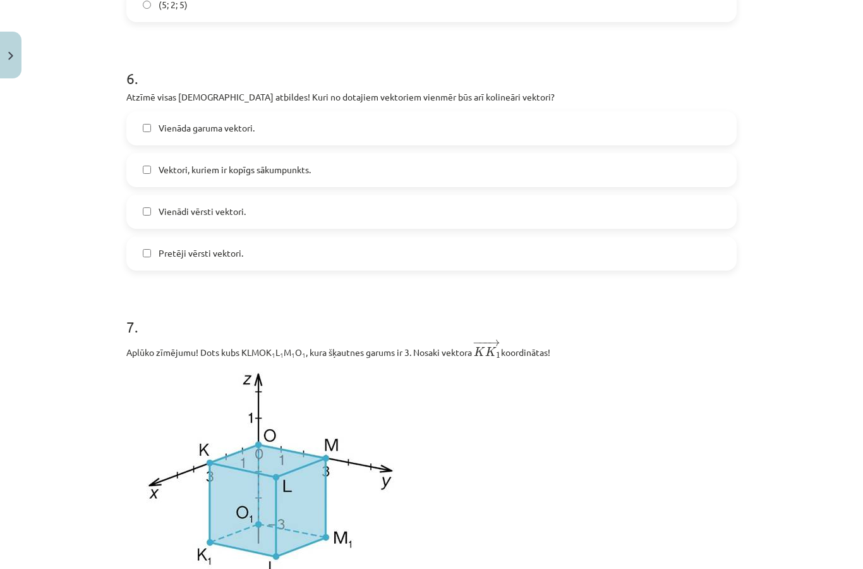
scroll to position [1687, 0]
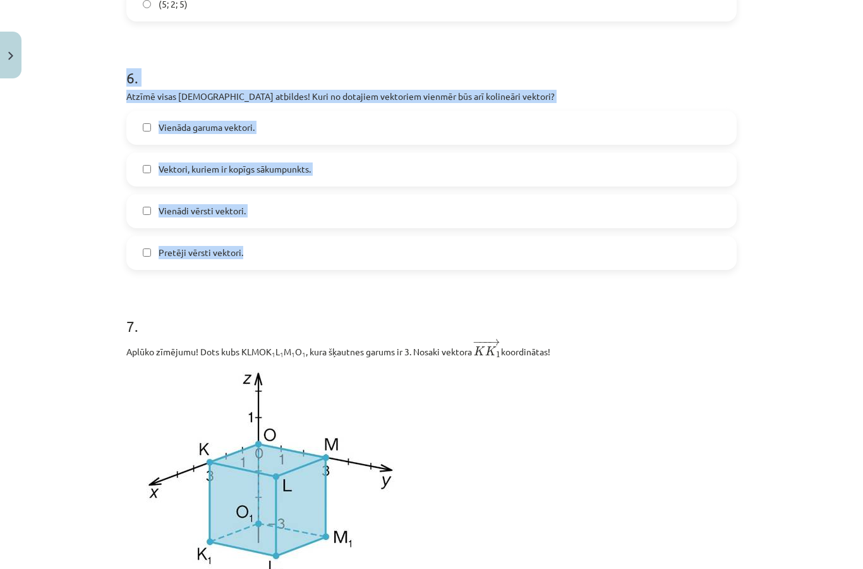
click at [761, 372] on div "Mācību tēma: Matemātikas i - 10. klases 1. ieskaites mācību materiāls (a,b) #9 …" at bounding box center [431, 284] width 863 height 569
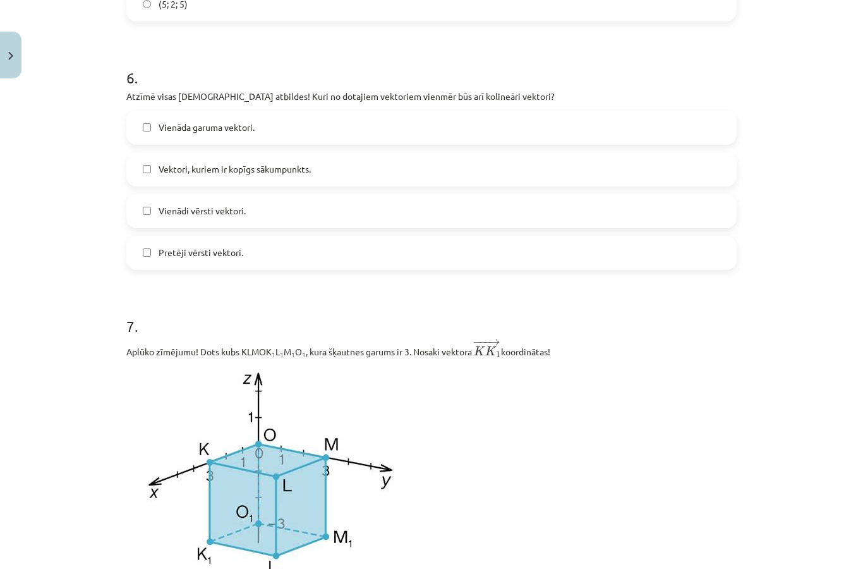
click at [583, 260] on label "Pretēji vērsti vektori." at bounding box center [432, 253] width 608 height 32
click at [609, 210] on label "Vienādi vērsti vektori." at bounding box center [432, 211] width 608 height 32
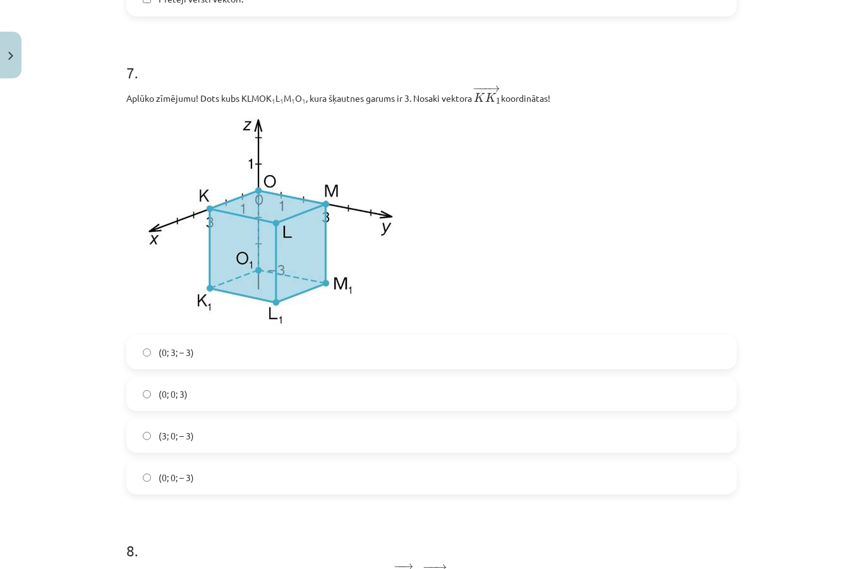
scroll to position [1942, 0]
click at [291, 450] on label "(3; 0; – 3)" at bounding box center [432, 434] width 608 height 32
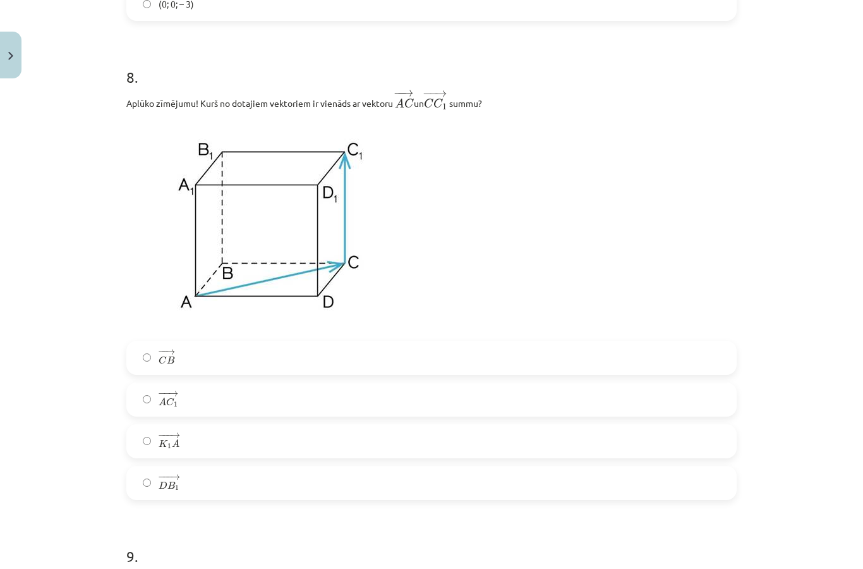
scroll to position [2412, 0]
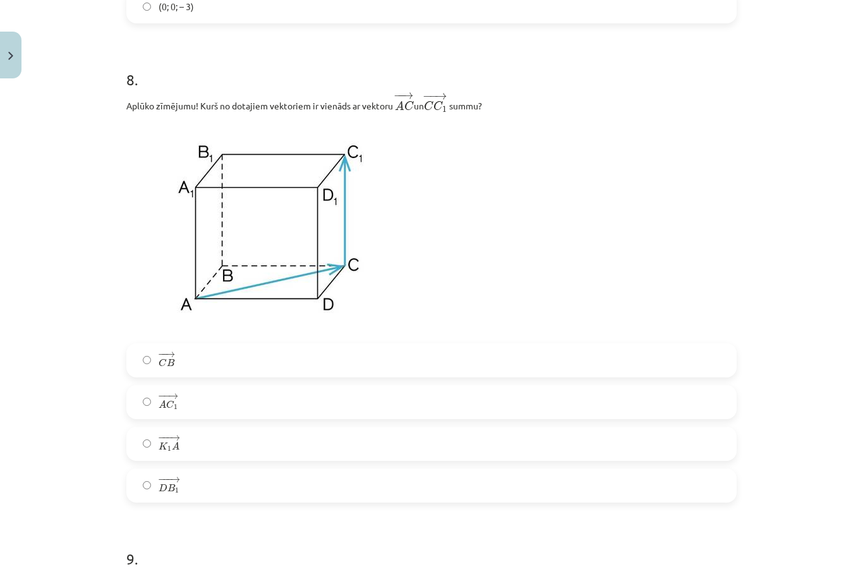
click at [310, 496] on label "− −− → D B 1 D B 1 →" at bounding box center [432, 486] width 608 height 32
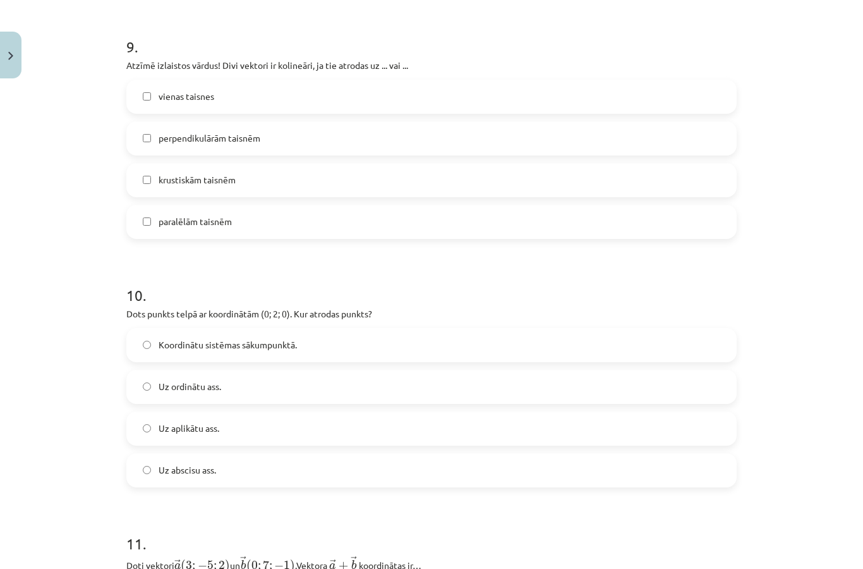
scroll to position [2933, 0]
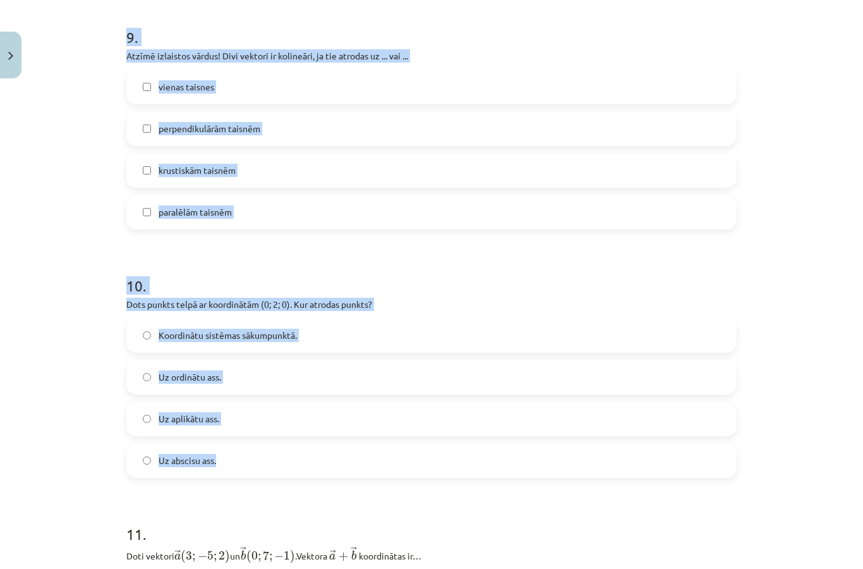
click at [61, 360] on div "Mācību tēma: Matemātikas i - 10. klases 1. ieskaites mācību materiāls (a,b) #9 …" at bounding box center [431, 284] width 863 height 569
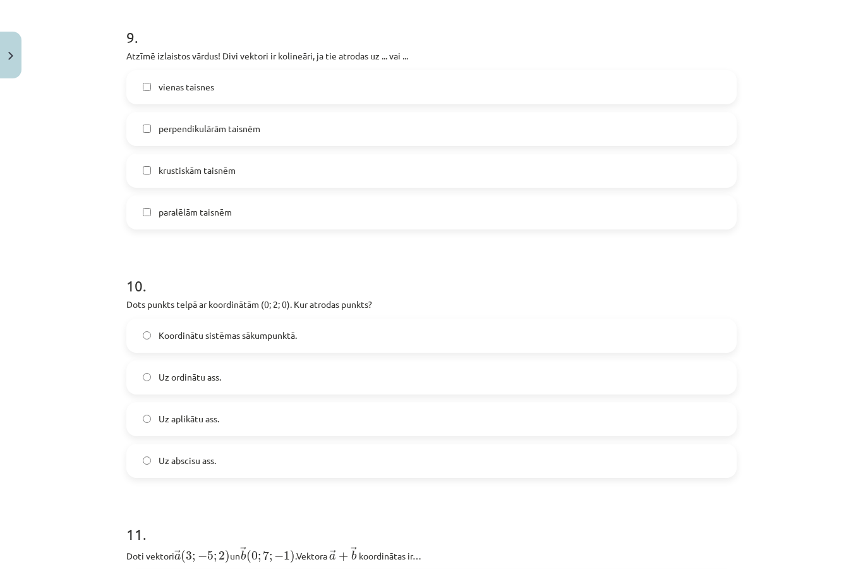
click at [315, 89] on label "vienas taisnes" at bounding box center [432, 87] width 608 height 32
click at [291, 217] on label "paralēlām taisnēm" at bounding box center [432, 213] width 608 height 32
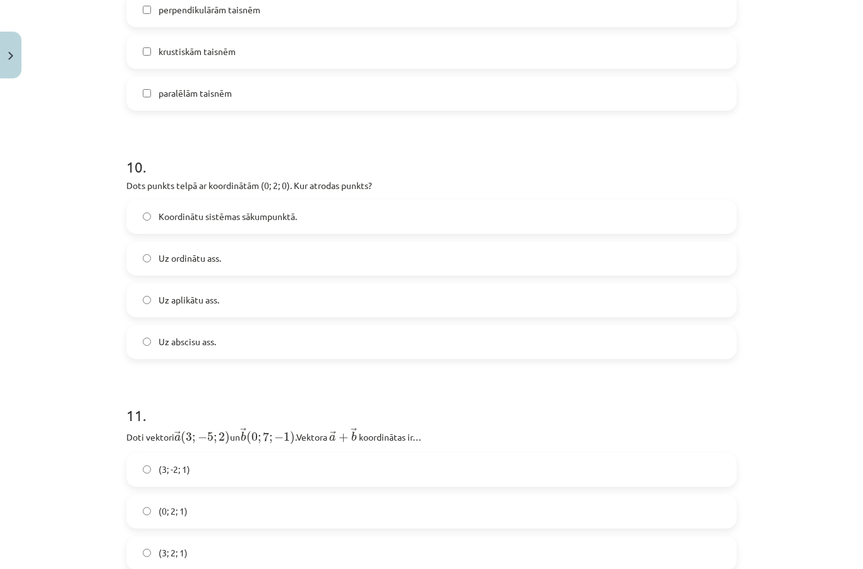
scroll to position [3059, 0]
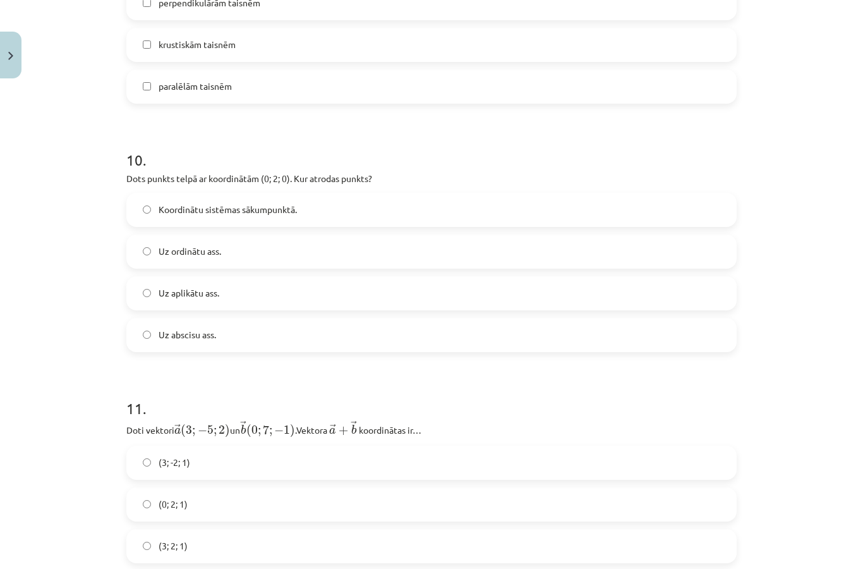
click at [378, 252] on label "Uz ordinātu ass." at bounding box center [432, 252] width 608 height 32
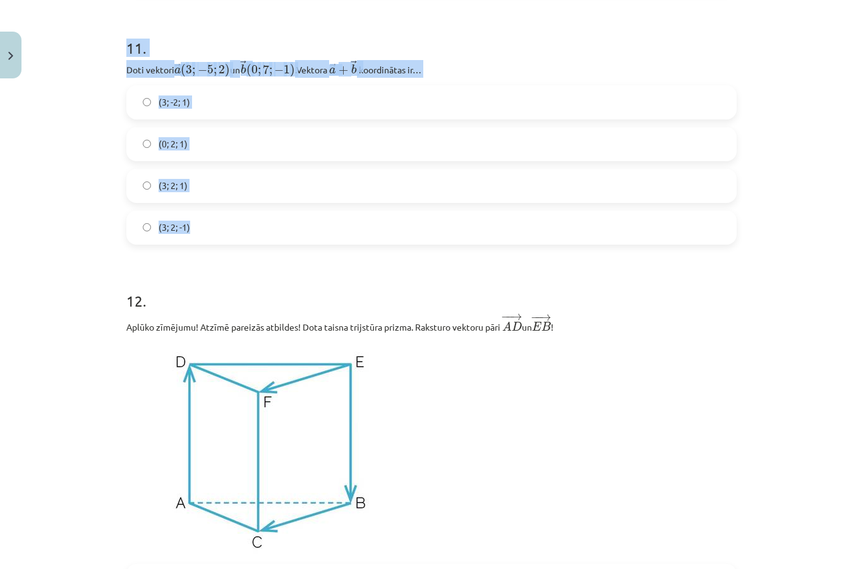
scroll to position [3418, 0]
click at [494, 283] on h1 "12 ." at bounding box center [431, 290] width 611 height 39
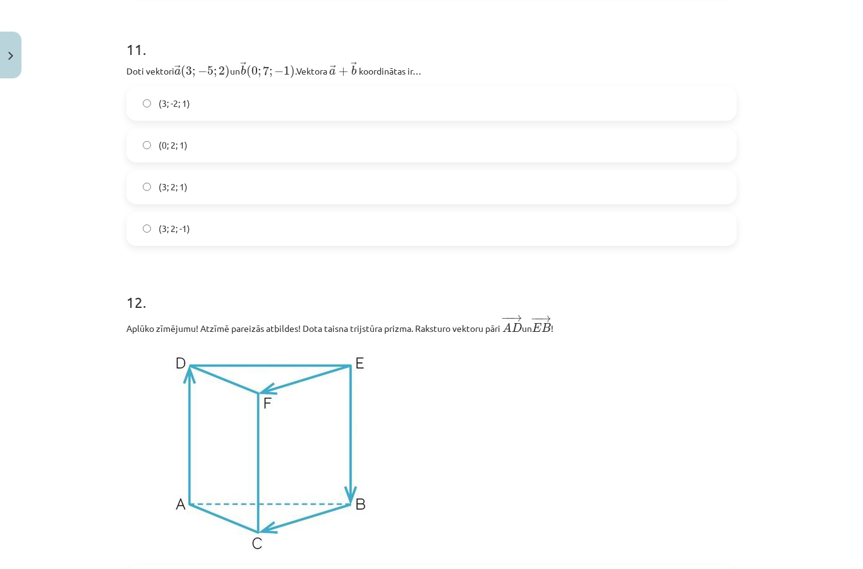
click at [498, 187] on label "(3; 2; 1)" at bounding box center [432, 187] width 608 height 32
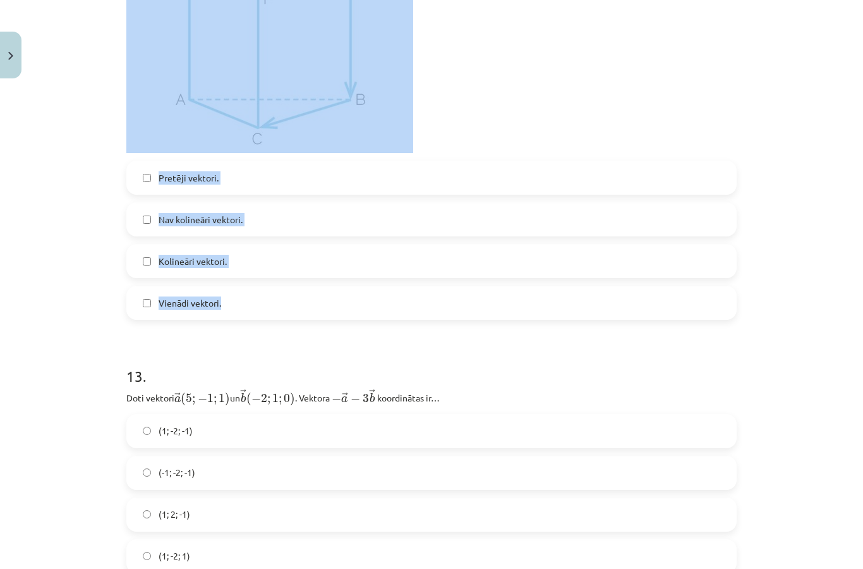
scroll to position [3822, 0]
click at [753, 92] on div "Mācību tēma: Matemātikas i - 10. klases 1. ieskaites mācību materiāls (a,b) #9 …" at bounding box center [431, 284] width 863 height 569
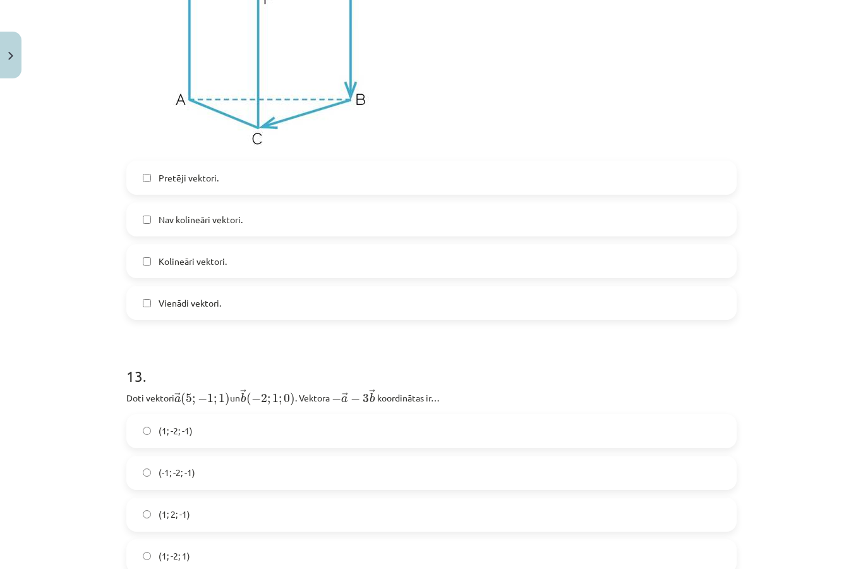
click at [425, 272] on label "Kolineāri vektori." at bounding box center [432, 261] width 608 height 32
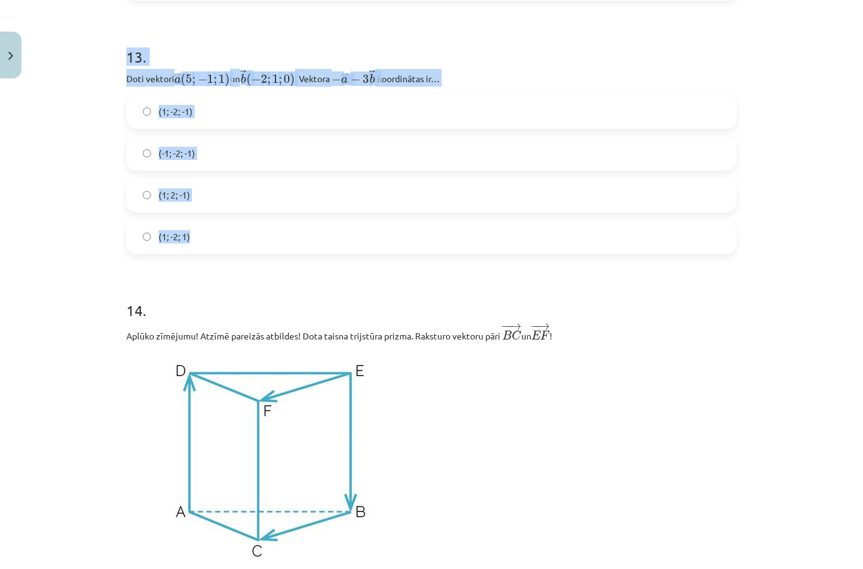
scroll to position [4142, 0]
click at [450, 319] on h1 "14 ." at bounding box center [431, 298] width 611 height 39
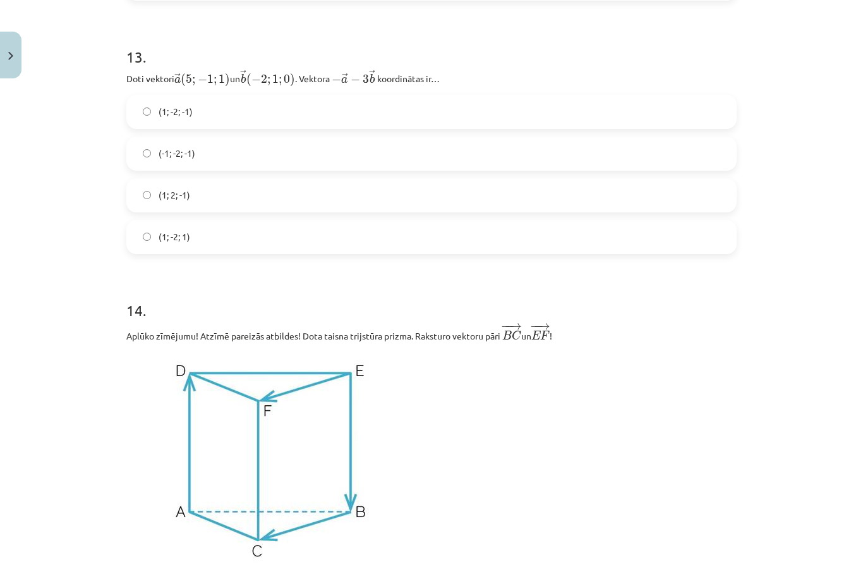
click at [536, 105] on label "(1; -2; -1)" at bounding box center [432, 112] width 608 height 32
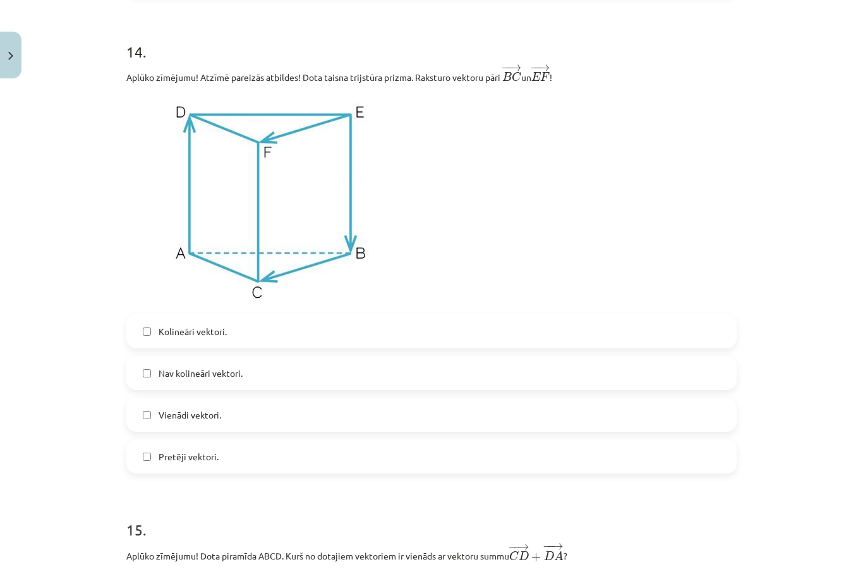
scroll to position [4398, 0]
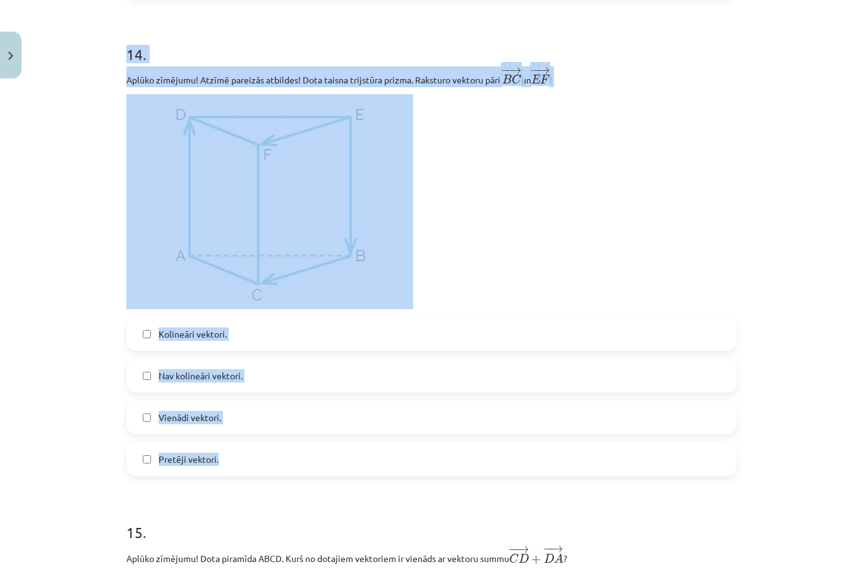
click at [56, 327] on div "Mācību tēma: Matemātikas i - 10. klases 1. ieskaites mācību materiāls (a,b) #9 …" at bounding box center [431, 284] width 863 height 569
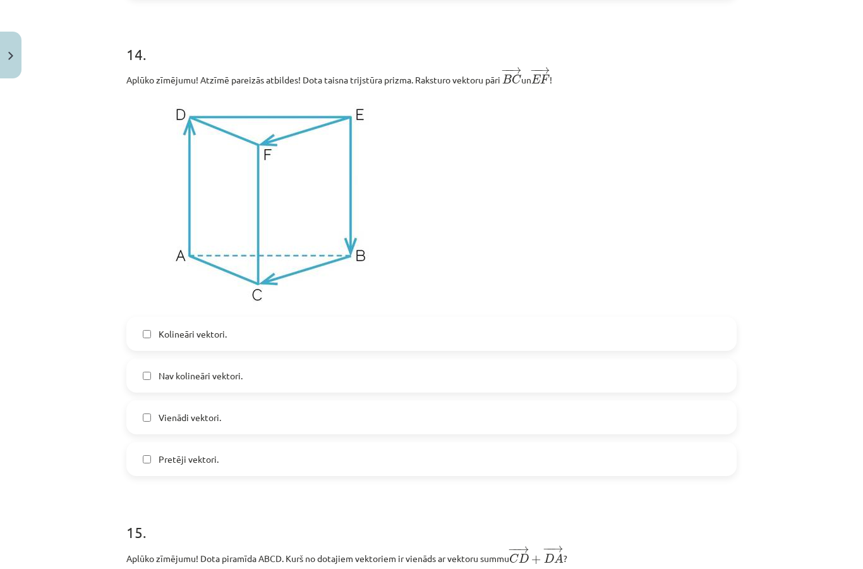
click at [170, 336] on span "Kolineāri vektori." at bounding box center [193, 333] width 68 height 13
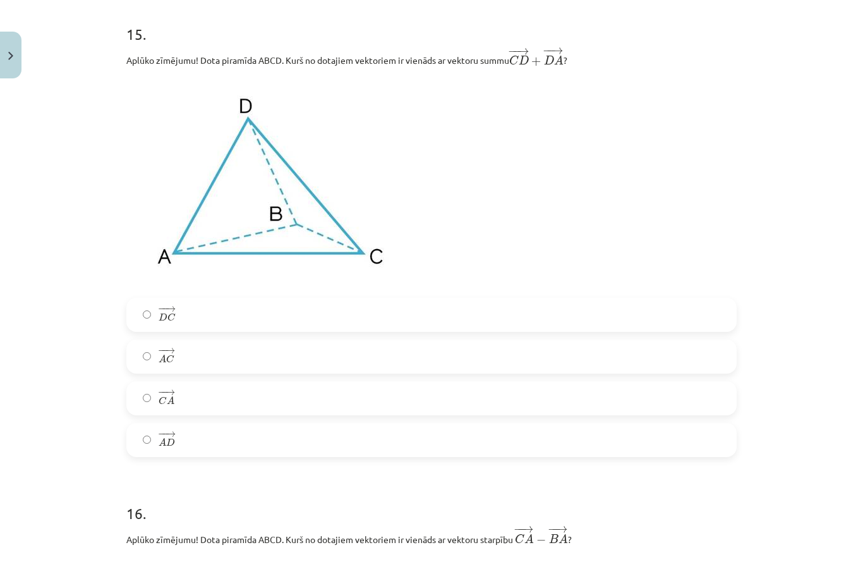
scroll to position [4896, 0]
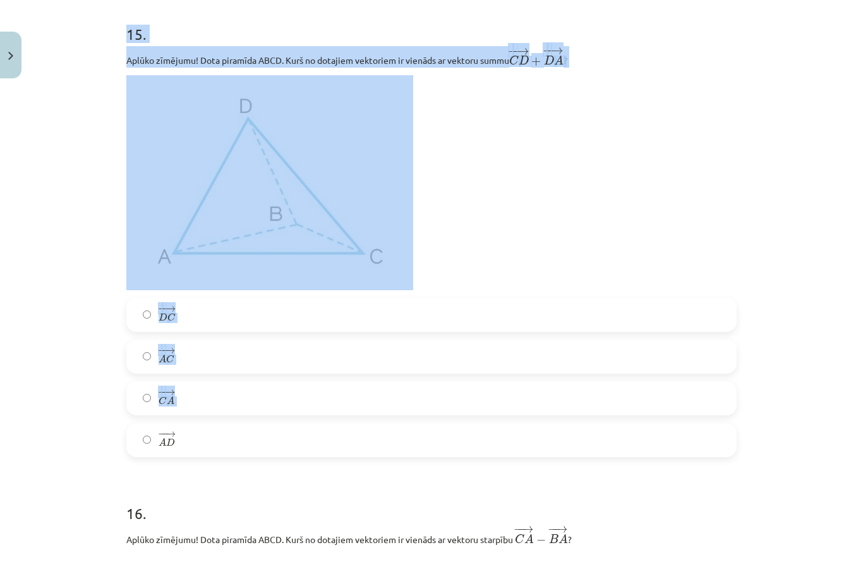
click at [798, 286] on div "Mācību tēma: Matemātikas i - 10. klases 1. ieskaites mācību materiāls (a,b) #9 …" at bounding box center [431, 284] width 863 height 569
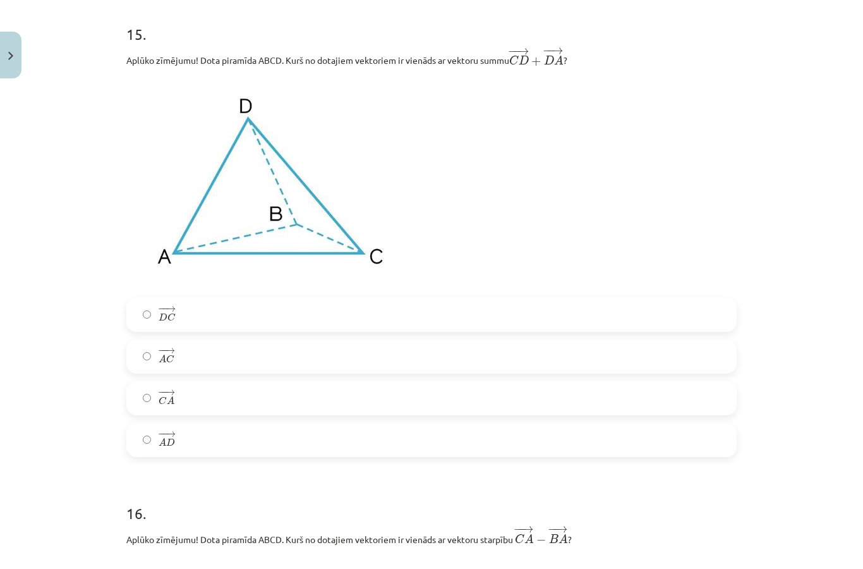
click at [446, 413] on label "− − → C A C A →" at bounding box center [432, 398] width 608 height 32
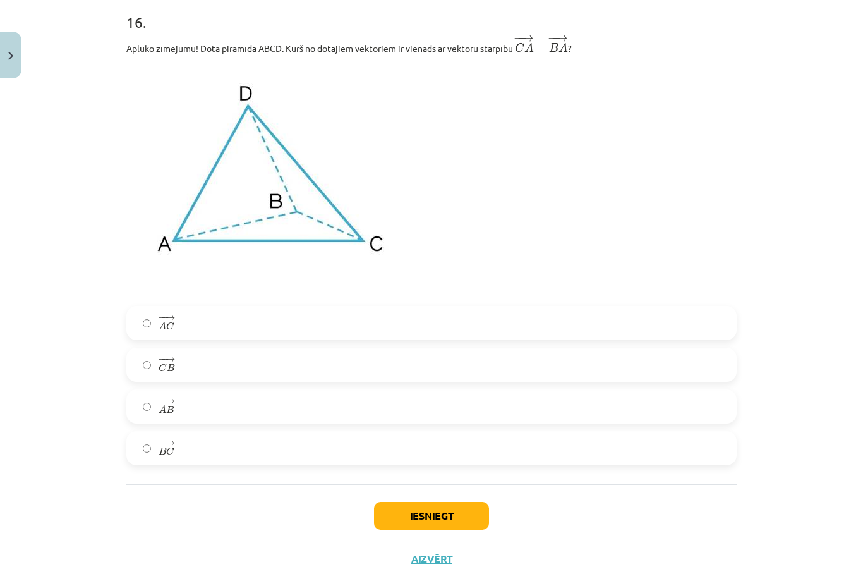
scroll to position [5386, 0]
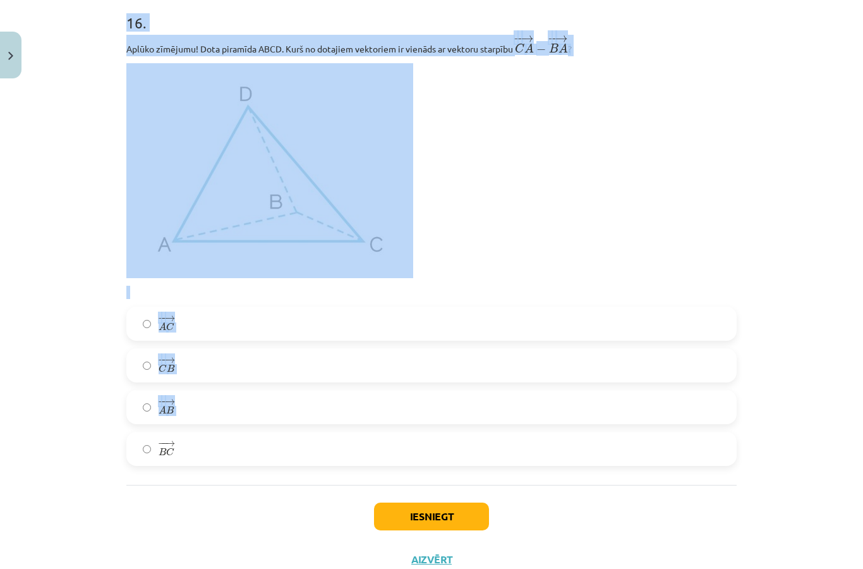
click at [827, 212] on div "Mācību tēma: Matemātikas i - 10. klases 1. ieskaites mācību materiāls (a,b) #9 …" at bounding box center [431, 284] width 863 height 569
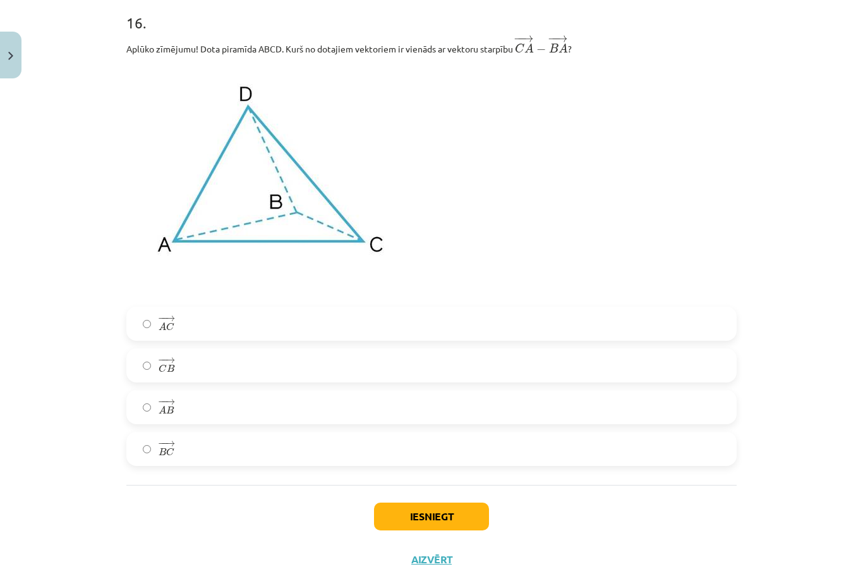
click at [481, 381] on label "− − → C B C B →" at bounding box center [432, 366] width 608 height 32
click at [437, 520] on button "Iesniegt" at bounding box center [431, 516] width 115 height 28
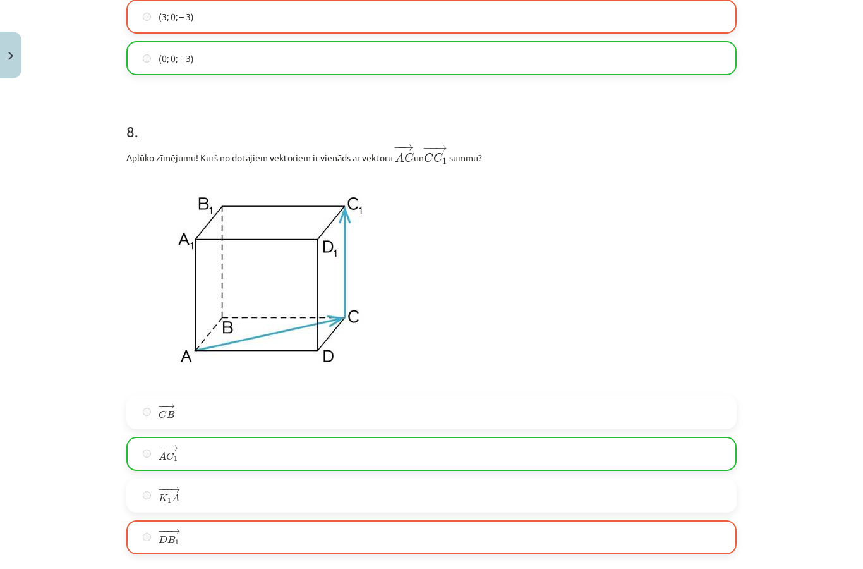
scroll to position [2360, 0]
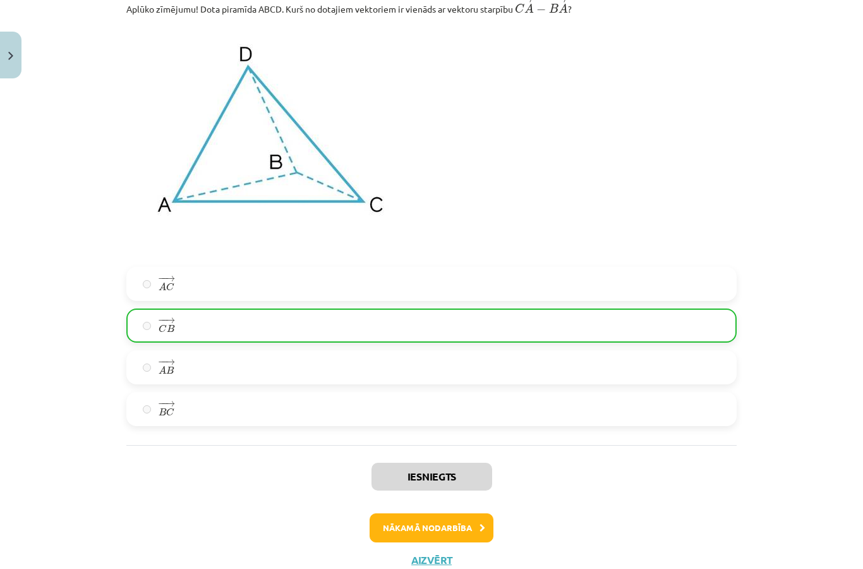
click at [465, 530] on button "Nākamā nodarbība" at bounding box center [432, 527] width 124 height 29
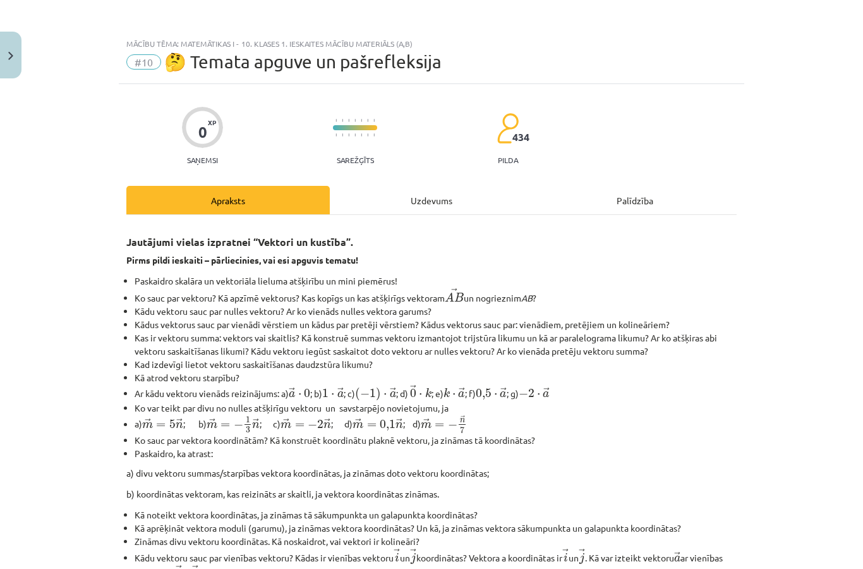
scroll to position [0, 0]
click at [442, 190] on div "Uzdevums" at bounding box center [432, 200] width 204 height 28
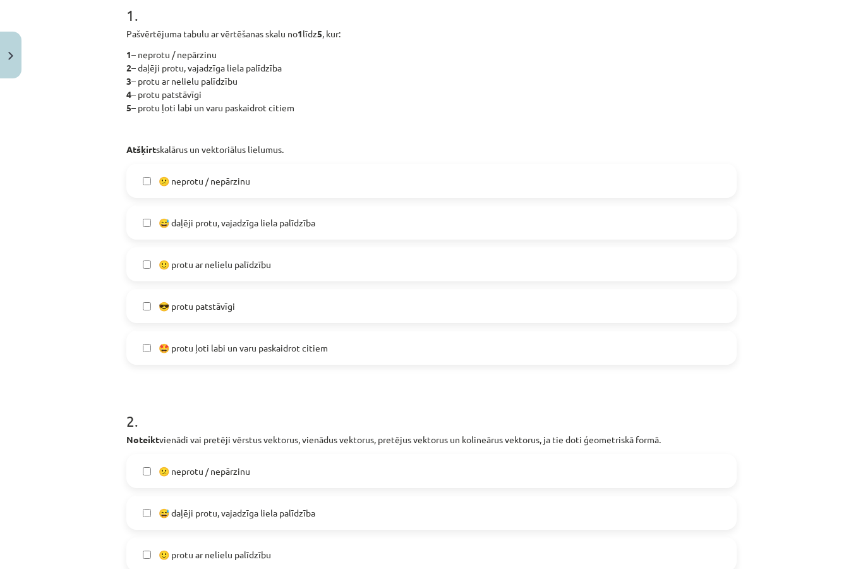
scroll to position [267, 0]
click at [509, 262] on label "🙂 protu ar nelielu palīdzību" at bounding box center [432, 264] width 608 height 32
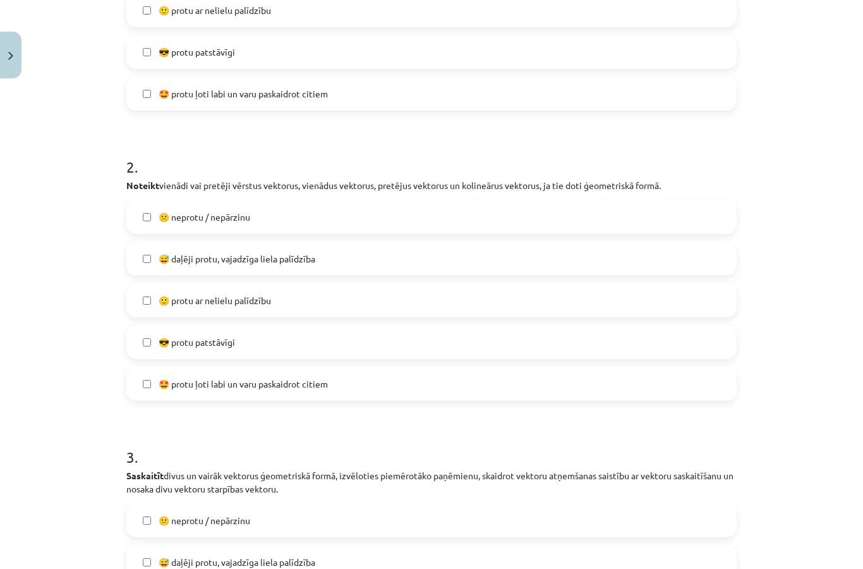
click at [459, 307] on label "🙂 protu ar nelielu palīdzību" at bounding box center [432, 300] width 608 height 32
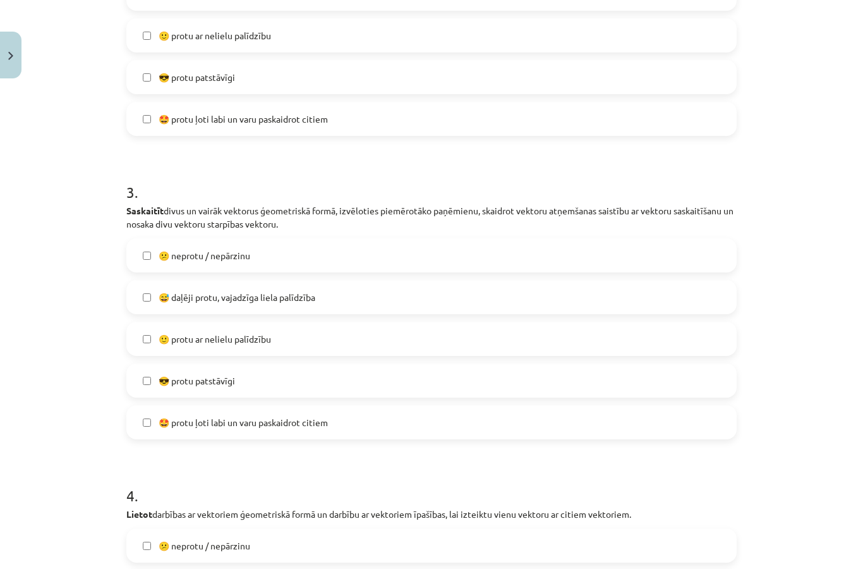
click at [444, 344] on label "🙂 protu ar nelielu palīdzību" at bounding box center [432, 339] width 608 height 32
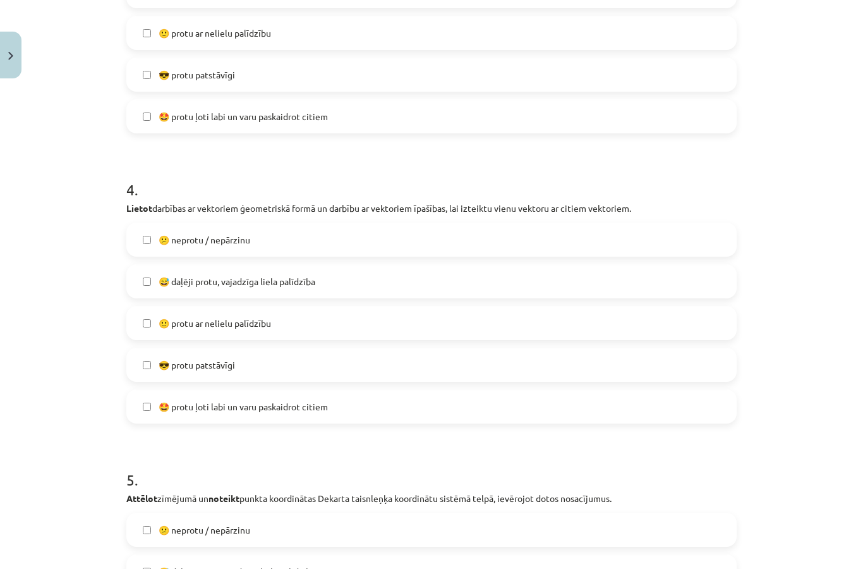
click at [444, 325] on label "🙂 protu ar nelielu palīdzību" at bounding box center [432, 323] width 608 height 32
click at [436, 329] on label "🙂 protu ar nelielu palīdzību" at bounding box center [432, 323] width 608 height 32
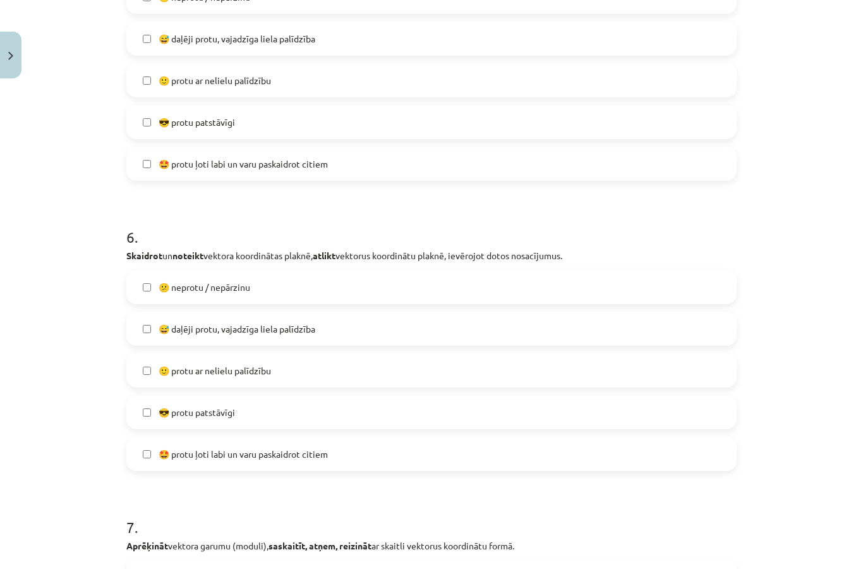
click at [413, 374] on label "🙂 protu ar nelielu palīdzību" at bounding box center [432, 371] width 608 height 32
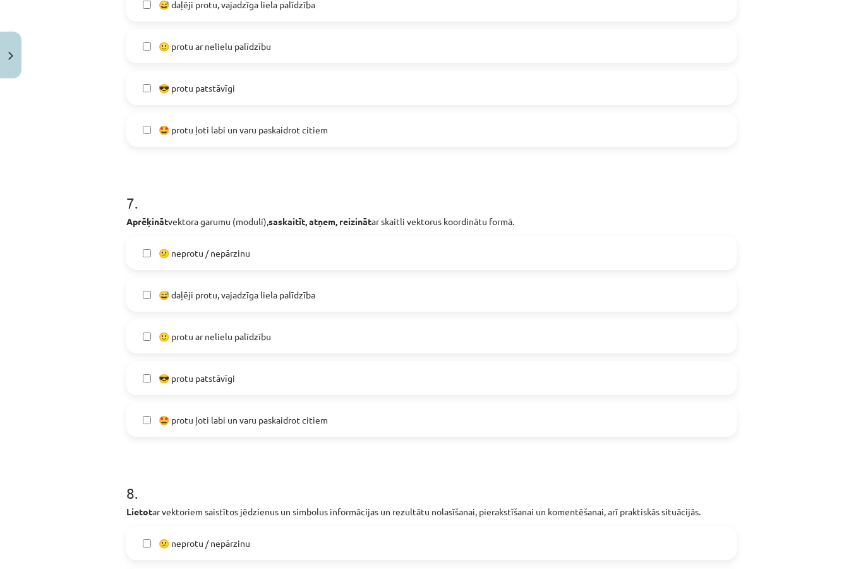
click at [429, 342] on label "🙂 protu ar nelielu palīdzību" at bounding box center [432, 336] width 608 height 32
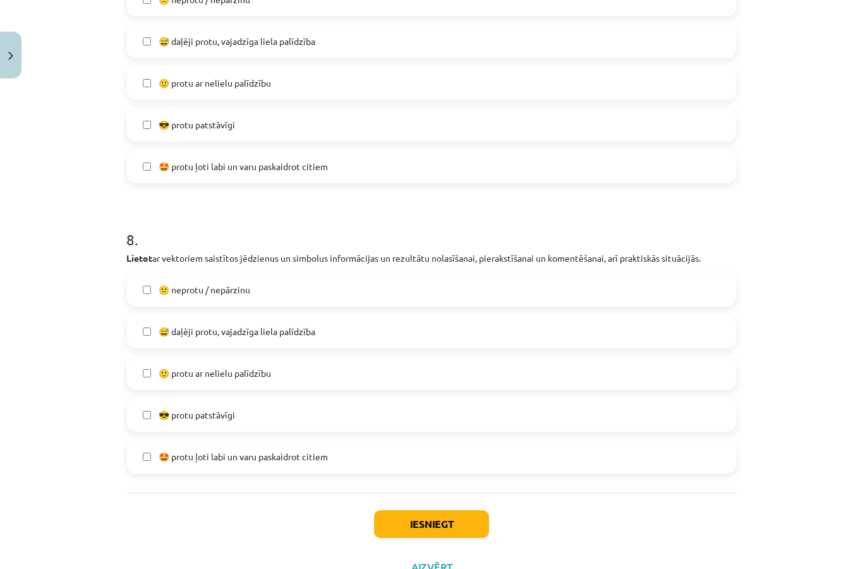
scroll to position [2202, 0]
click at [411, 379] on label "🙂 protu ar nelielu palīdzību" at bounding box center [432, 374] width 608 height 32
click at [455, 530] on button "Iesniegt" at bounding box center [431, 525] width 115 height 28
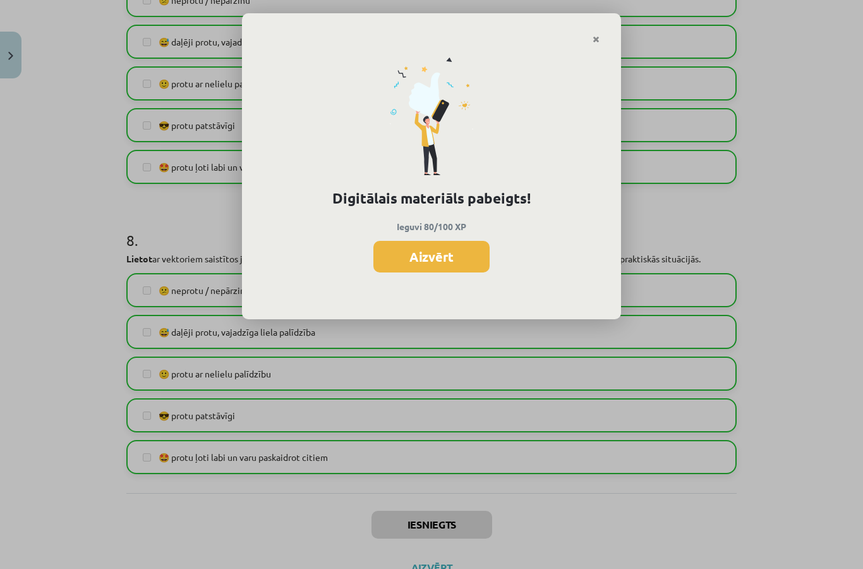
click at [465, 253] on button "Aizvērt" at bounding box center [432, 257] width 116 height 32
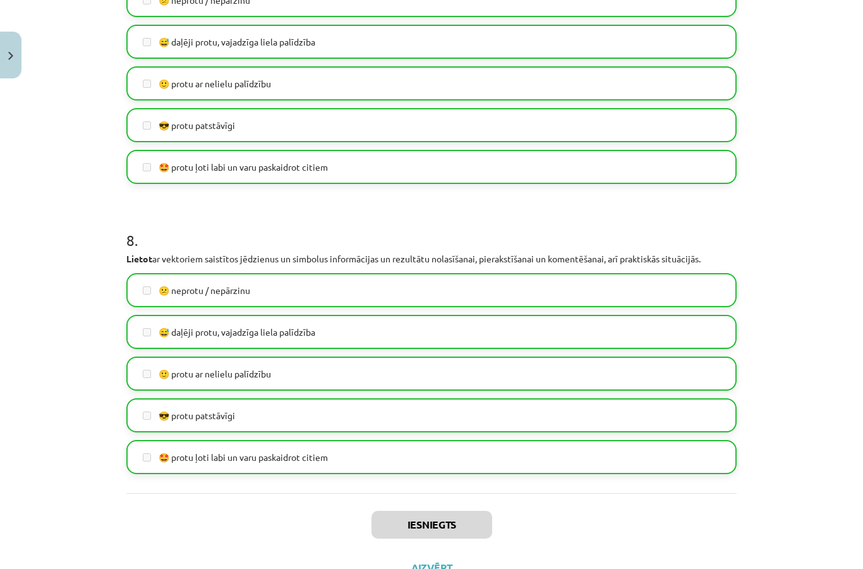
click at [11, 54] on img "Close" at bounding box center [10, 56] width 5 height 8
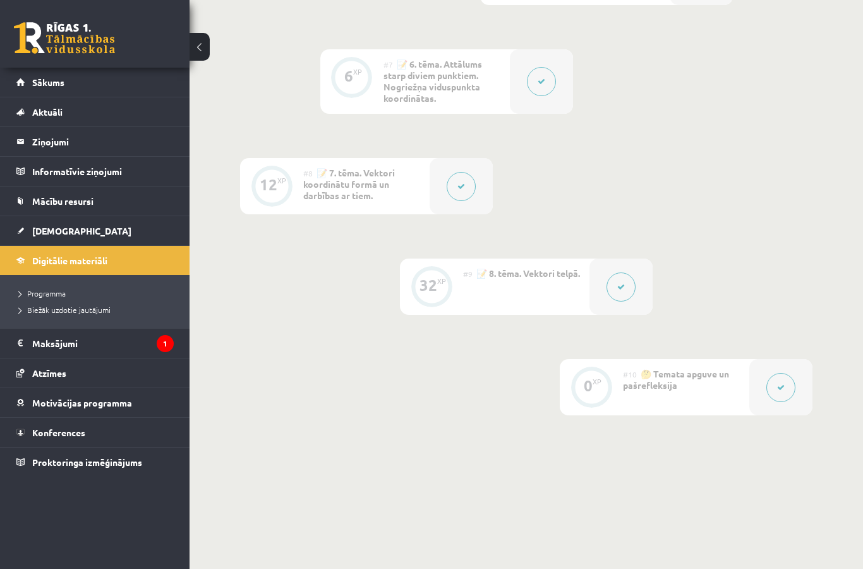
click at [23, 71] on link "Sākums" at bounding box center [94, 82] width 157 height 29
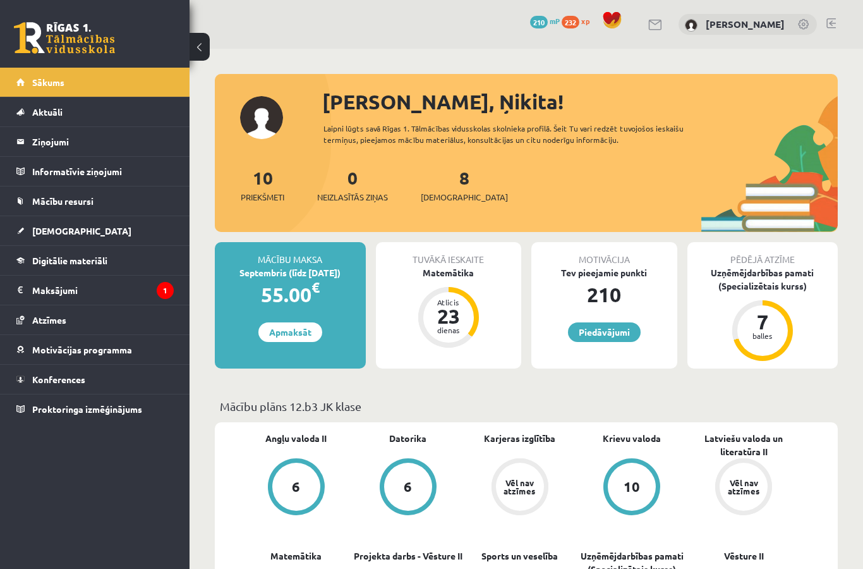
click at [31, 256] on link "Digitālie materiāli" at bounding box center [94, 260] width 157 height 29
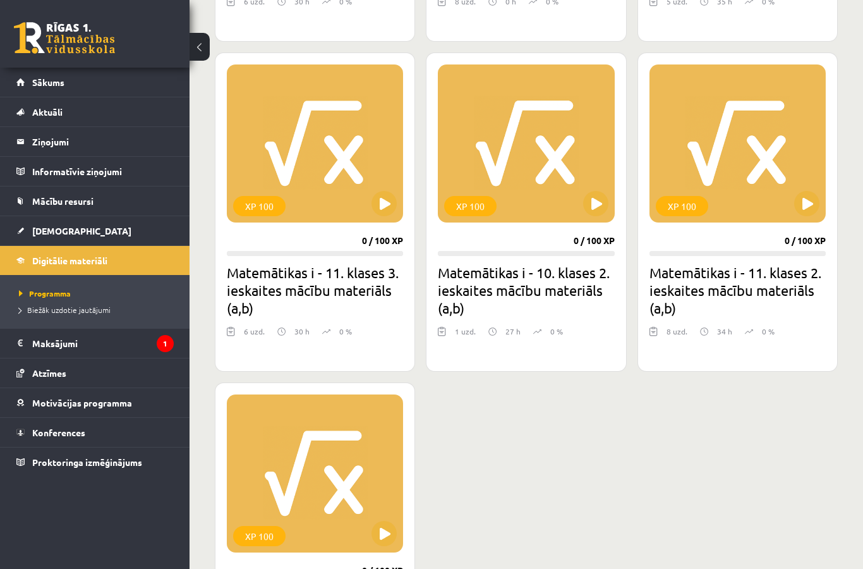
scroll to position [639, 0]
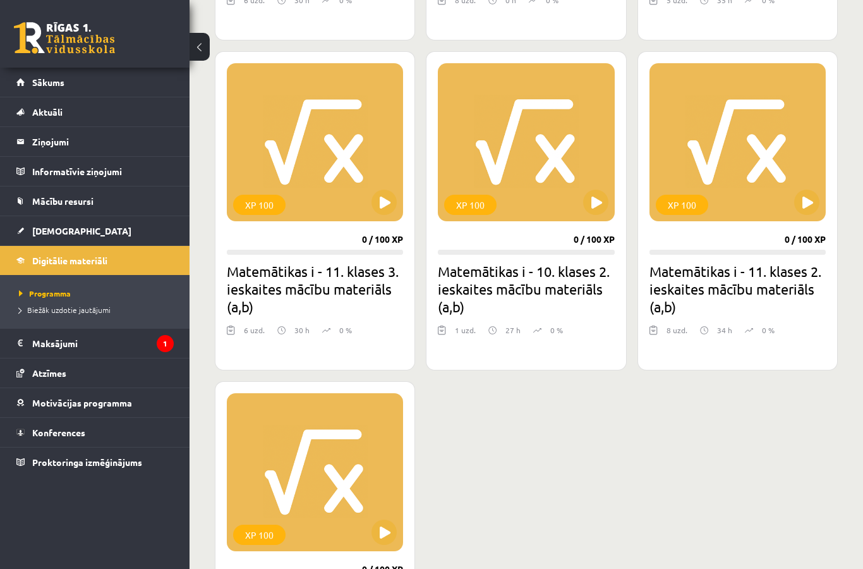
click at [600, 193] on button at bounding box center [595, 202] width 25 height 25
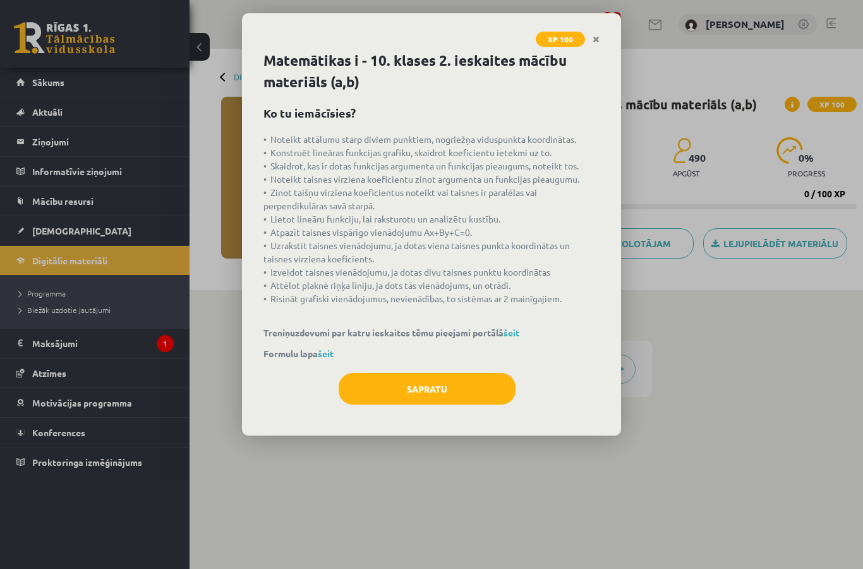
click at [467, 385] on button "Sapratu" at bounding box center [427, 389] width 177 height 32
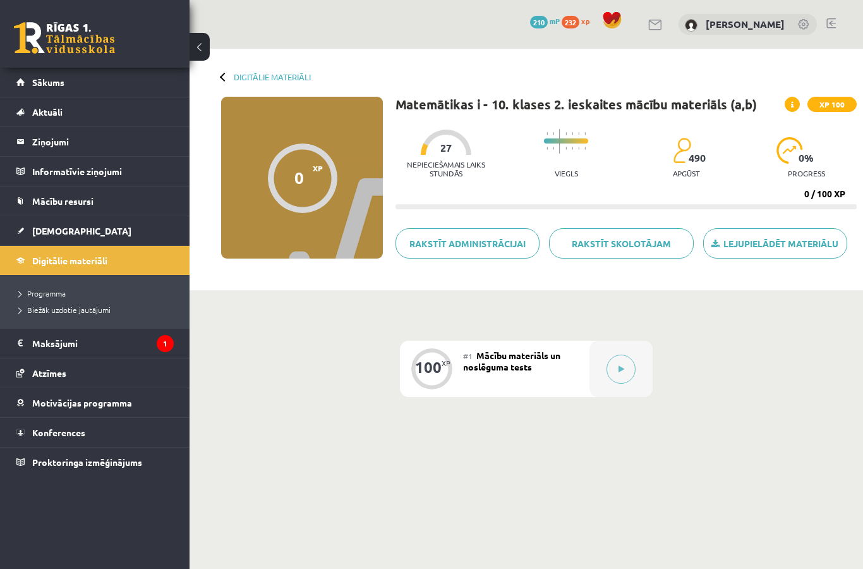
click at [619, 370] on icon at bounding box center [622, 369] width 6 height 8
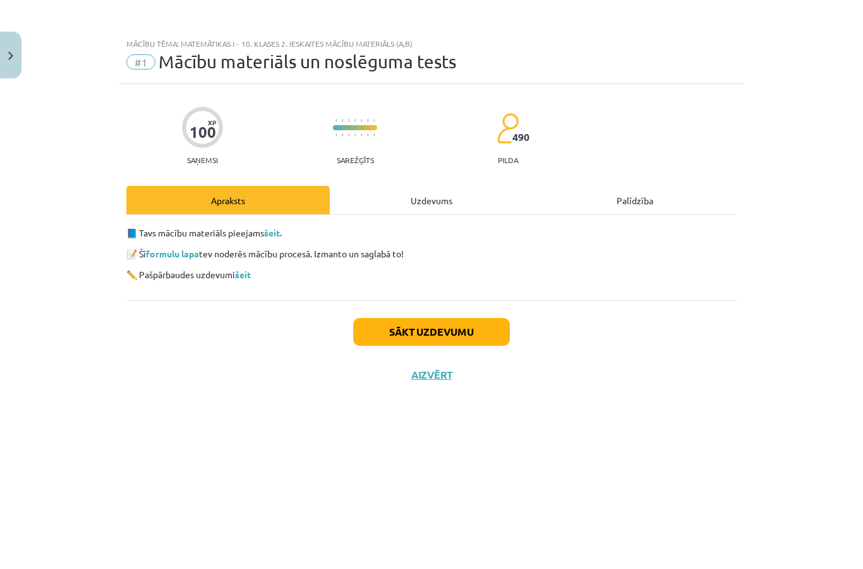
click at [441, 193] on div "Uzdevums" at bounding box center [432, 200] width 204 height 28
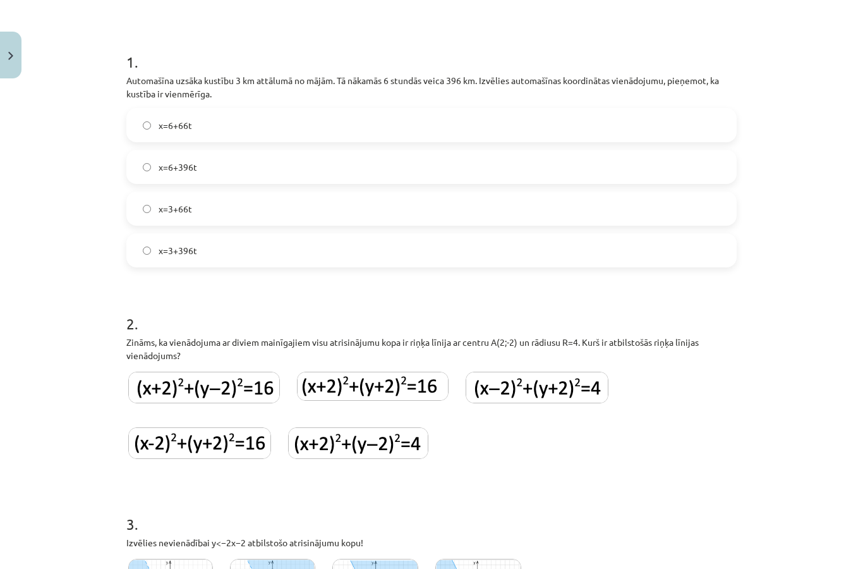
scroll to position [209, 0]
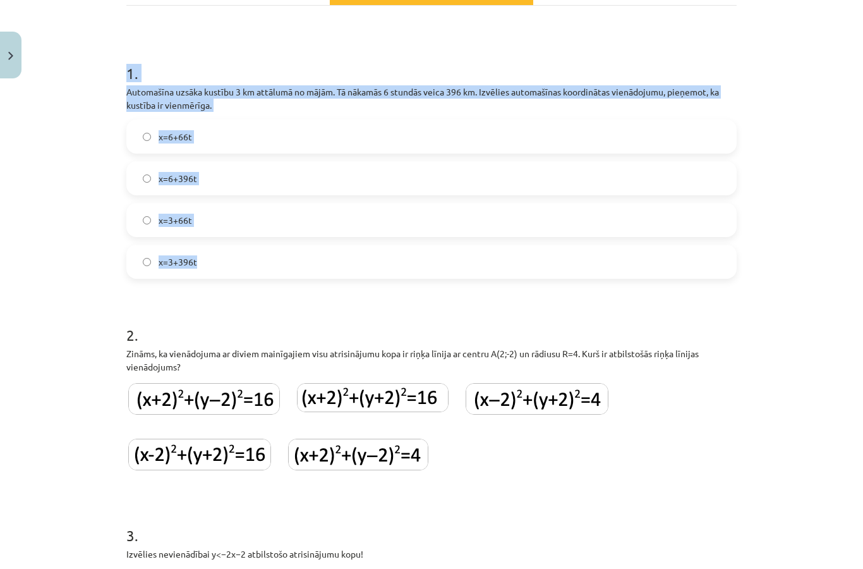
copy div "1 . Automašīna uzsāka kustību 3 km attālumā no mājām. Tā nākamās 6 stundās veic…"
click at [788, 262] on div "Mācību tēma: Matemātikas i - 10. klases 2. ieskaites mācību materiāls (a,b) #1 …" at bounding box center [431, 284] width 863 height 569
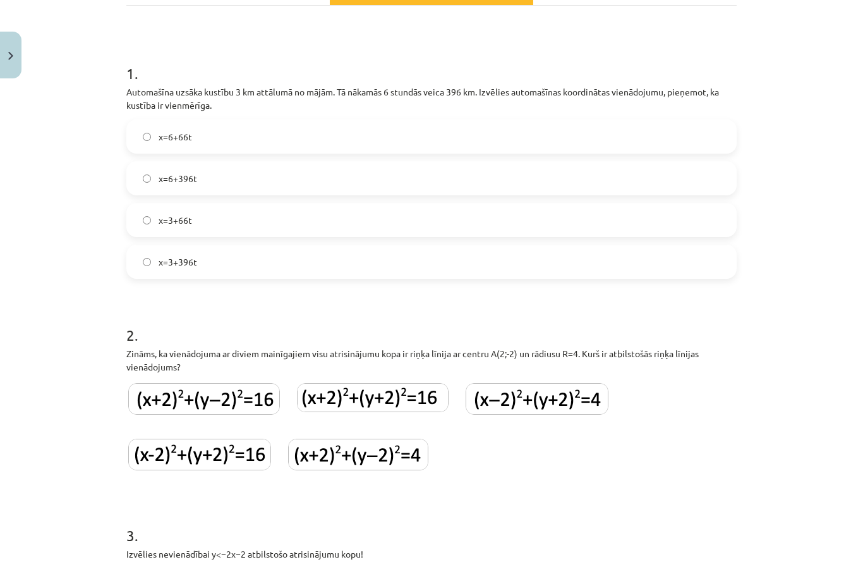
click at [374, 204] on label "x=3+66t" at bounding box center [432, 220] width 608 height 32
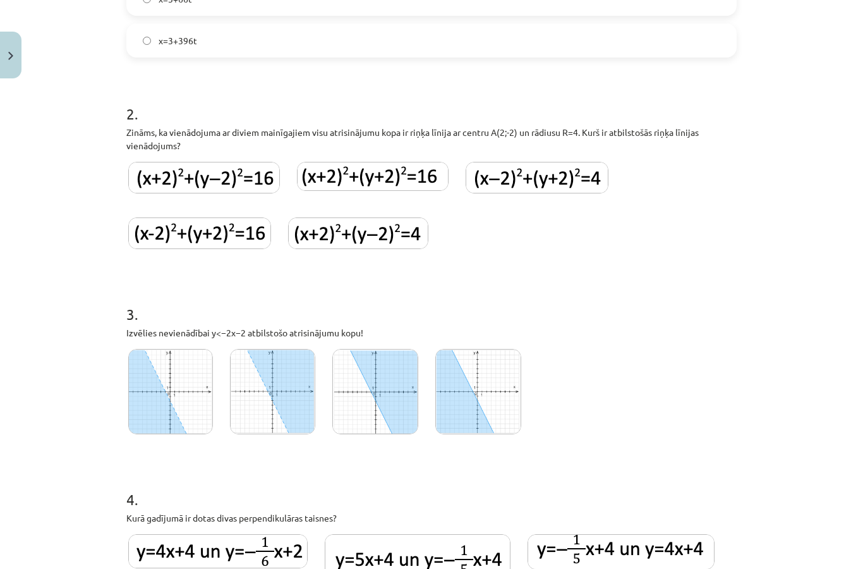
scroll to position [432, 0]
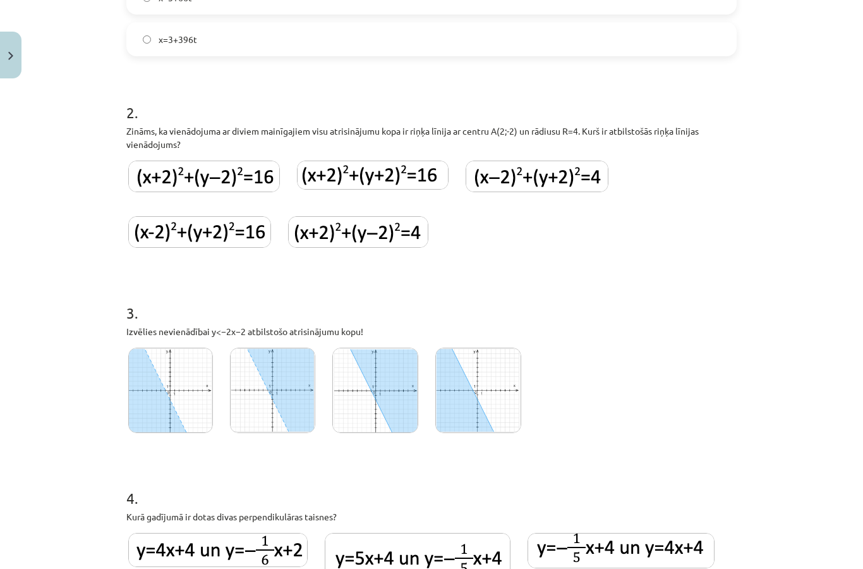
click at [244, 161] on img at bounding box center [204, 177] width 152 height 32
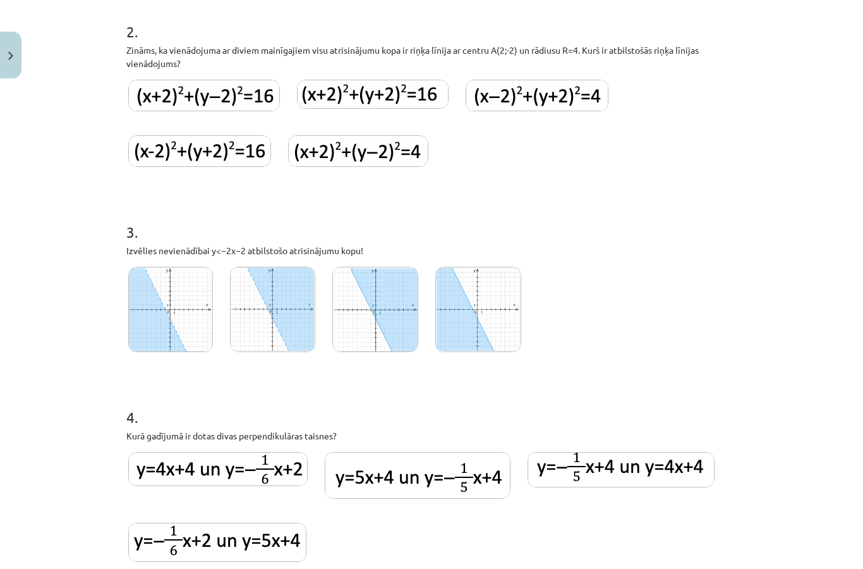
scroll to position [637, 0]
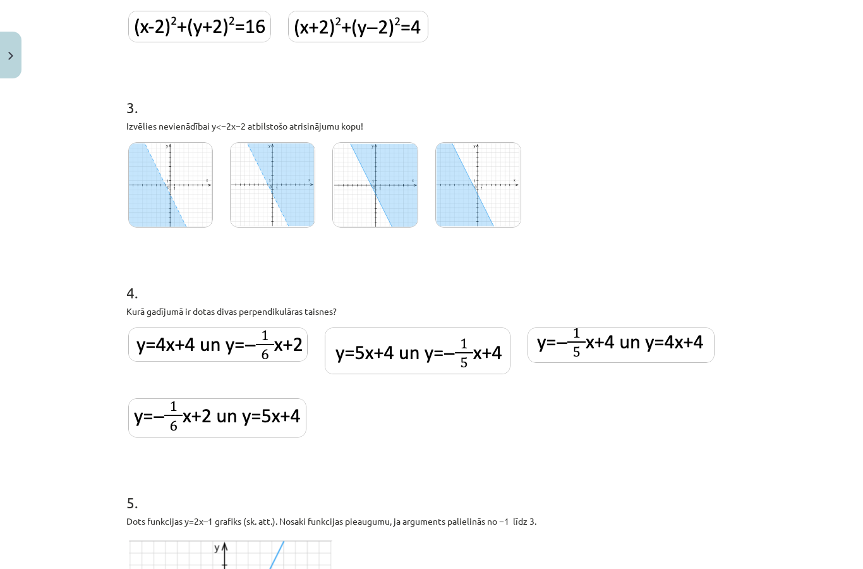
click at [179, 149] on img at bounding box center [170, 184] width 85 height 85
click at [176, 171] on img at bounding box center [170, 184] width 85 height 85
click at [392, 178] on img at bounding box center [375, 184] width 86 height 85
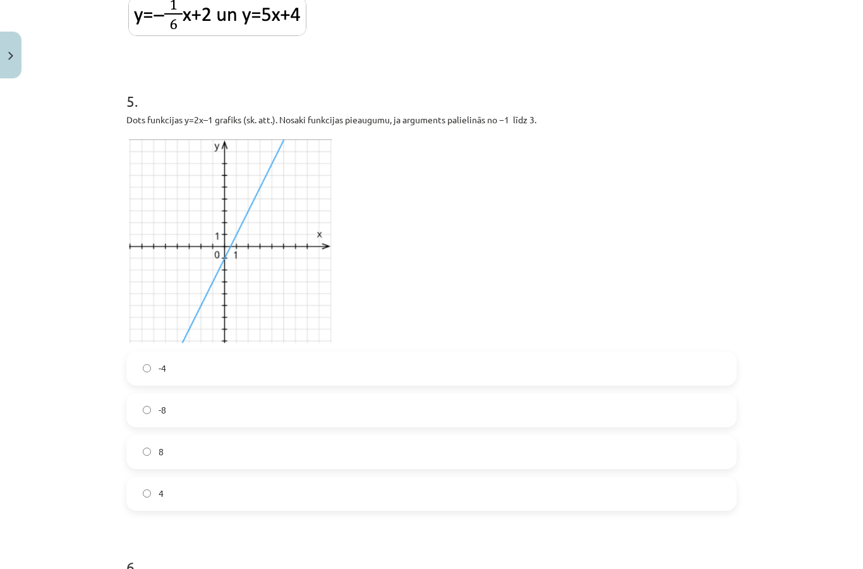
scroll to position [1062, 0]
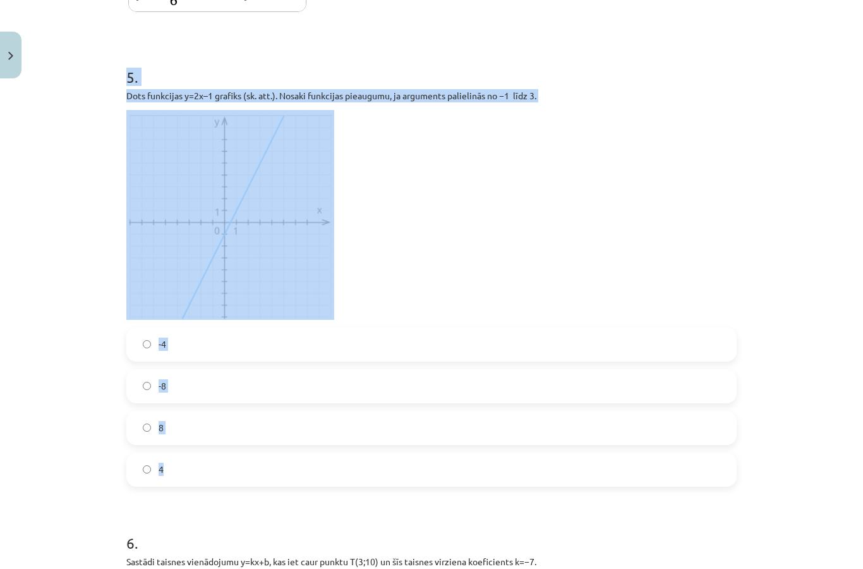
click at [799, 244] on div "Mācību tēma: Matemātikas i - 10. klases 2. ieskaites mācību materiāls (a,b) #1 …" at bounding box center [431, 284] width 863 height 569
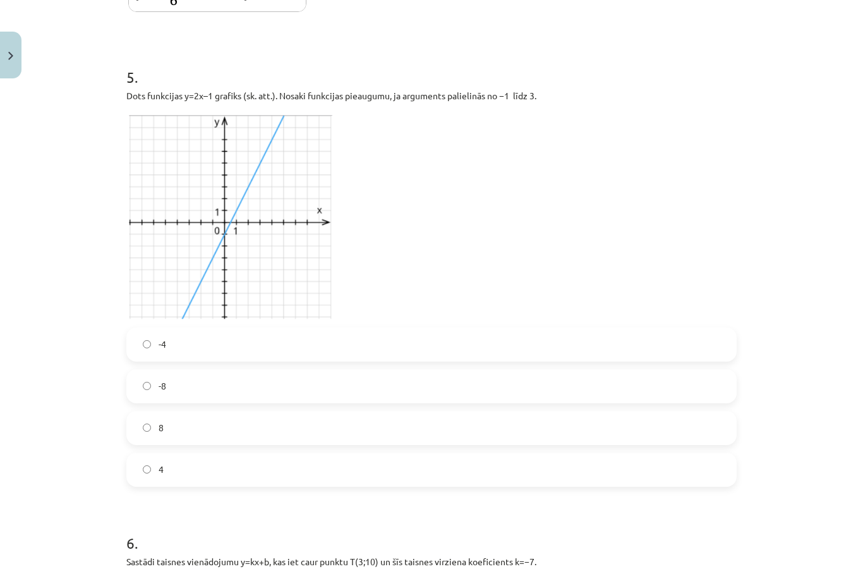
click at [292, 412] on label "8" at bounding box center [432, 428] width 608 height 32
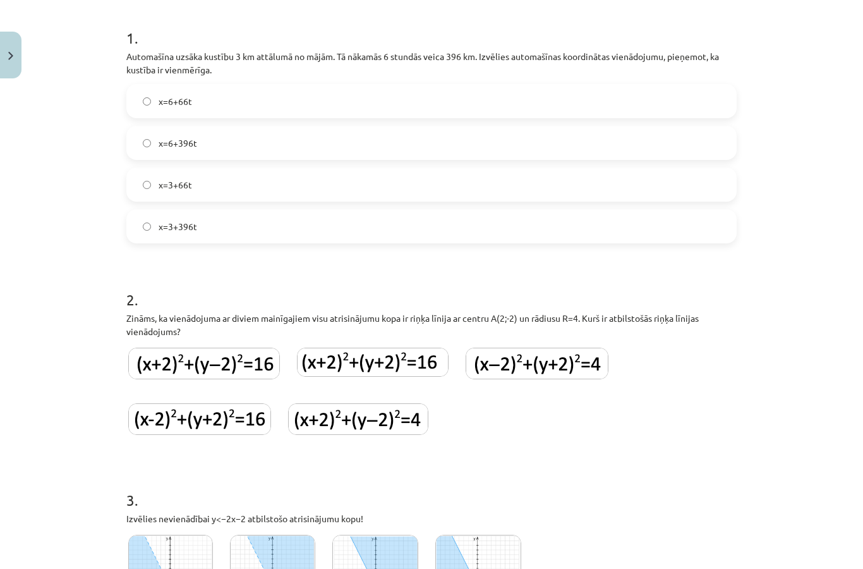
scroll to position [243, 0]
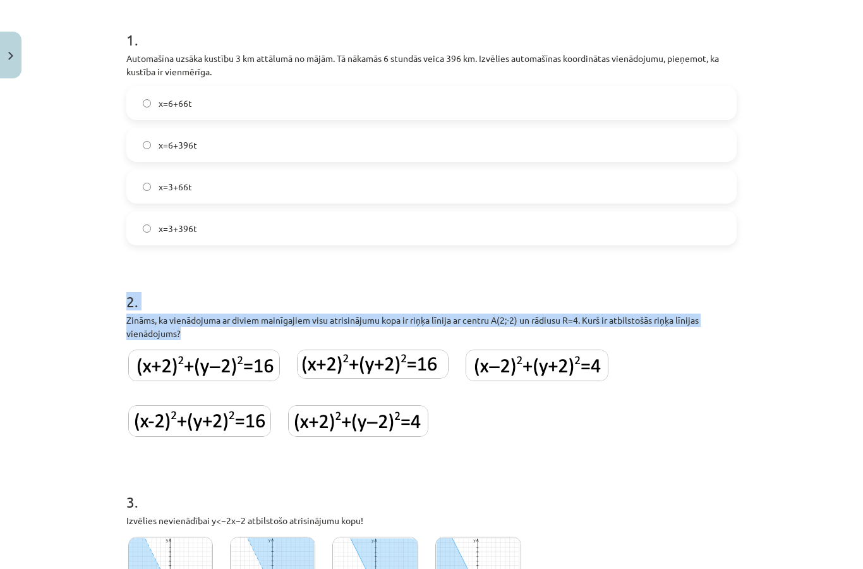
copy div "2 . Zināms, ka vienādojuma ar diviem mainīgajiem visu atrisinājumu kopa ir riņķ…"
click at [620, 471] on h1 "3 ." at bounding box center [431, 490] width 611 height 39
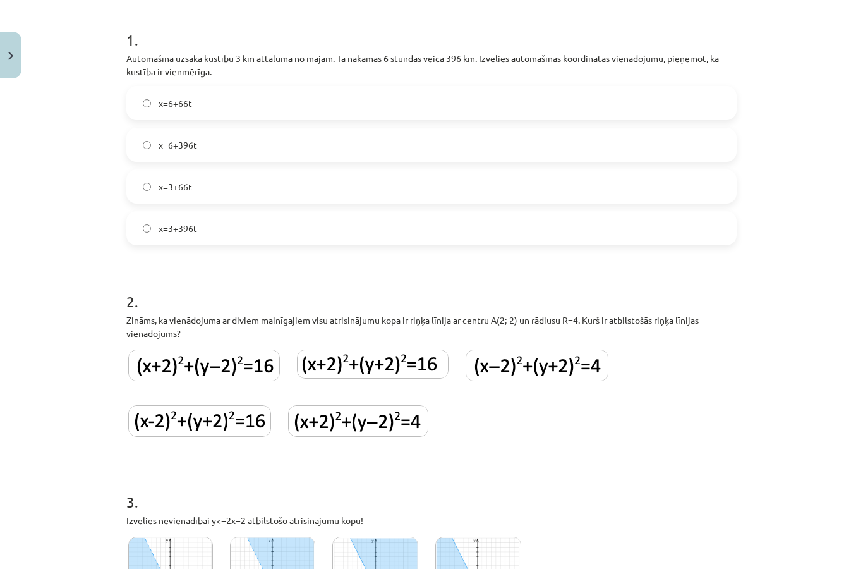
click at [241, 405] on img at bounding box center [199, 421] width 143 height 32
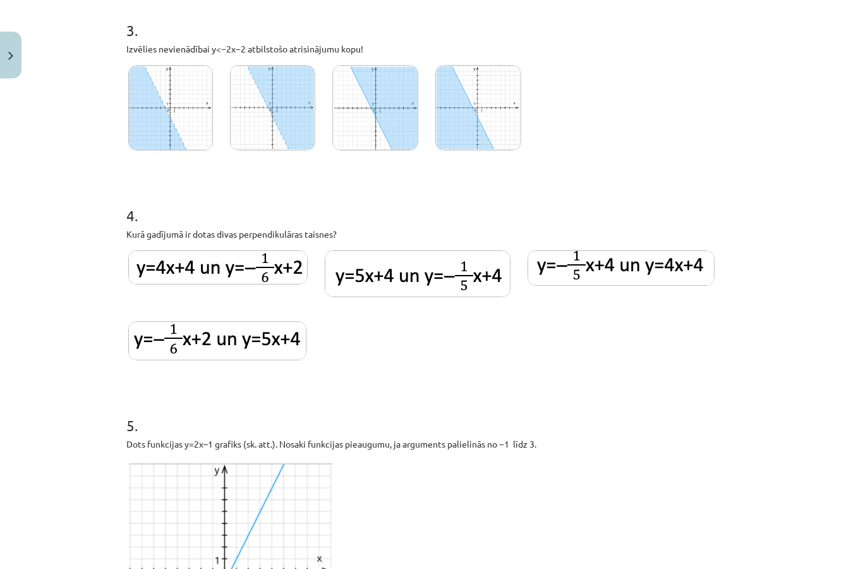
scroll to position [696, 0]
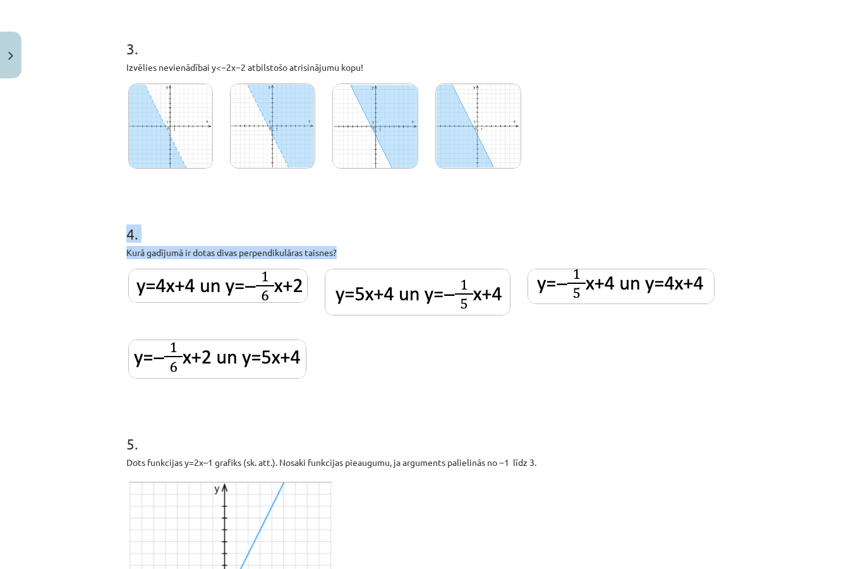
click at [617, 349] on div at bounding box center [431, 327] width 611 height 121
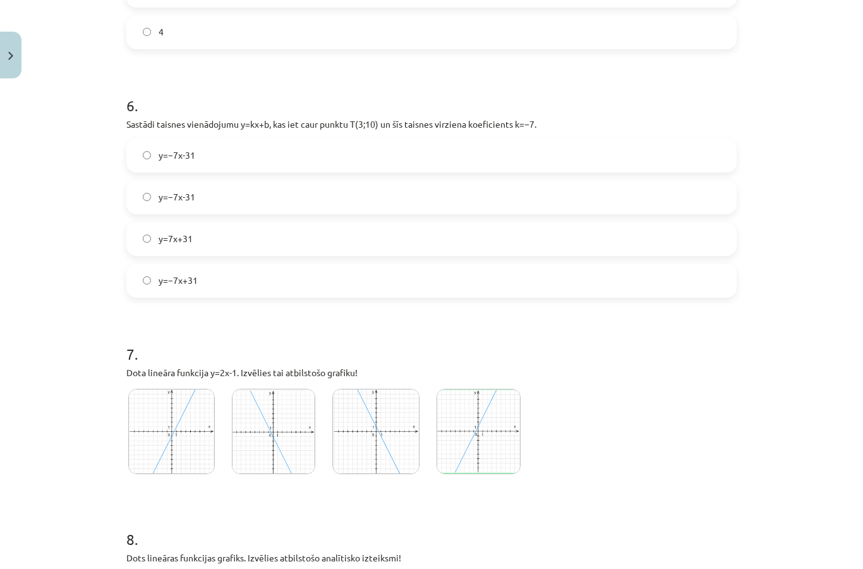
scroll to position [1555, 0]
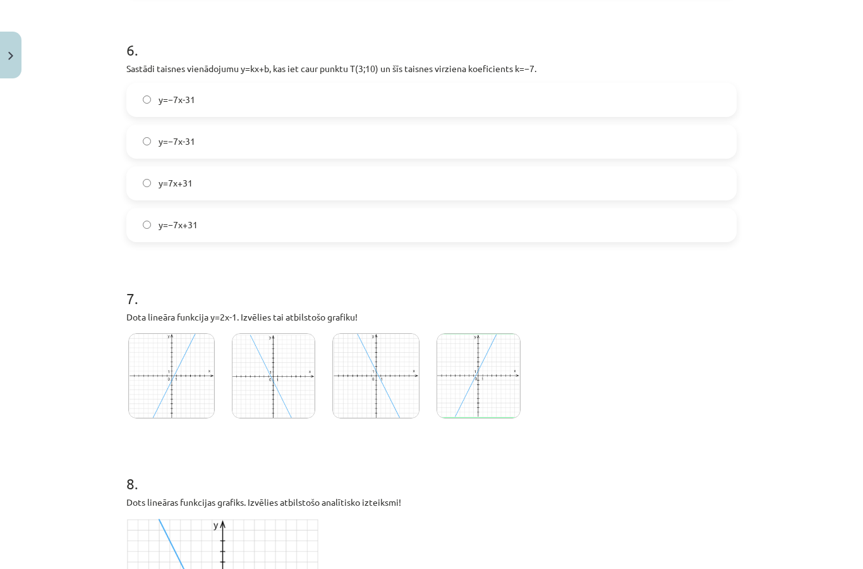
click at [368, 350] on img at bounding box center [375, 375] width 87 height 85
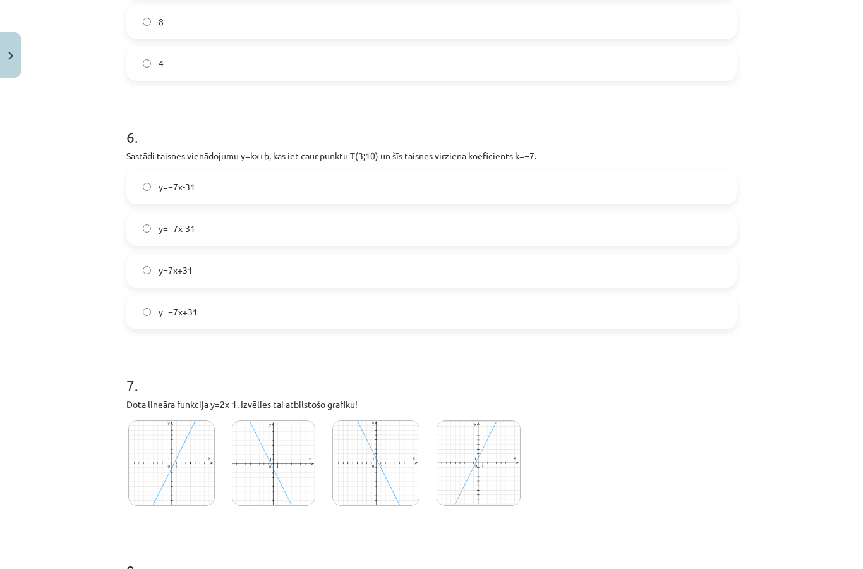
scroll to position [1471, 0]
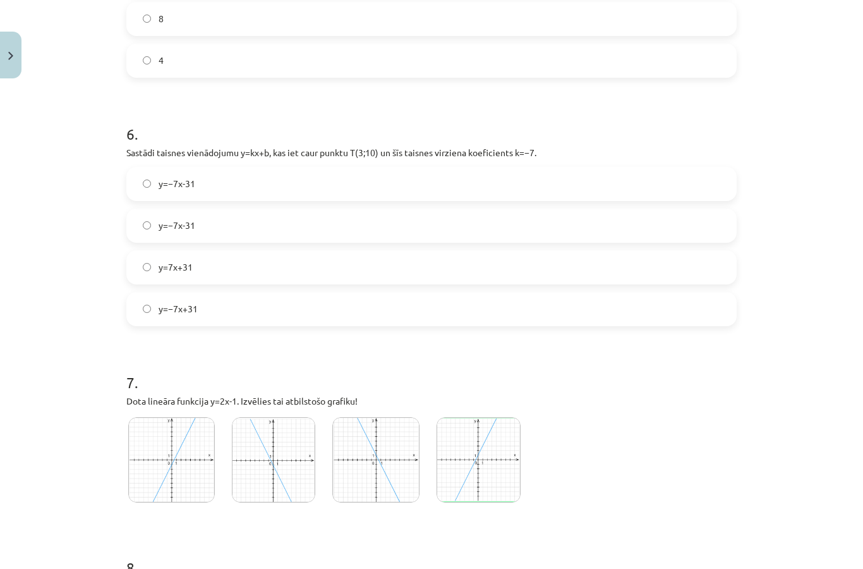
click at [597, 434] on div "7 . Dota lineāra funkcija y=2x-1. Izvēlies tai atbilstošo grafiku!" at bounding box center [431, 431] width 611 height 160
click at [493, 430] on img at bounding box center [479, 459] width 84 height 85
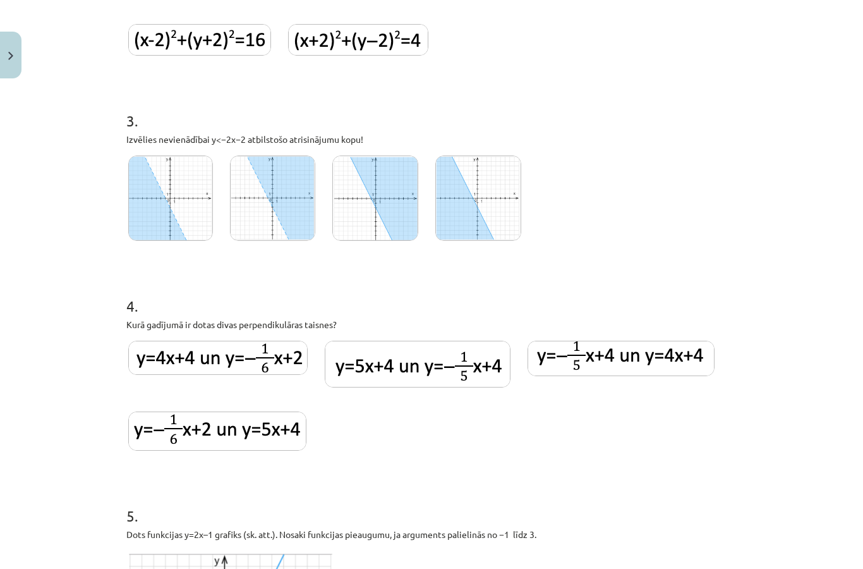
scroll to position [604, 0]
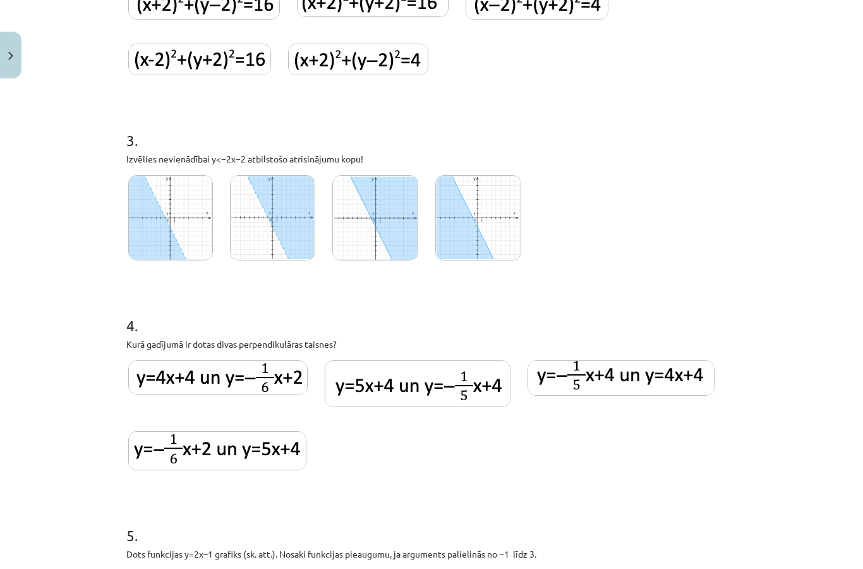
click at [312, 214] on img at bounding box center [272, 217] width 85 height 85
click at [384, 208] on img at bounding box center [375, 217] width 86 height 85
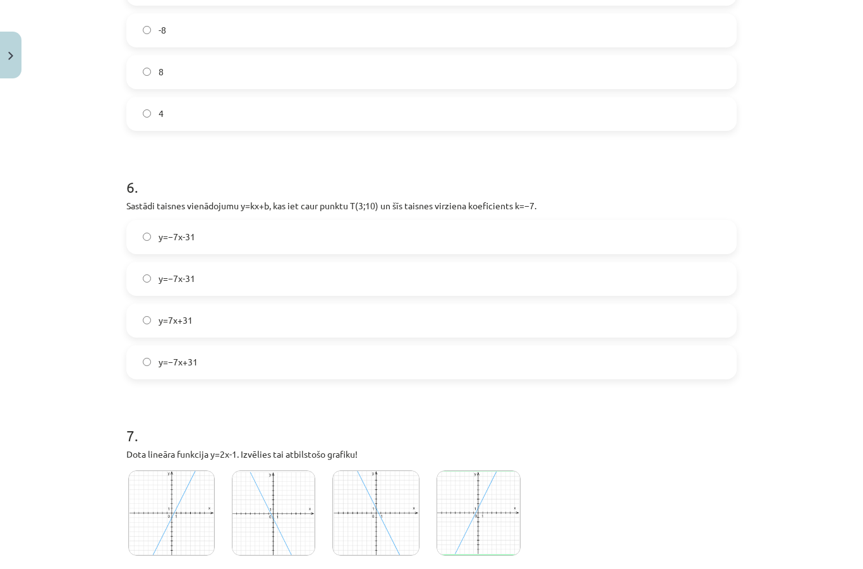
scroll to position [1418, 0]
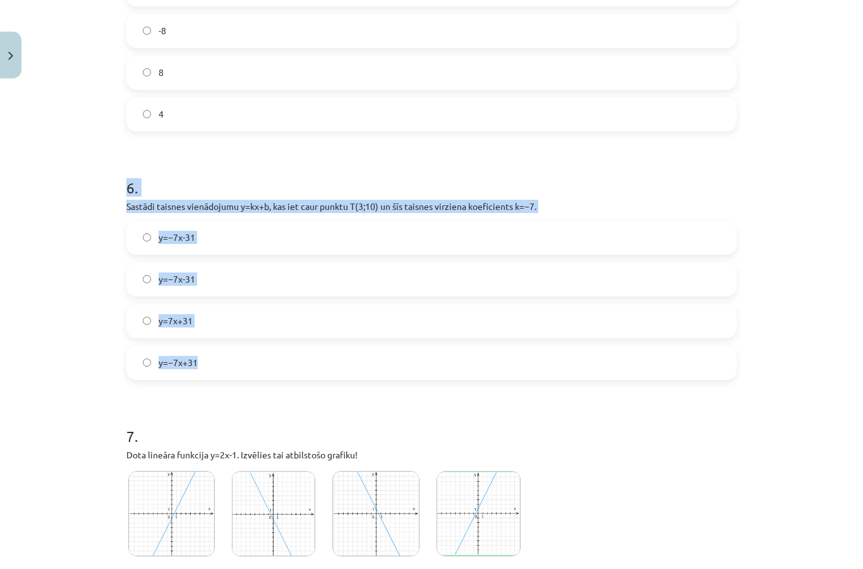
click at [811, 286] on div "Mācību tēma: Matemātikas i - 10. klases 2. ieskaites mācību materiāls (a,b) #1 …" at bounding box center [431, 284] width 863 height 569
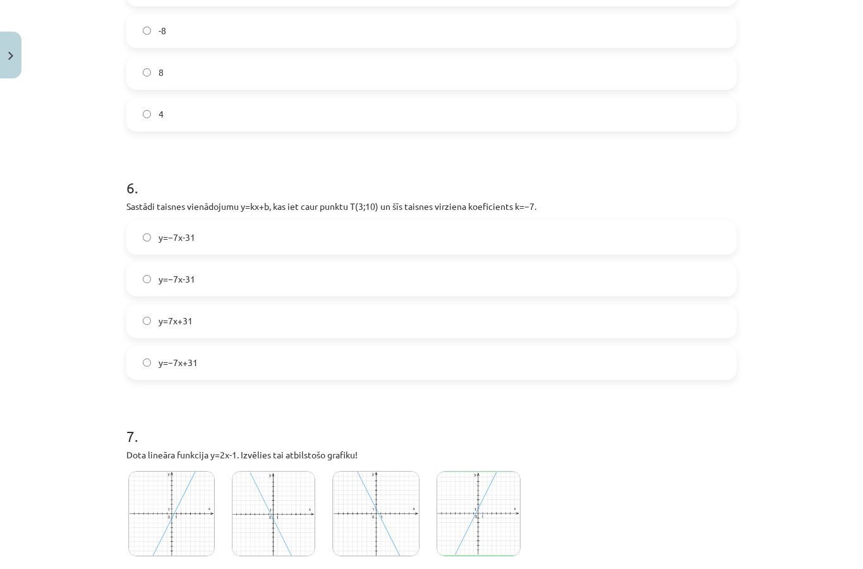
click at [509, 222] on label "y=−7x-31" at bounding box center [432, 238] width 608 height 32
click at [422, 347] on label "y=−7x+31" at bounding box center [432, 363] width 608 height 32
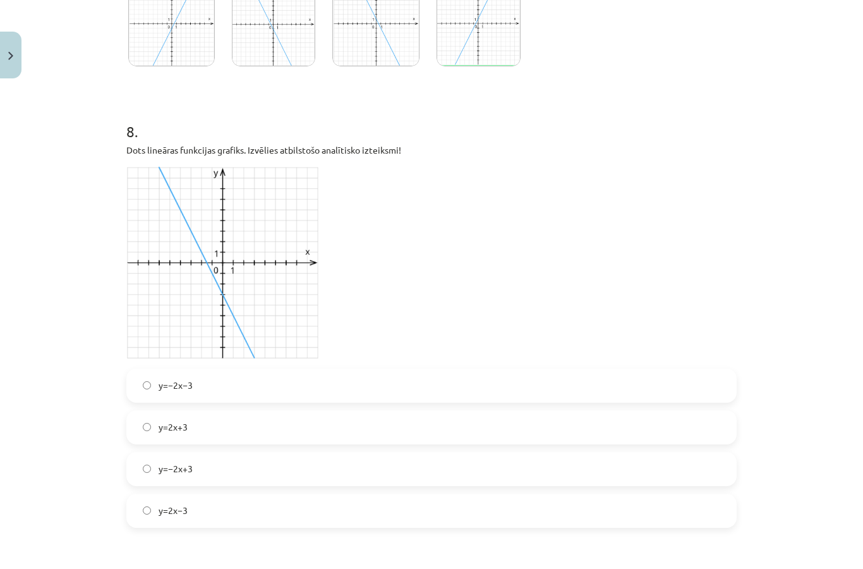
scroll to position [1910, 0]
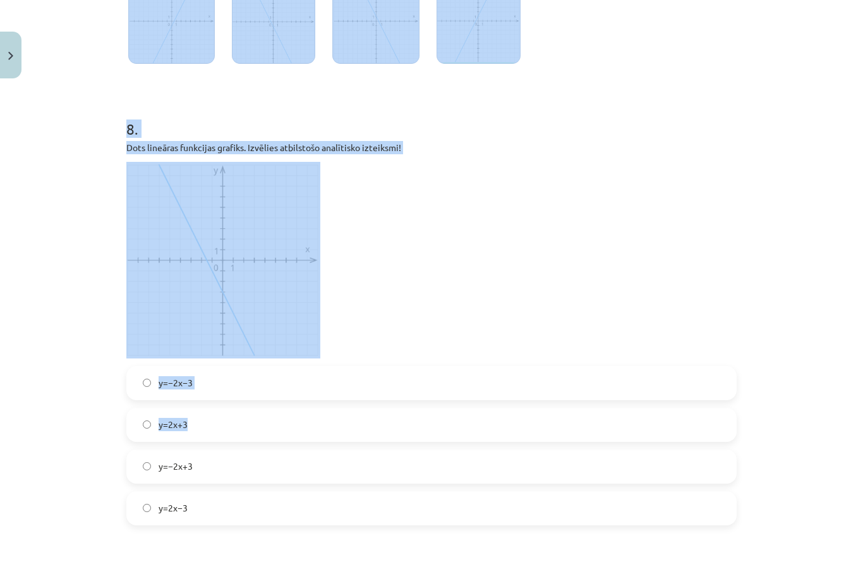
click at [774, 200] on div "Mācību tēma: Matemātikas i - 10. klases 2. ieskaites mācību materiāls (a,b) #1 …" at bounding box center [431, 284] width 863 height 569
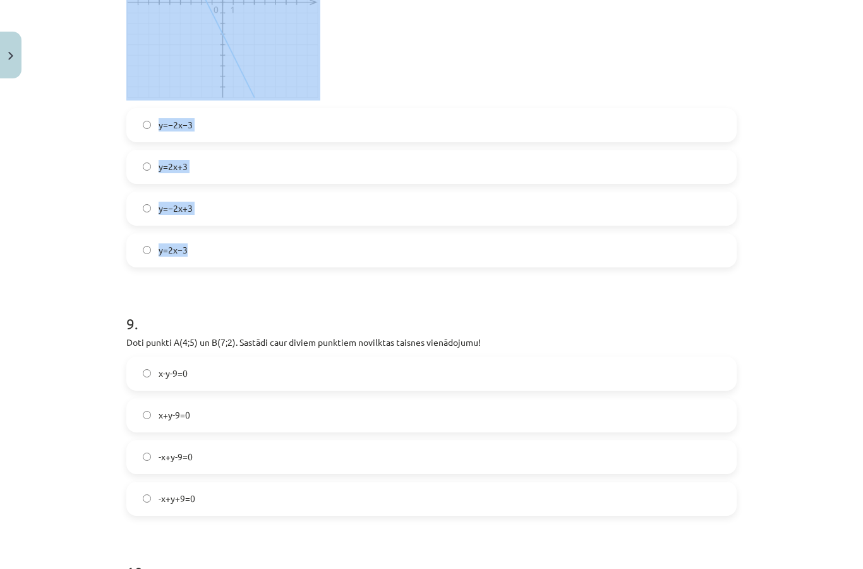
scroll to position [2169, 0]
click at [820, 271] on div "Mācību tēma: Matemātikas i - 10. klases 2. ieskaites mācību materiāls (a,b) #1 …" at bounding box center [431, 284] width 863 height 569
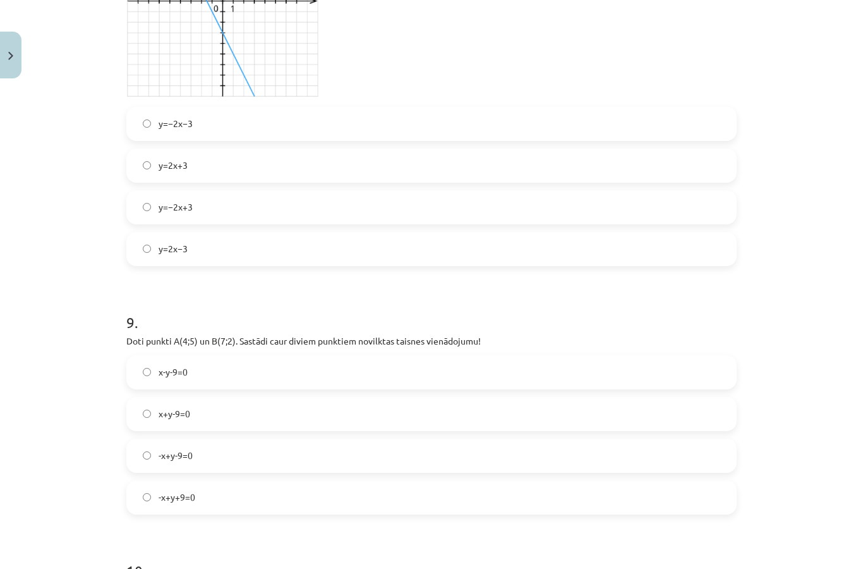
click at [690, 191] on label "y=−2x+3" at bounding box center [432, 207] width 608 height 32
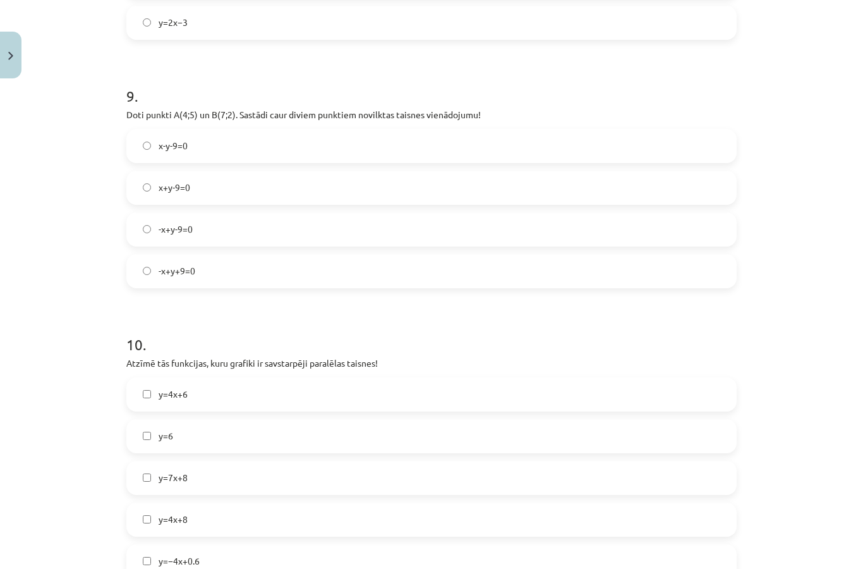
scroll to position [2294, 0]
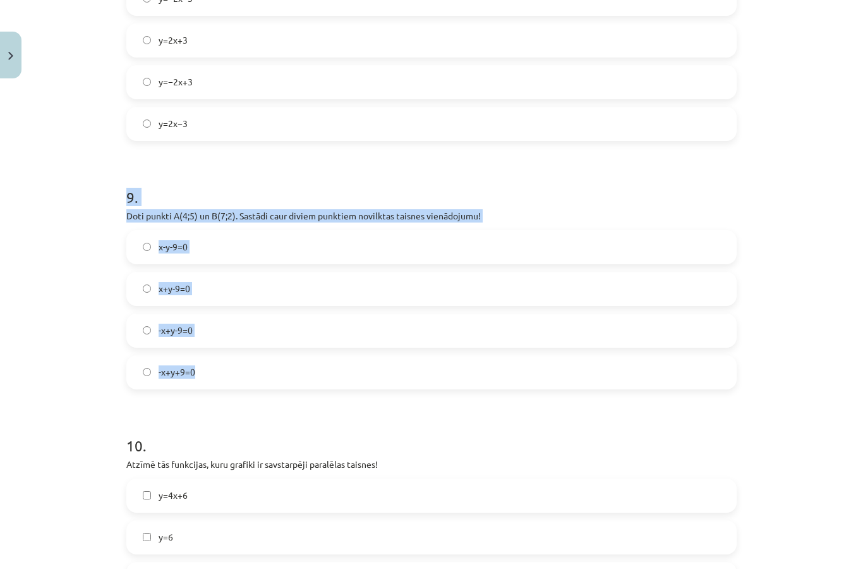
copy div "9 . Doti punkti A(4;5) un B(7;2). Sastādi caur diviem punktiem novilktas taisne…"
click at [831, 311] on div "Mācību tēma: Matemātikas i - 10. klases 2. ieskaites mācību materiāls (a,b) #1 …" at bounding box center [431, 284] width 863 height 569
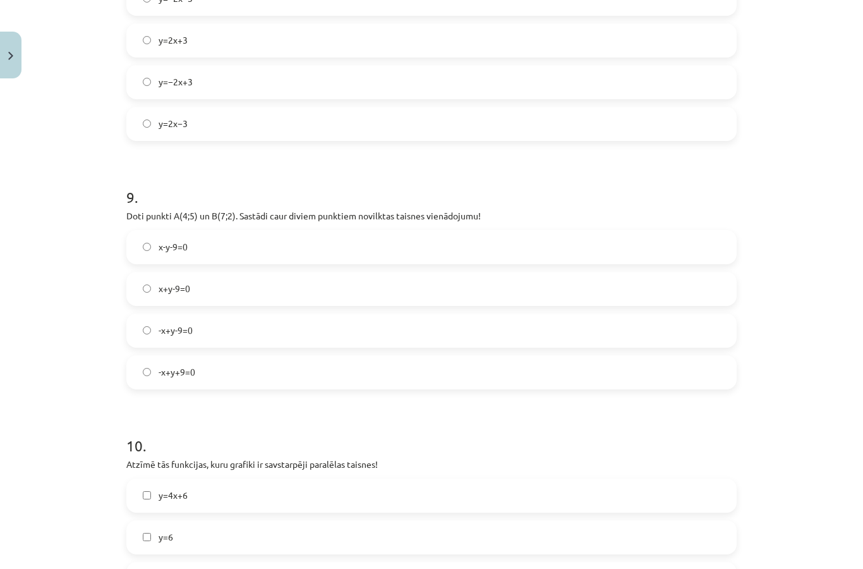
click at [528, 273] on label "x+y-9=0" at bounding box center [432, 289] width 608 height 32
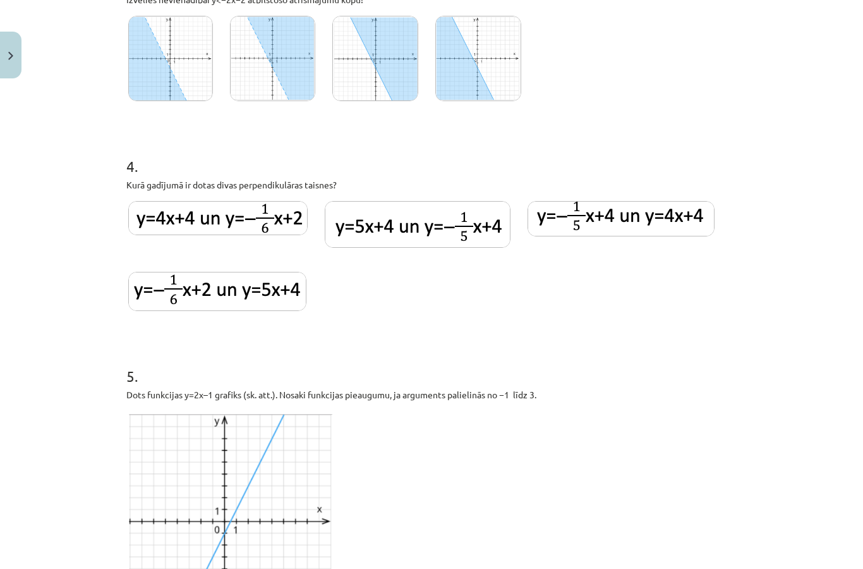
click at [412, 201] on img at bounding box center [418, 224] width 186 height 47
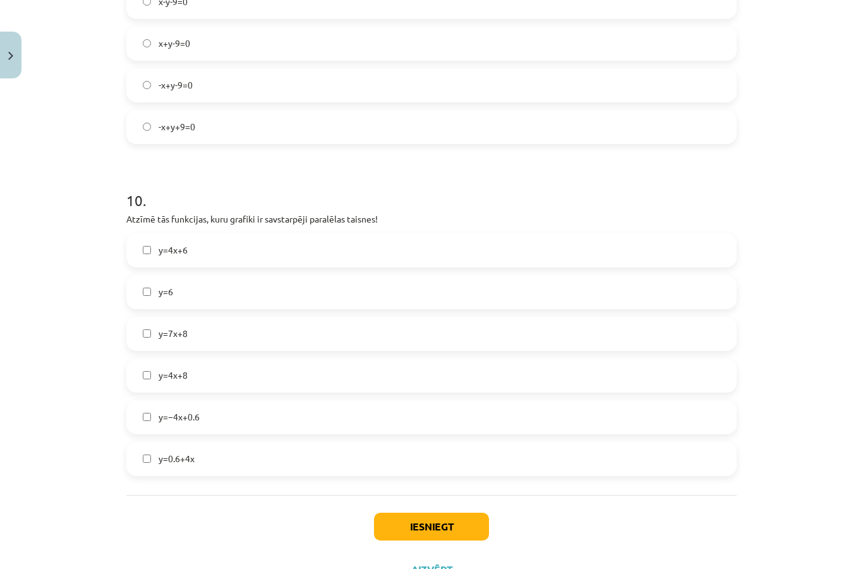
scroll to position [2541, 0]
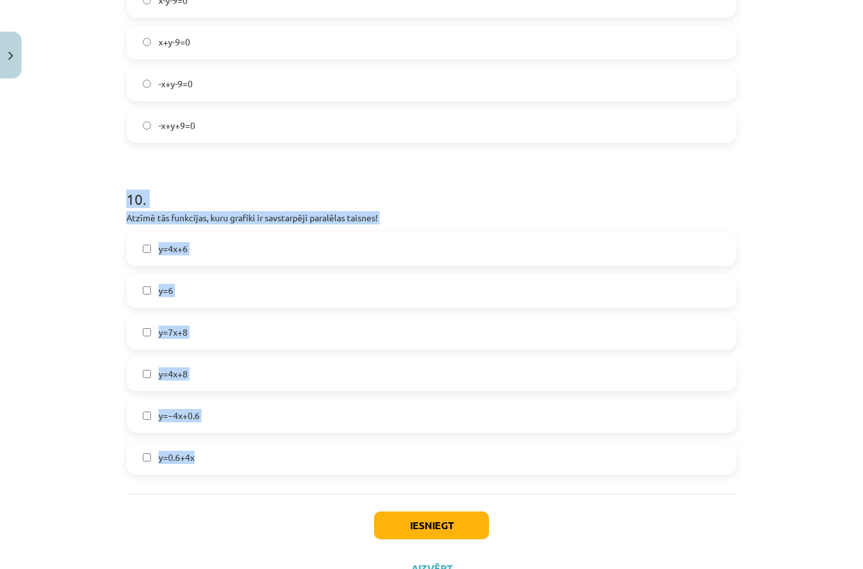
click at [815, 314] on div "Mācību tēma: Matemātikas i - 10. klases 2. ieskaites mācību materiāls (a,b) #1 …" at bounding box center [431, 284] width 863 height 569
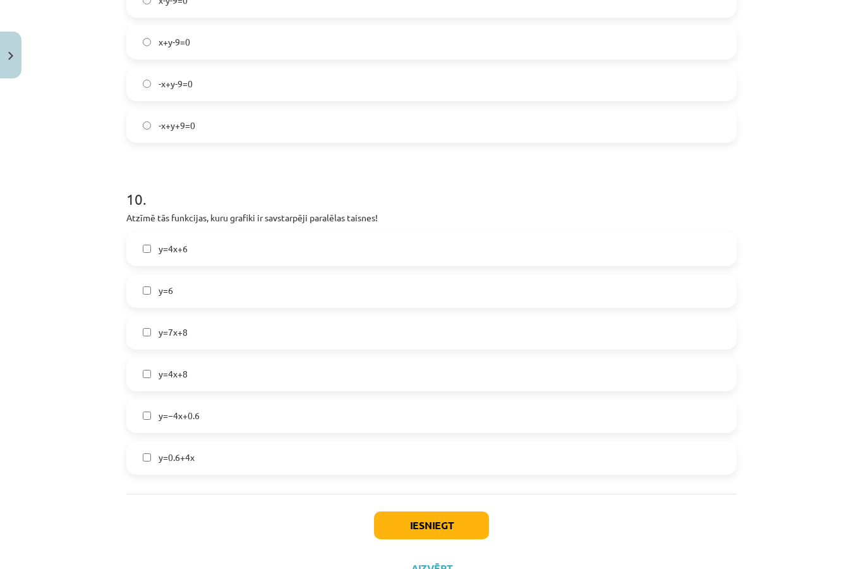
click at [280, 233] on label "y=4x+6" at bounding box center [432, 249] width 608 height 32
click at [343, 442] on label "y=0.6+4x" at bounding box center [432, 458] width 608 height 32
click at [418, 358] on label "y=4x+8" at bounding box center [432, 374] width 608 height 32
click at [458, 511] on button "Iesniegt" at bounding box center [431, 525] width 115 height 28
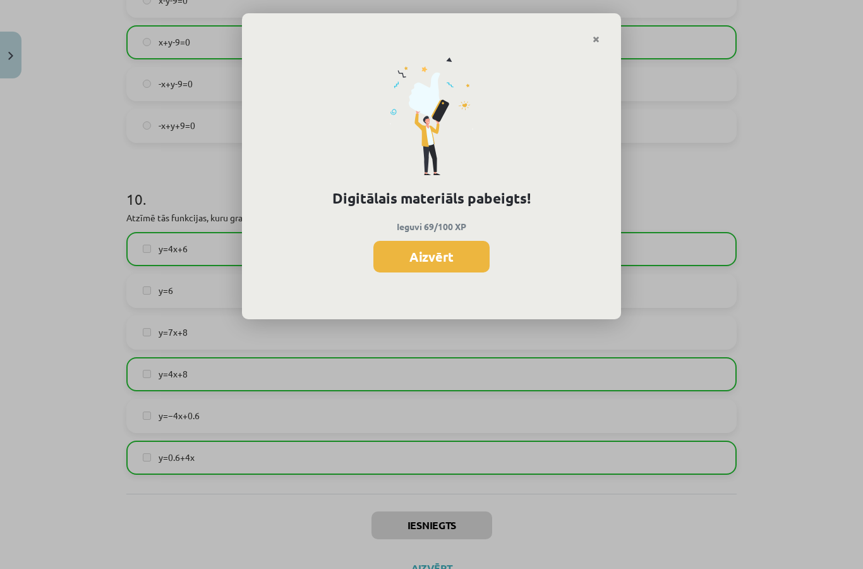
click at [459, 258] on button "Aizvērt" at bounding box center [432, 257] width 116 height 32
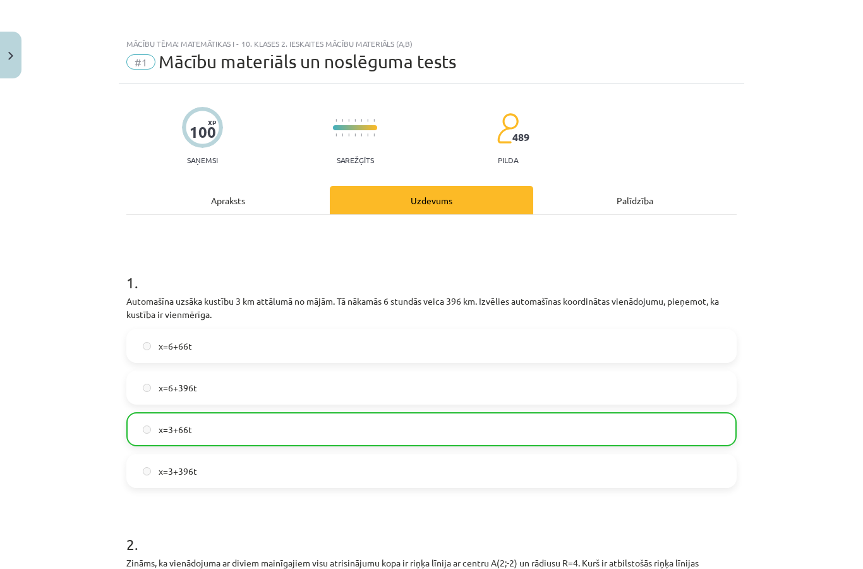
scroll to position [0, 0]
click at [12, 55] on img "Close" at bounding box center [10, 56] width 5 height 8
click at [48, 83] on div "Mācību tēma: Matemātikas i - 10. klases 2. ieskaites mācību materiāls (a,b) #1 …" at bounding box center [431, 284] width 863 height 569
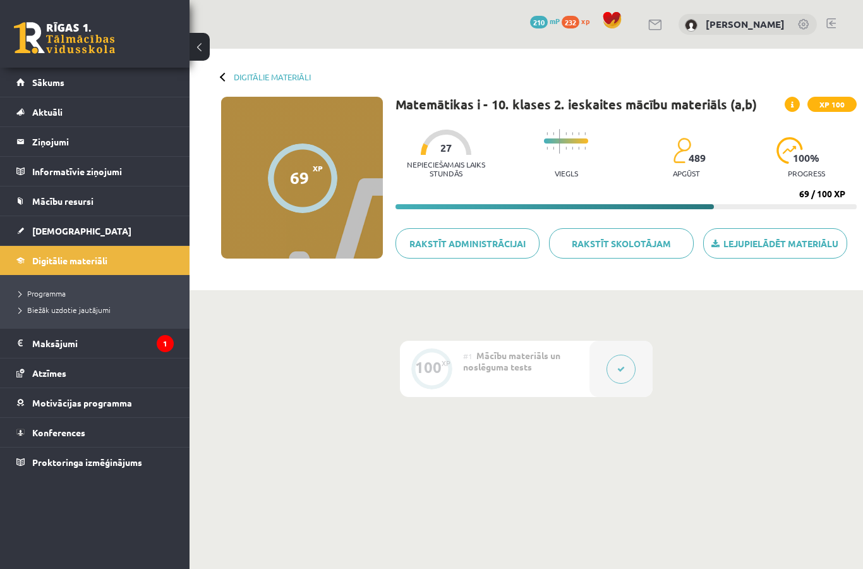
click at [35, 82] on span "Sākums" at bounding box center [48, 81] width 32 height 11
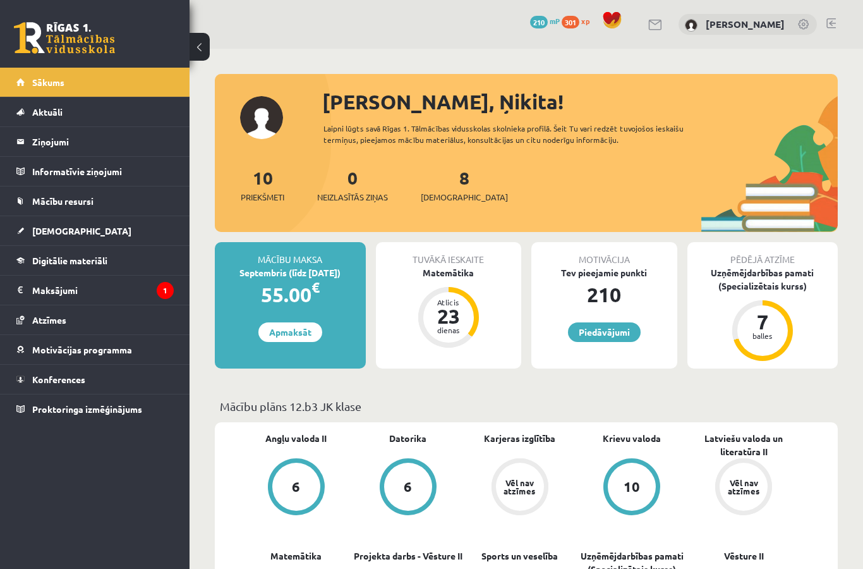
click at [33, 268] on link "Digitālie materiāli" at bounding box center [94, 260] width 157 height 29
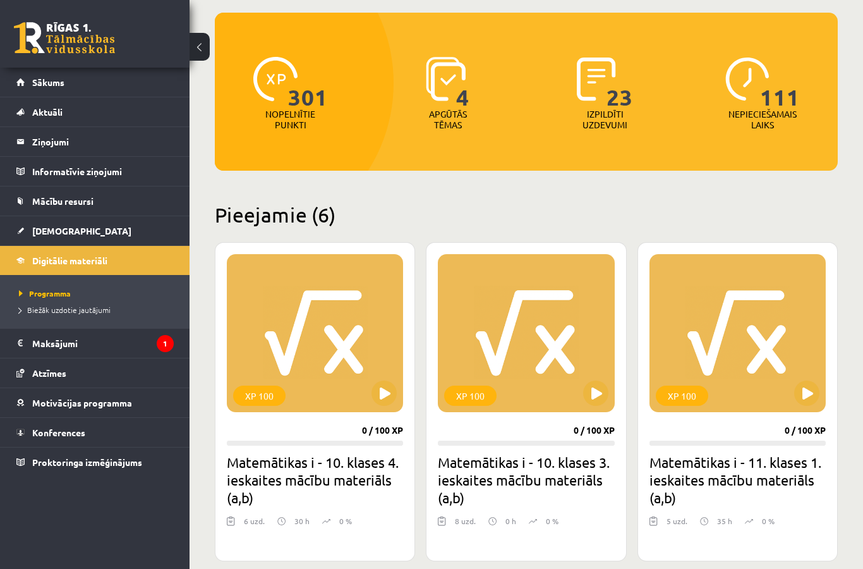
scroll to position [119, 0]
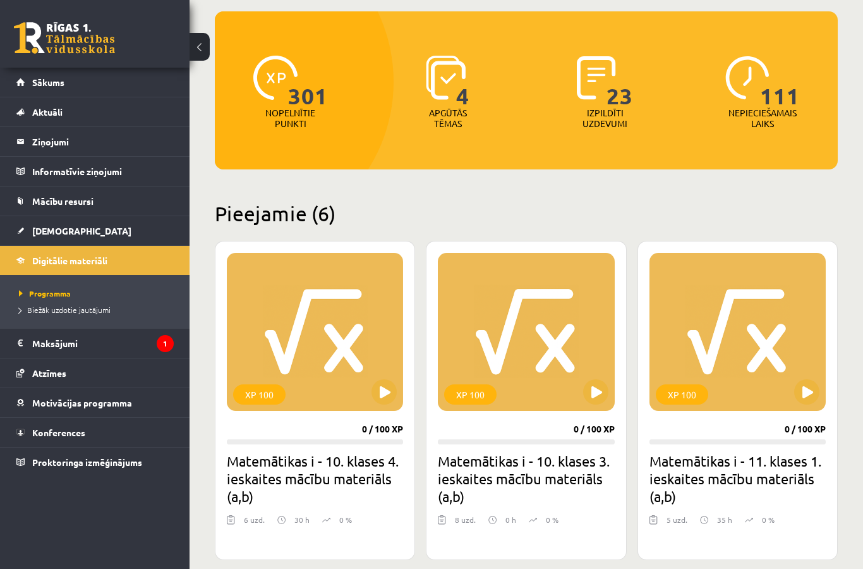
click at [29, 72] on link "Sākums" at bounding box center [94, 82] width 157 height 29
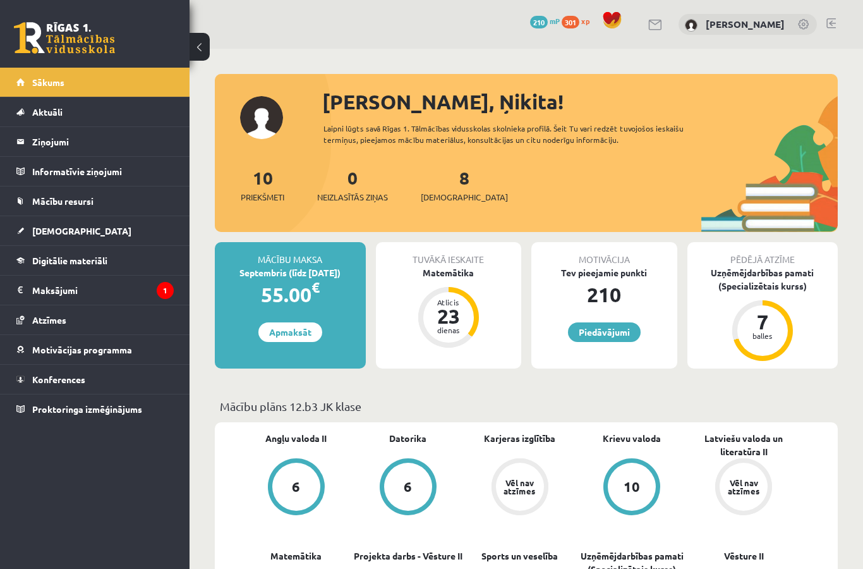
click at [29, 219] on link "[DEMOGRAPHIC_DATA]" at bounding box center [94, 230] width 157 height 29
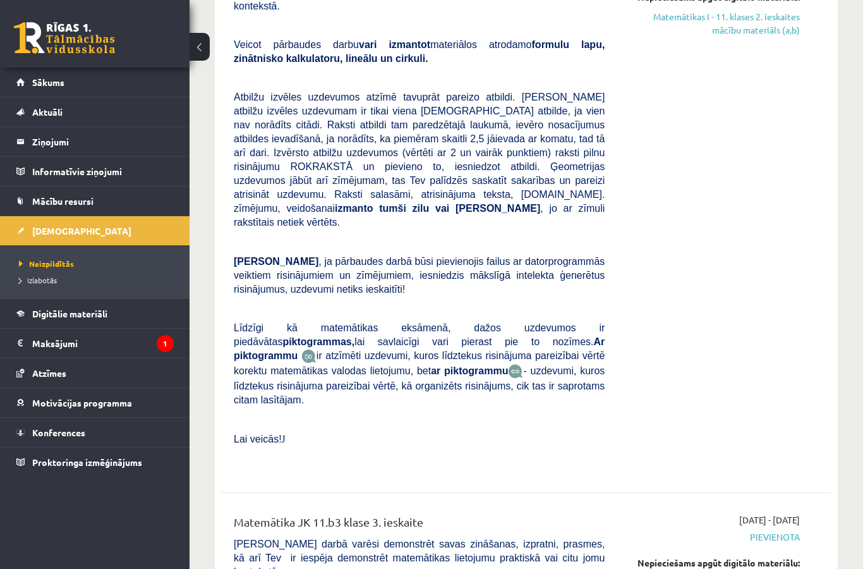
scroll to position [3596, 0]
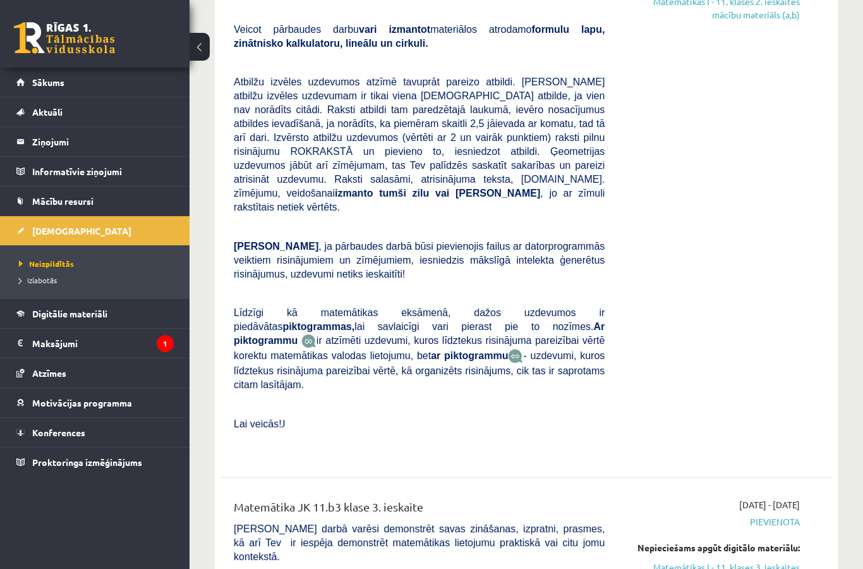
click at [5, 18] on div "0 Dāvanas 210 mP 301 xp" at bounding box center [95, 34] width 190 height 68
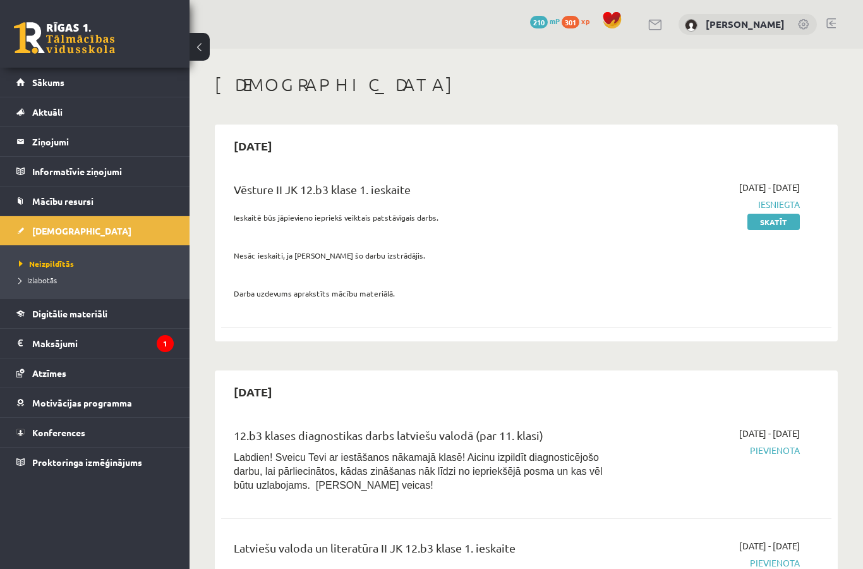
click at [21, 76] on link "Sākums" at bounding box center [94, 82] width 157 height 29
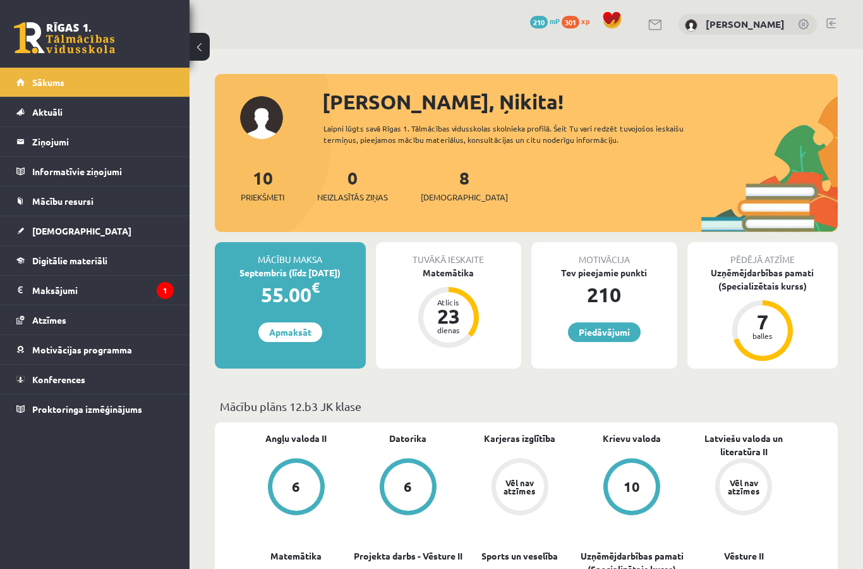
click at [149, 265] on link "Digitālie materiāli" at bounding box center [94, 260] width 157 height 29
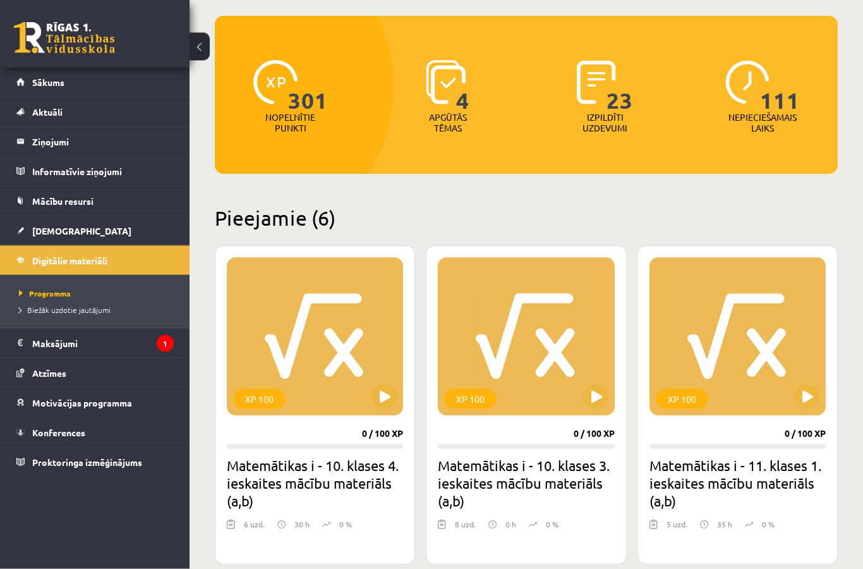
scroll to position [195, 0]
